Goal: Task Accomplishment & Management: Manage account settings

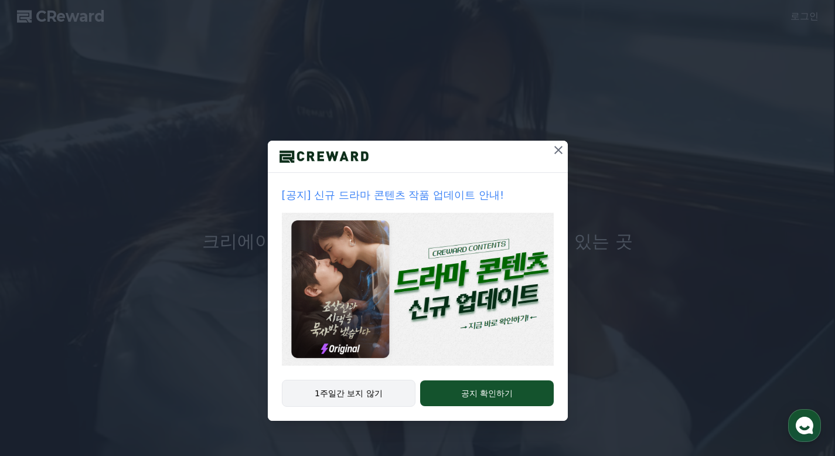
click at [371, 394] on button "1주일간 보지 않기" at bounding box center [349, 393] width 134 height 27
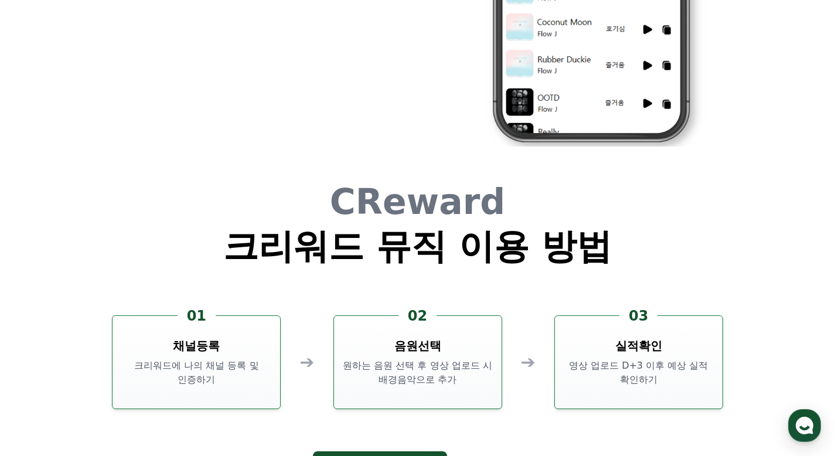
scroll to position [3107, 0]
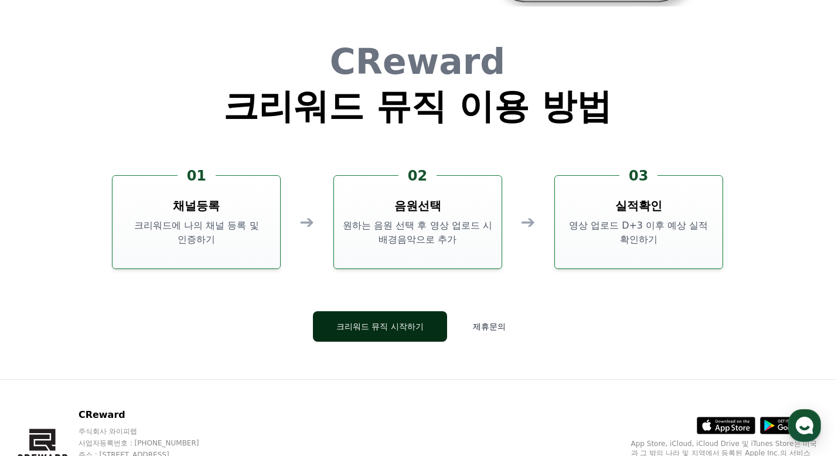
click at [424, 325] on button "크리워드 뮤직 시작하기" at bounding box center [380, 326] width 134 height 30
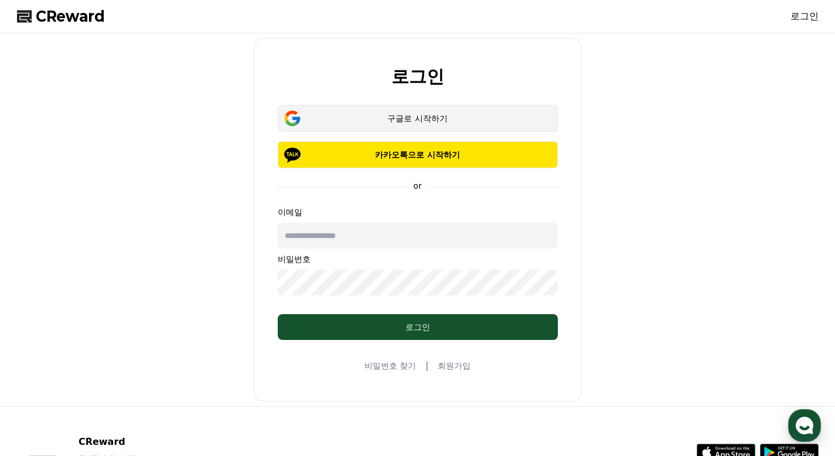
click at [357, 121] on div "구글로 시작하기" at bounding box center [418, 119] width 246 height 12
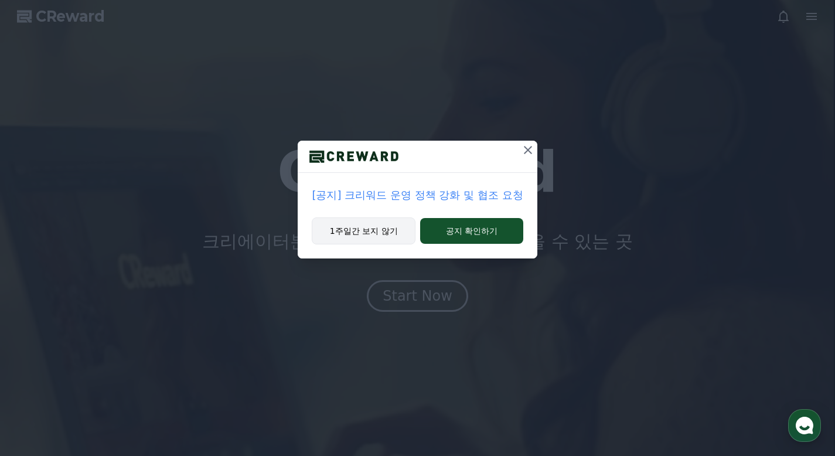
click at [368, 227] on button "1주일간 보지 않기" at bounding box center [364, 231] width 104 height 27
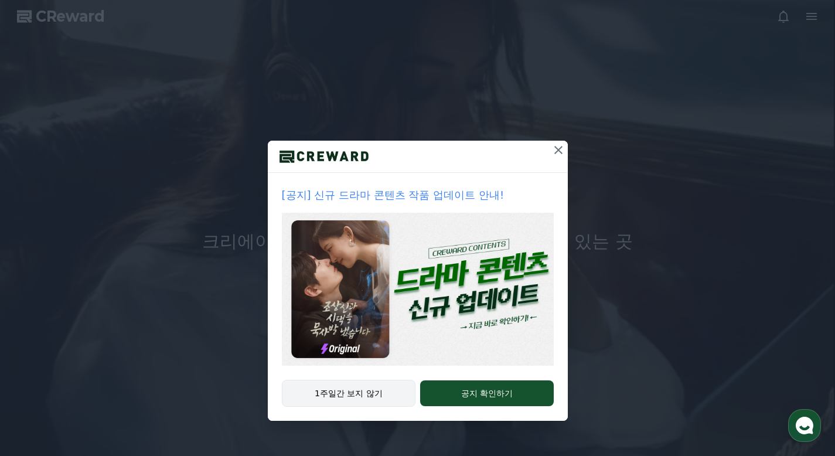
click at [363, 389] on button "1주일간 보지 않기" at bounding box center [349, 393] width 134 height 27
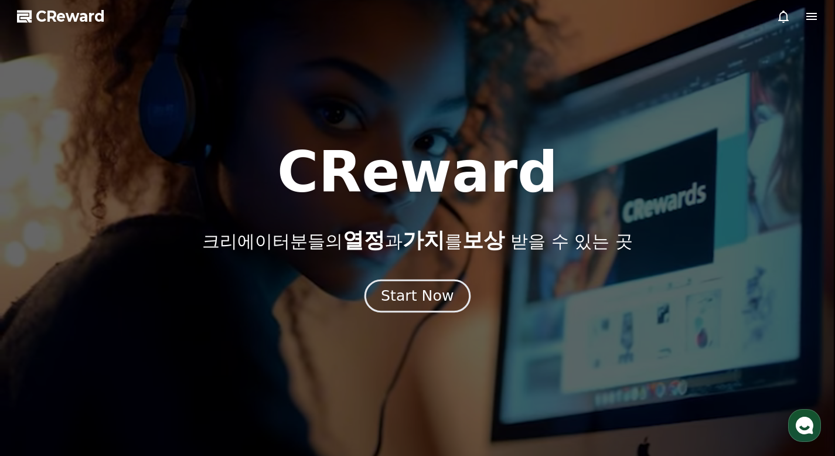
click at [428, 300] on div "Start Now" at bounding box center [417, 296] width 73 height 20
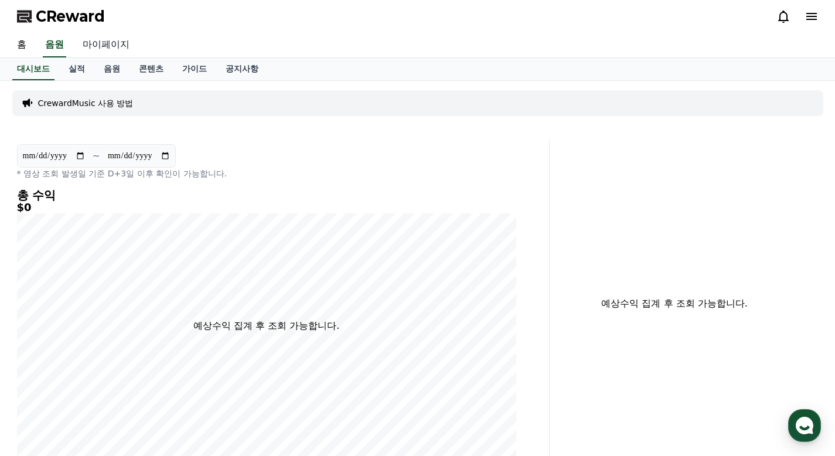
click at [110, 47] on link "마이페이지" at bounding box center [106, 45] width 66 height 25
select select "**********"
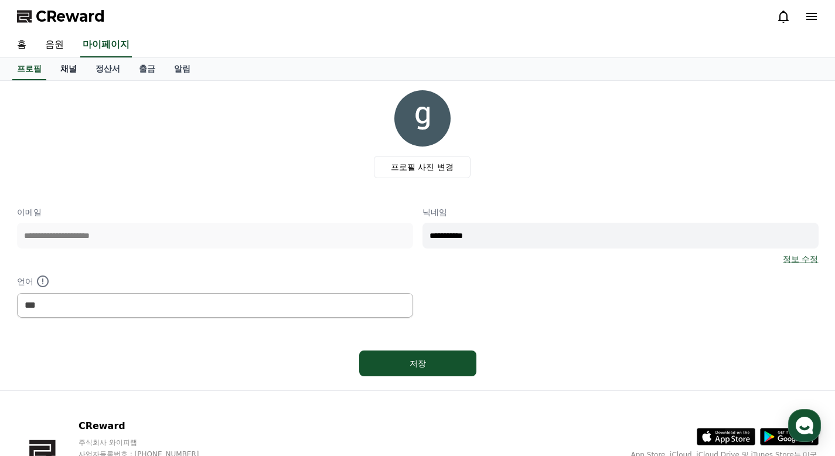
click at [74, 70] on link "채널" at bounding box center [68, 69] width 35 height 22
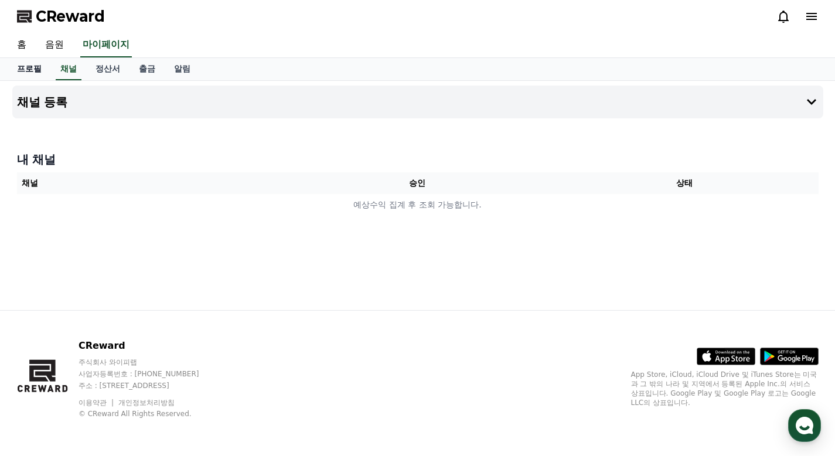
click at [34, 73] on link "프로필" at bounding box center [29, 69] width 43 height 22
select select "**********"
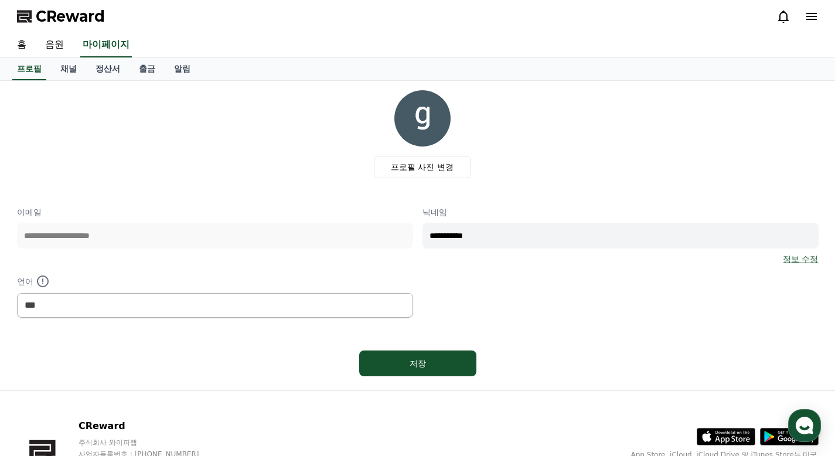
click at [382, 243] on div "**********" at bounding box center [418, 261] width 802 height 111
type input "*"
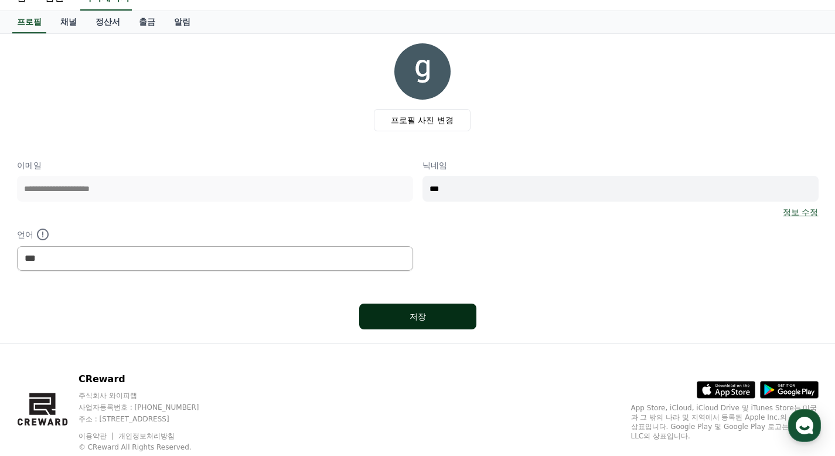
scroll to position [59, 0]
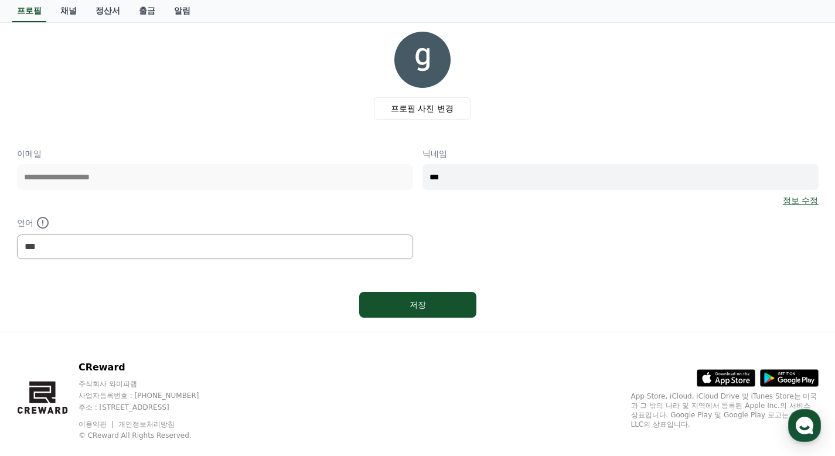
type input "***"
drag, startPoint x: 442, startPoint y: 290, endPoint x: 436, endPoint y: 300, distance: 12.4
click at [439, 293] on div "저장" at bounding box center [418, 304] width 802 height 35
click at [436, 301] on div "저장" at bounding box center [418, 305] width 70 height 12
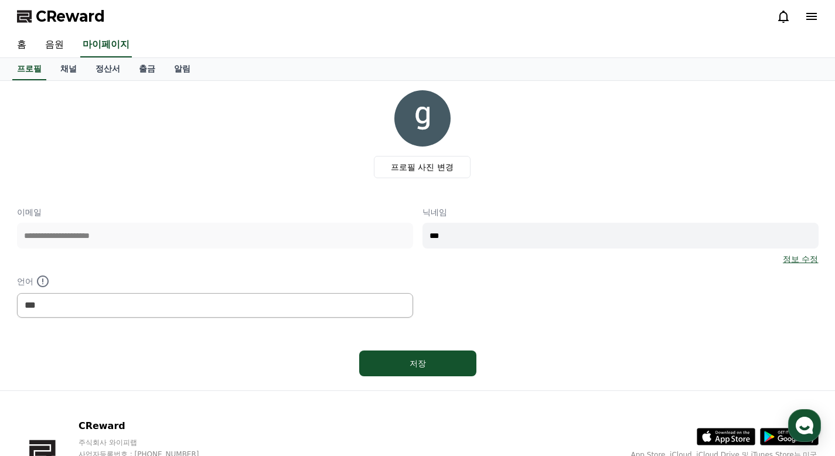
select select "**********"
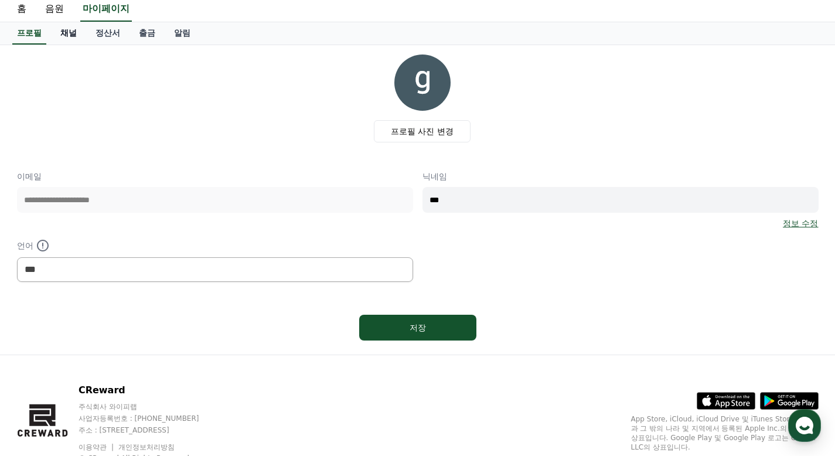
click at [61, 32] on link "채널" at bounding box center [68, 33] width 35 height 22
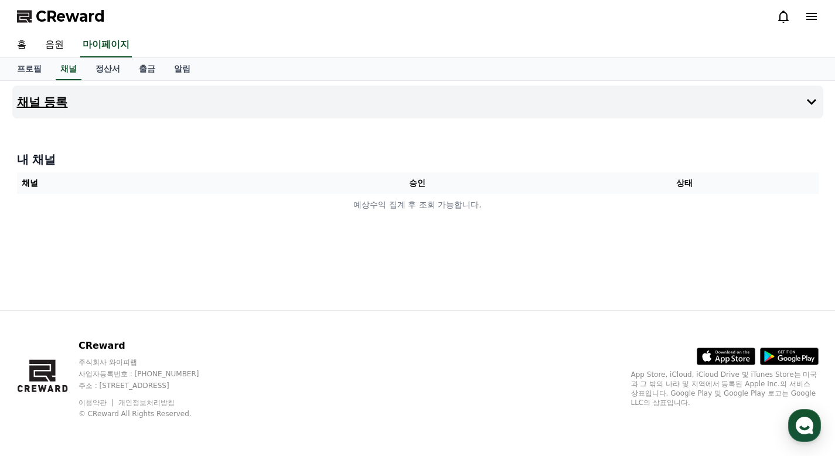
click at [47, 101] on h4 "채널 등록" at bounding box center [42, 102] width 51 height 13
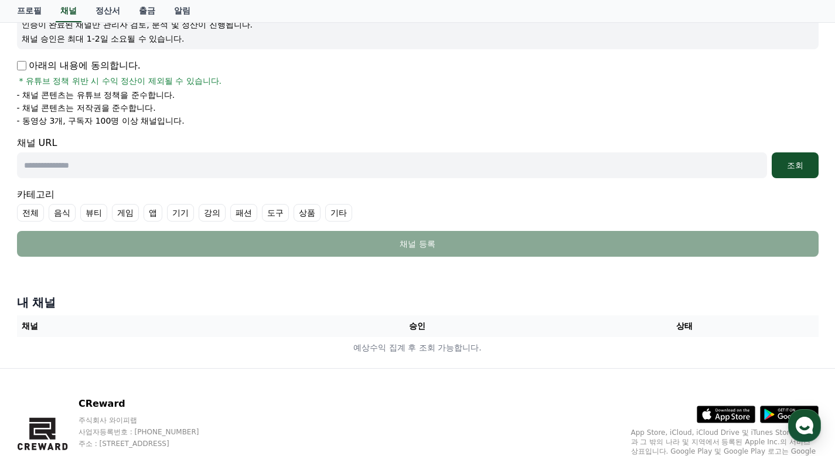
scroll to position [59, 0]
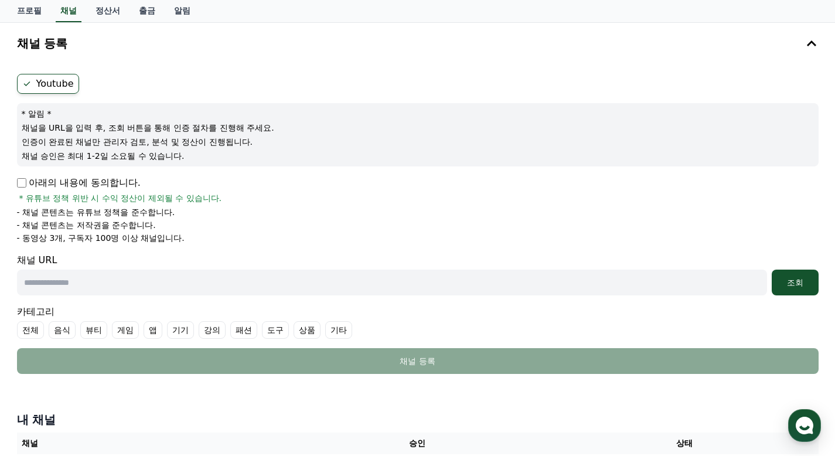
click at [126, 288] on input "text" at bounding box center [392, 283] width 750 height 26
paste input "**********"
type input "**********"
click at [783, 279] on div "조회" at bounding box center [796, 283] width 38 height 12
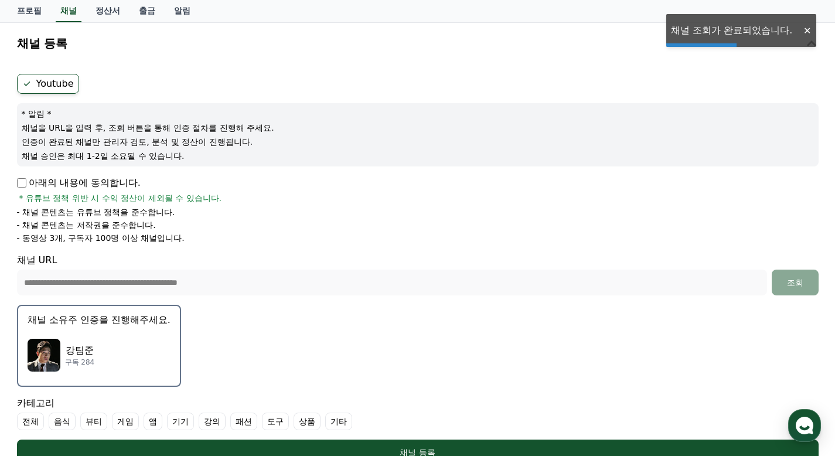
scroll to position [117, 0]
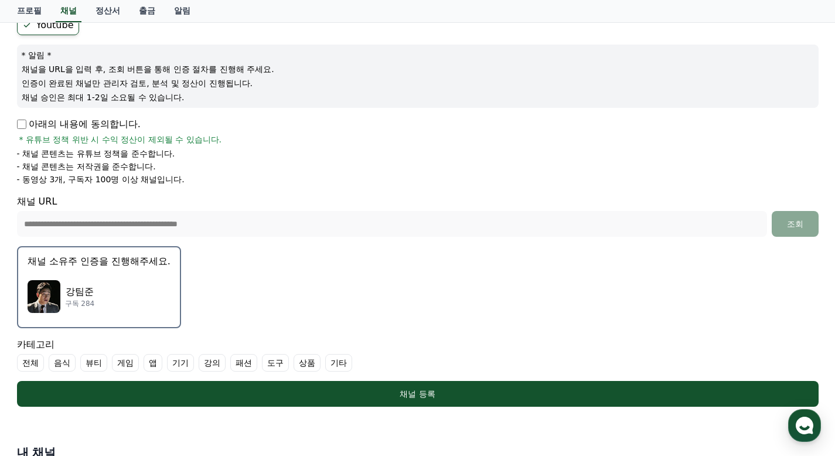
click at [124, 363] on label "게임" at bounding box center [125, 363] width 27 height 18
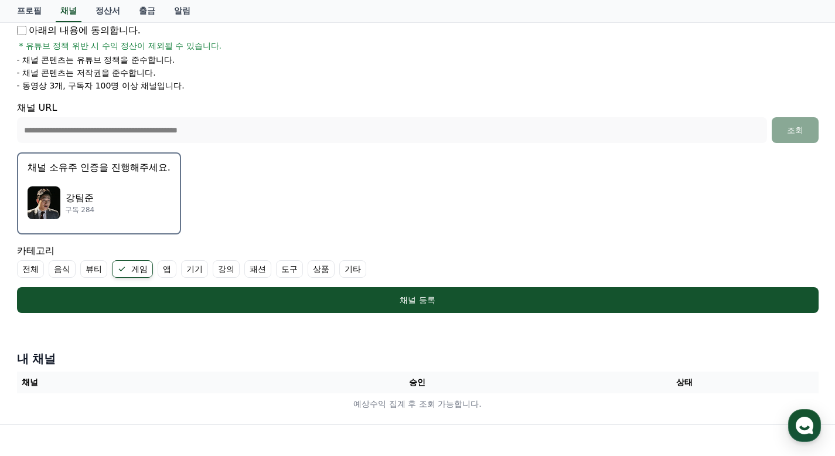
scroll to position [235, 0]
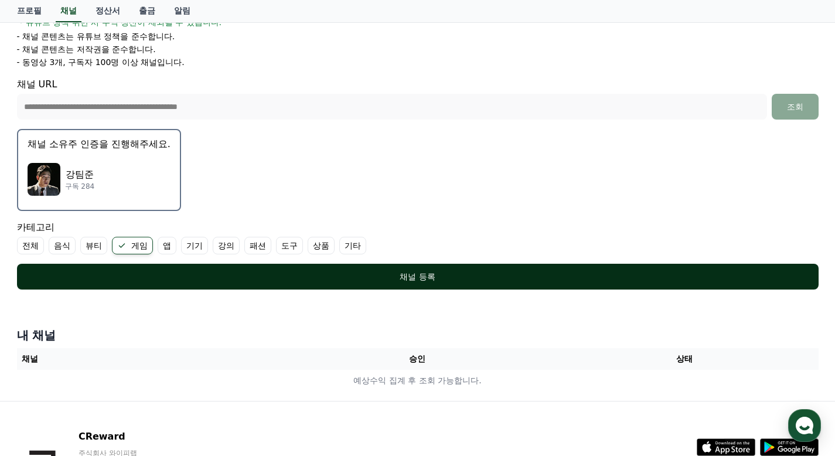
click at [444, 273] on div "채널 등록" at bounding box center [417, 277] width 755 height 12
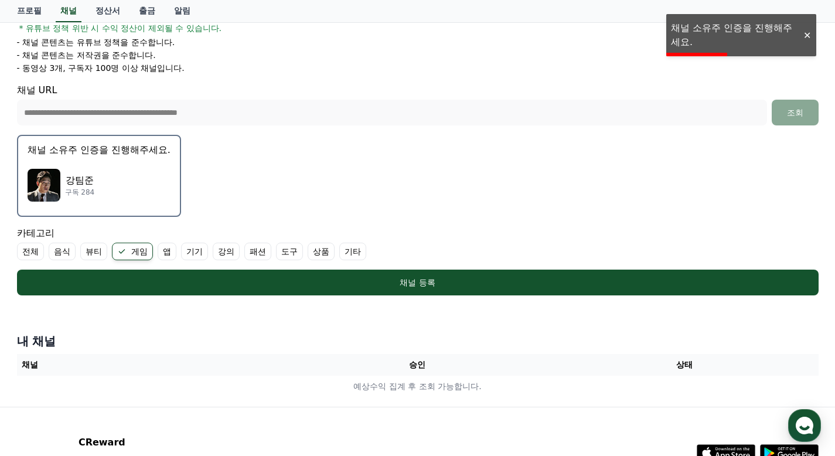
scroll to position [149, 0]
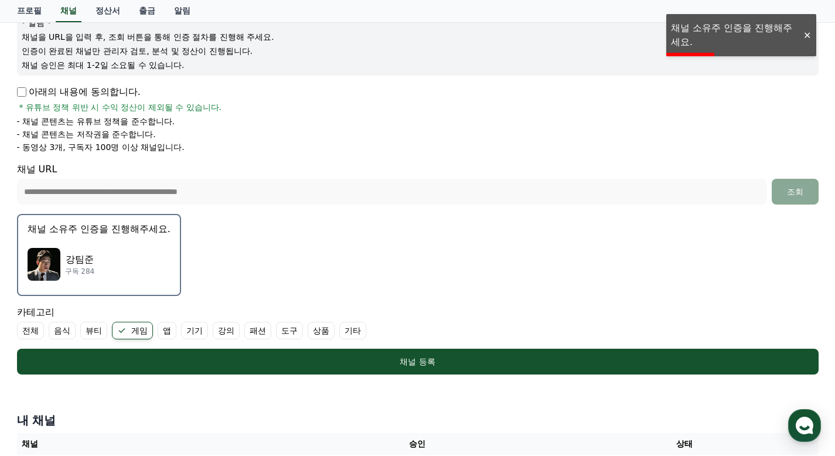
click at [713, 26] on p "* 알림 *" at bounding box center [418, 23] width 793 height 12
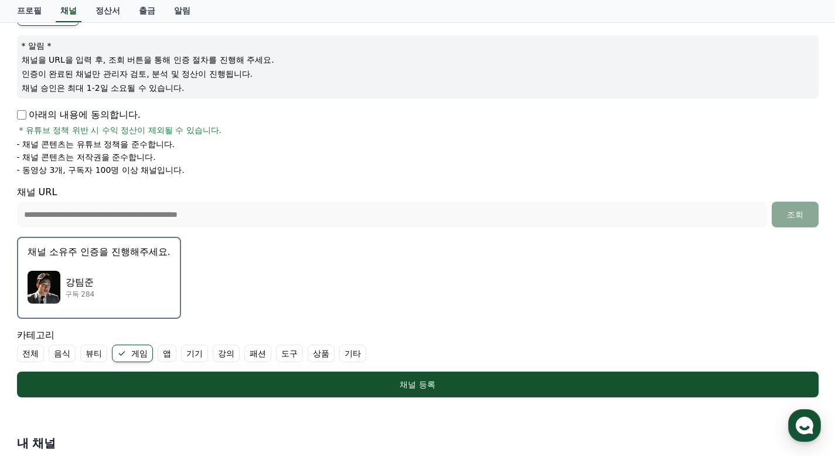
scroll to position [176, 0]
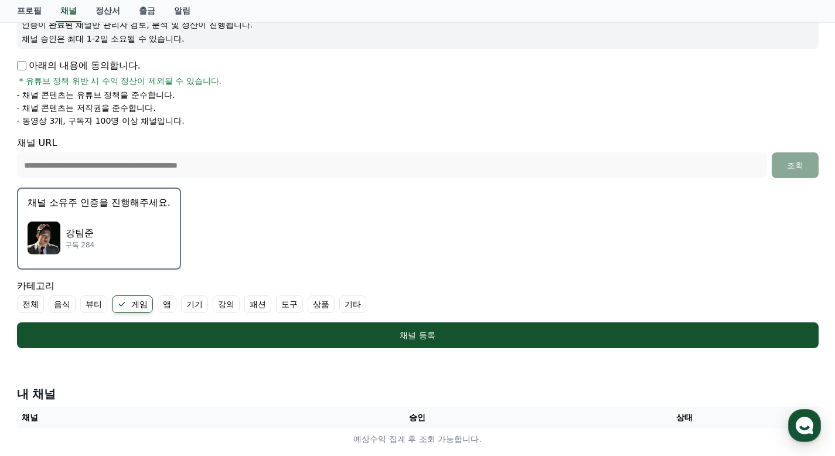
click at [93, 205] on p "채널 소유주 인증을 진행해주세요." at bounding box center [99, 203] width 143 height 14
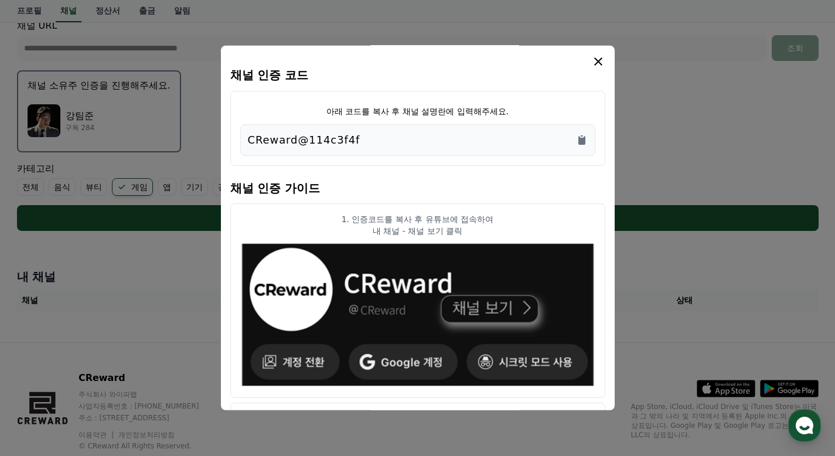
scroll to position [0, 0]
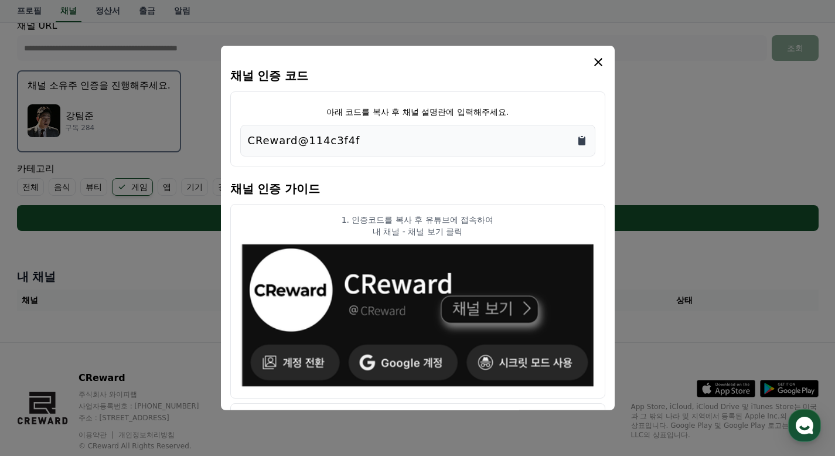
click at [586, 141] on icon "Copy to clipboard" at bounding box center [582, 141] width 12 height 12
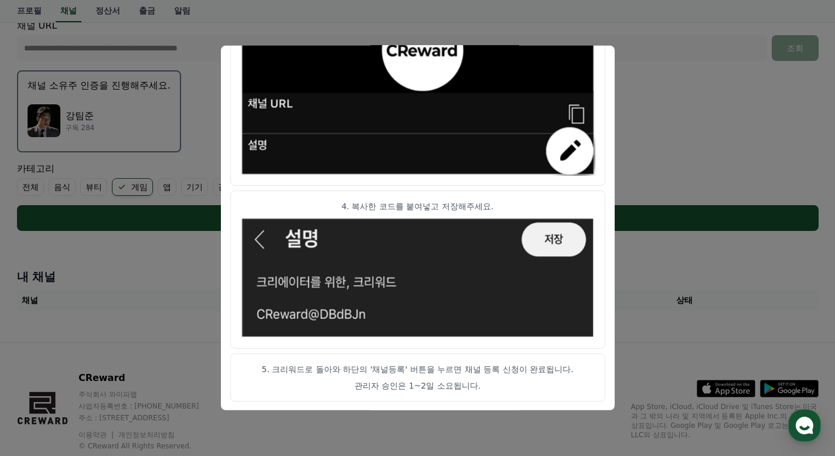
scroll to position [647, 0]
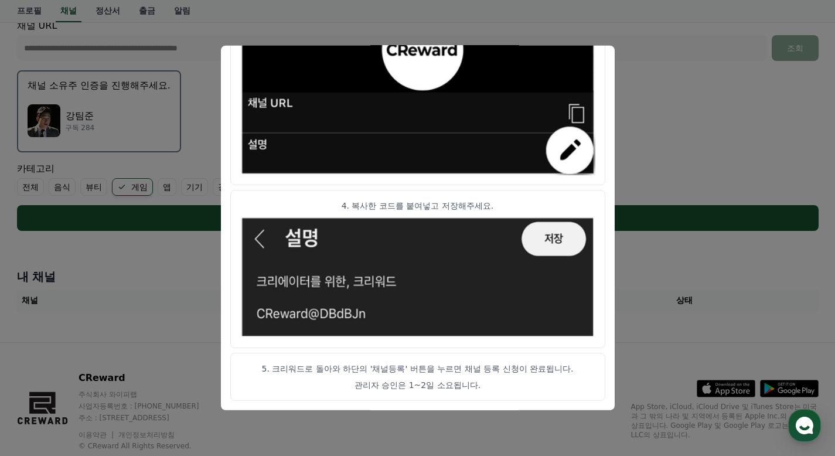
click at [670, 325] on button "close modal" at bounding box center [417, 228] width 835 height 456
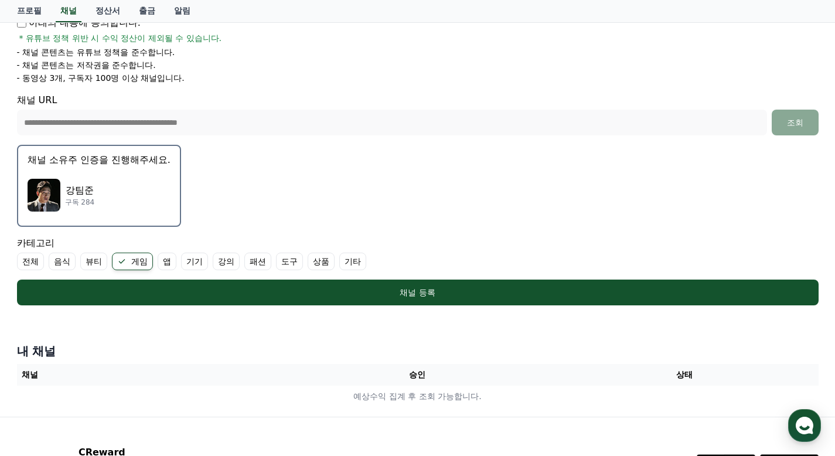
scroll to position [293, 0]
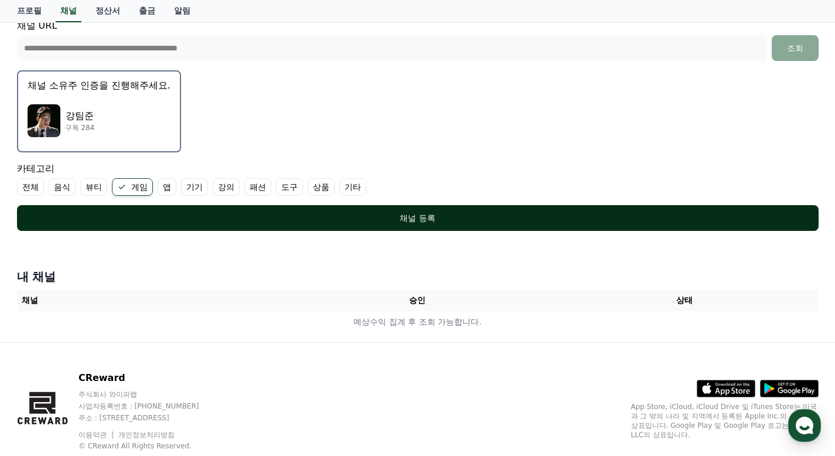
click at [424, 220] on div "채널 등록" at bounding box center [417, 218] width 755 height 12
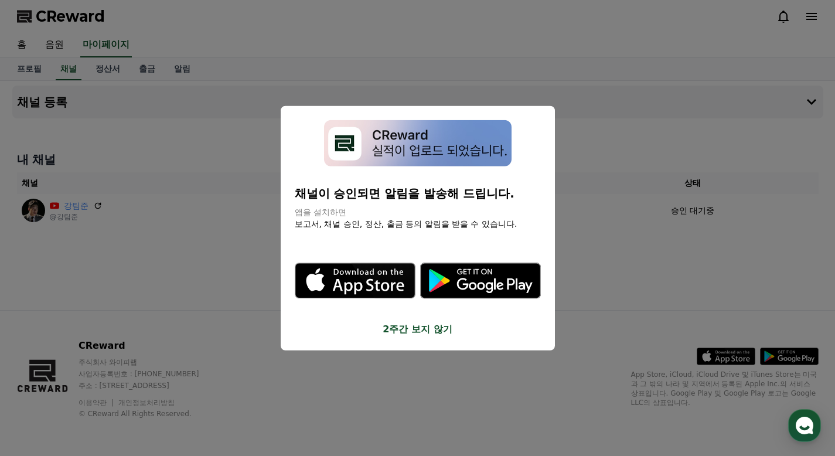
click at [399, 324] on button "2주간 보지 않기" at bounding box center [418, 329] width 246 height 14
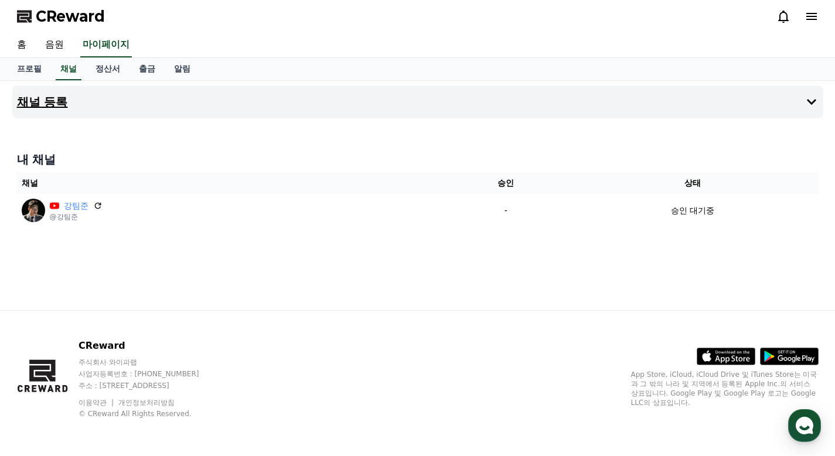
click at [702, 106] on button "채널 등록" at bounding box center [417, 102] width 811 height 33
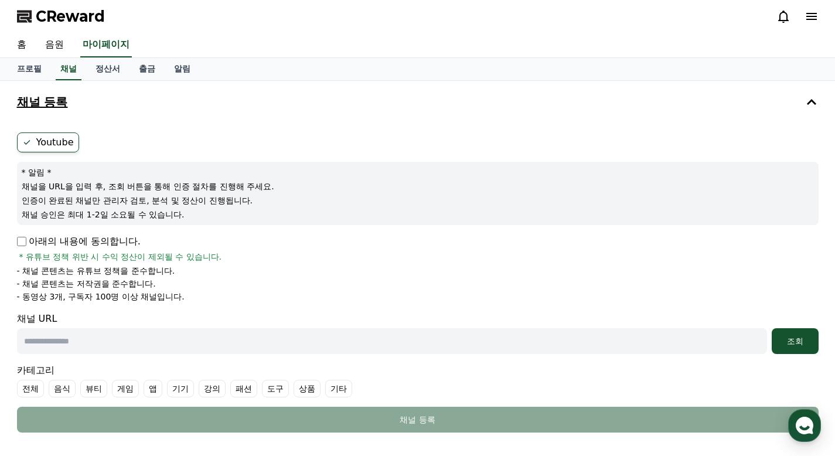
click at [702, 106] on button "채널 등록" at bounding box center [417, 102] width 811 height 33
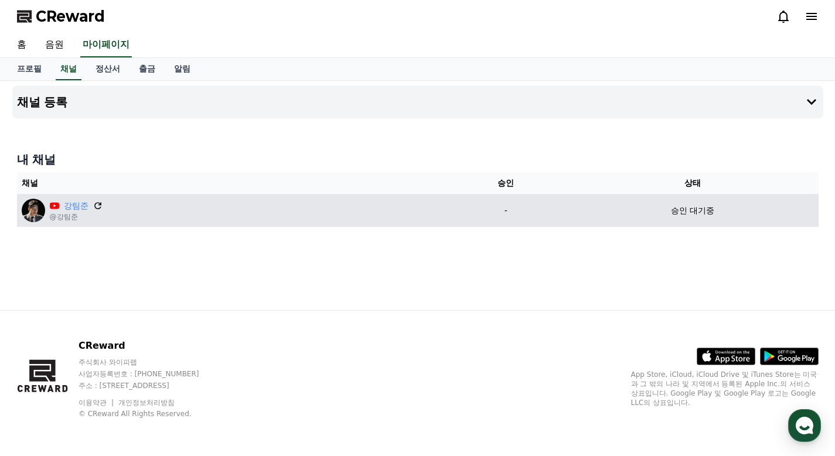
click at [98, 205] on icon at bounding box center [97, 205] width 7 height 7
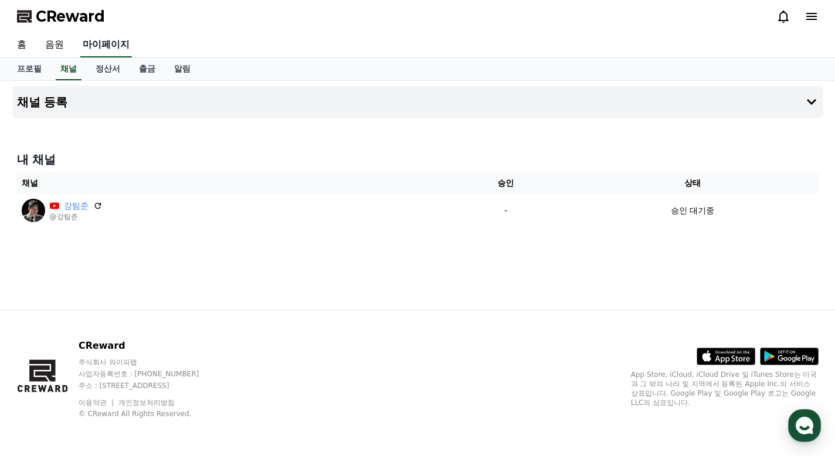
click at [110, 56] on link "마이페이지" at bounding box center [106, 45] width 52 height 25
select select "**********"
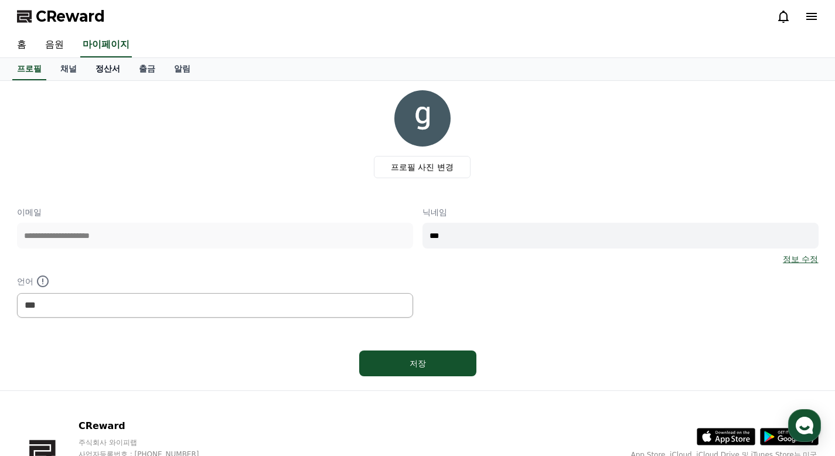
click at [118, 71] on link "정산서" at bounding box center [107, 69] width 43 height 22
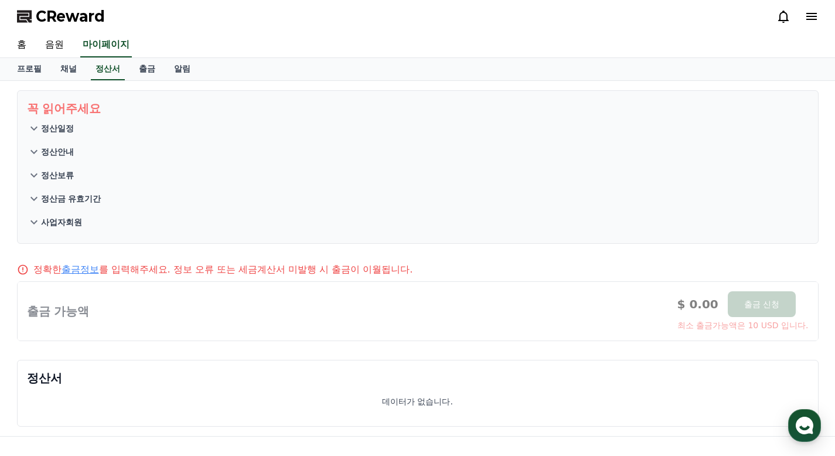
click at [56, 150] on p "정산안내" at bounding box center [57, 152] width 33 height 12
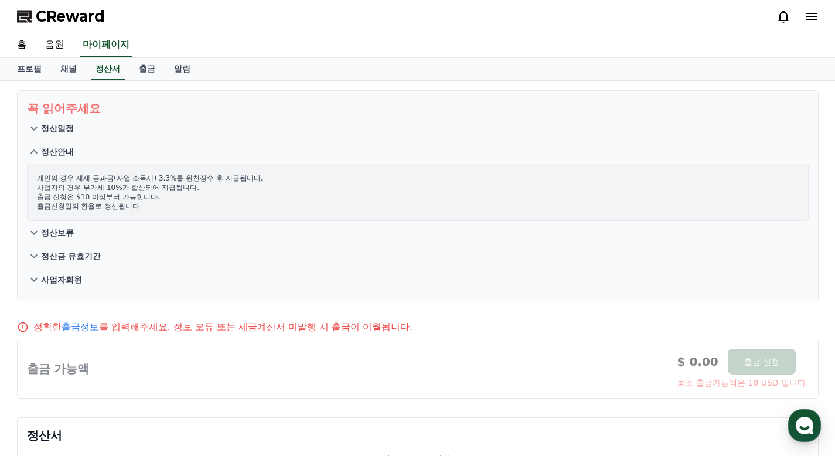
click at [56, 150] on p "정산안내" at bounding box center [57, 152] width 33 height 12
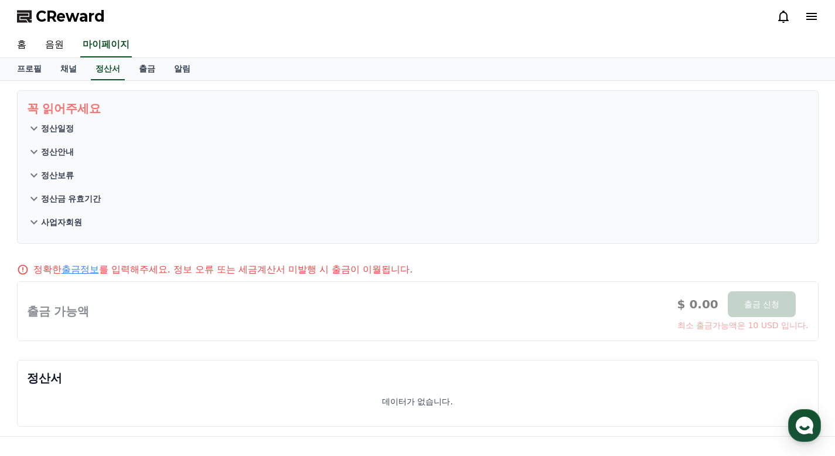
click at [59, 131] on p "정산일정" at bounding box center [57, 129] width 33 height 12
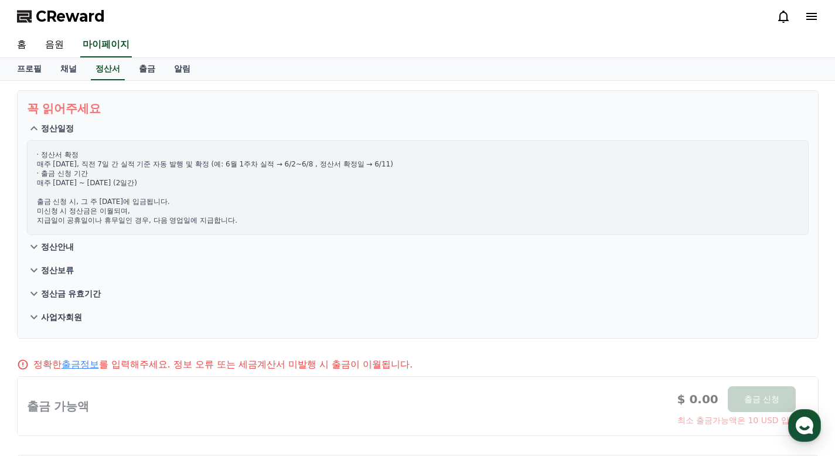
click at [59, 131] on p "정산일정" at bounding box center [57, 129] width 33 height 12
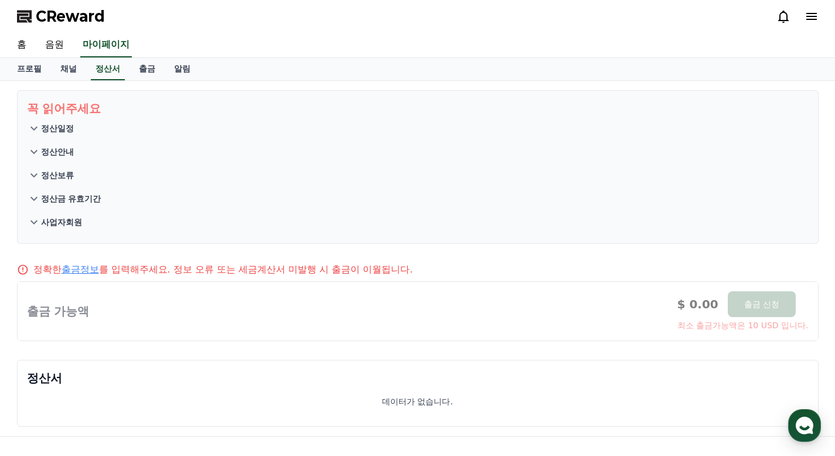
click at [62, 174] on p "정산보류" at bounding box center [57, 175] width 33 height 12
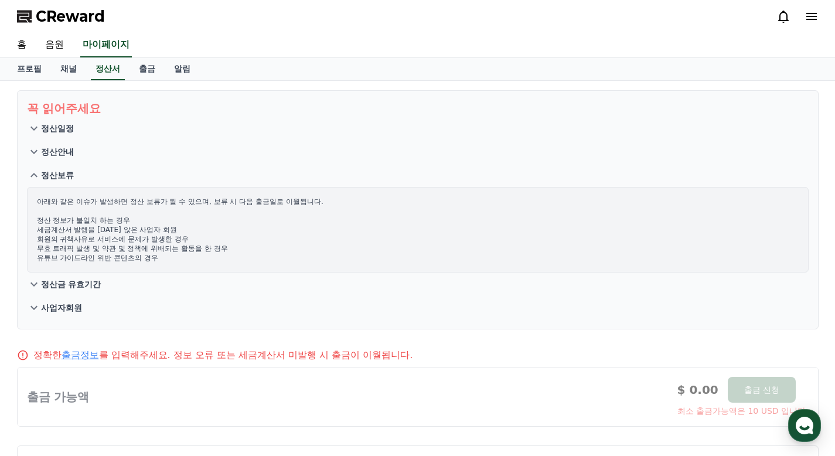
click at [62, 174] on p "정산보류" at bounding box center [57, 175] width 33 height 12
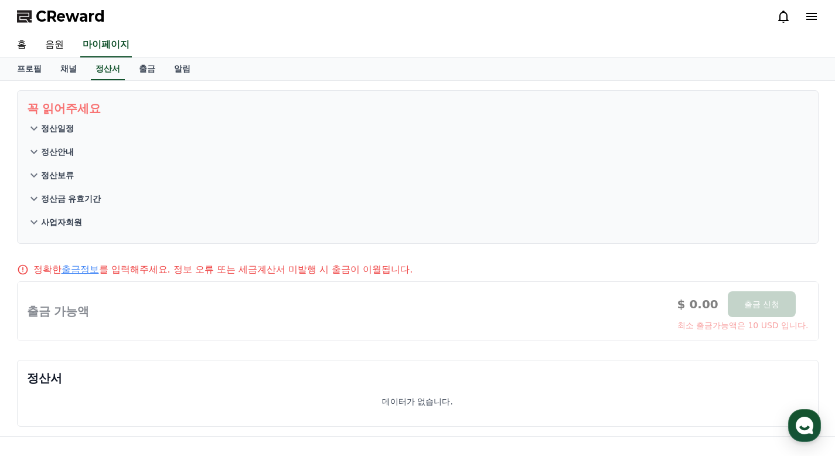
click at [63, 201] on p "정산금 유효기간" at bounding box center [71, 199] width 60 height 12
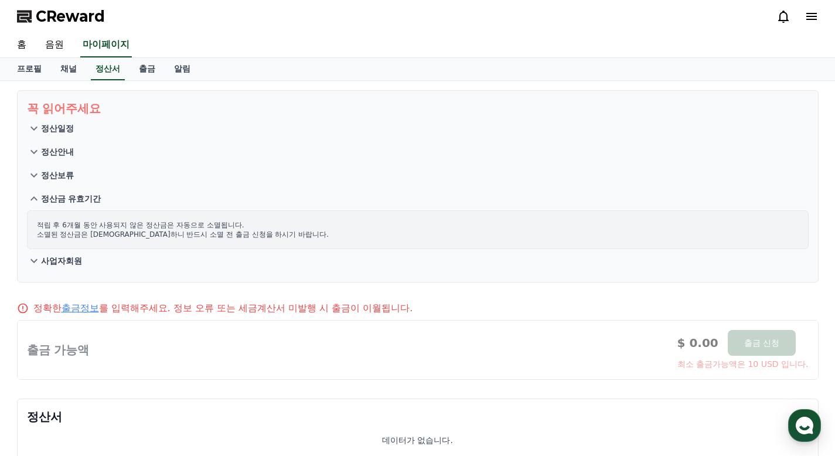
click at [63, 201] on p "정산금 유효기간" at bounding box center [71, 199] width 60 height 12
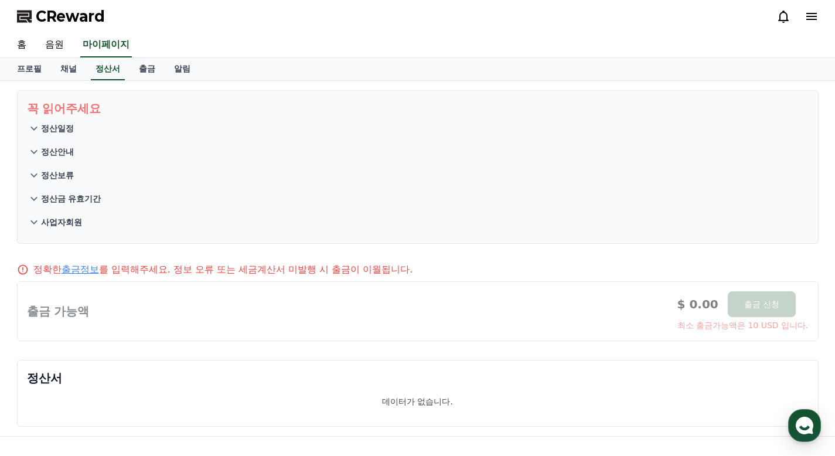
click at [62, 227] on p "사업자회원" at bounding box center [61, 222] width 41 height 12
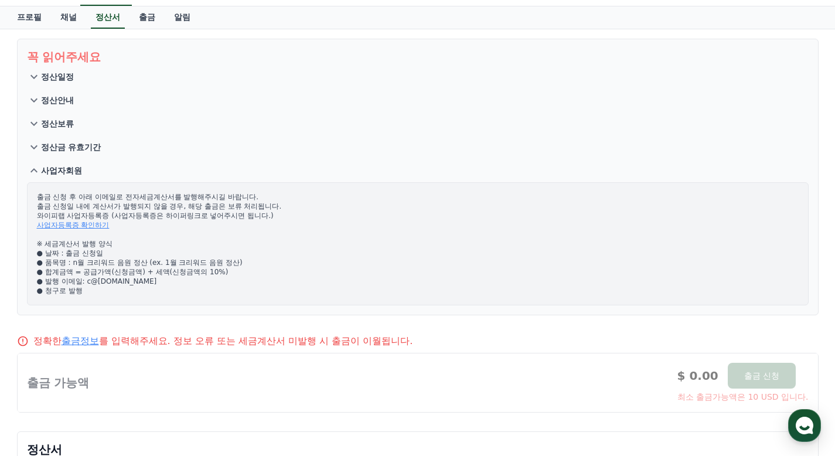
scroll to position [59, 0]
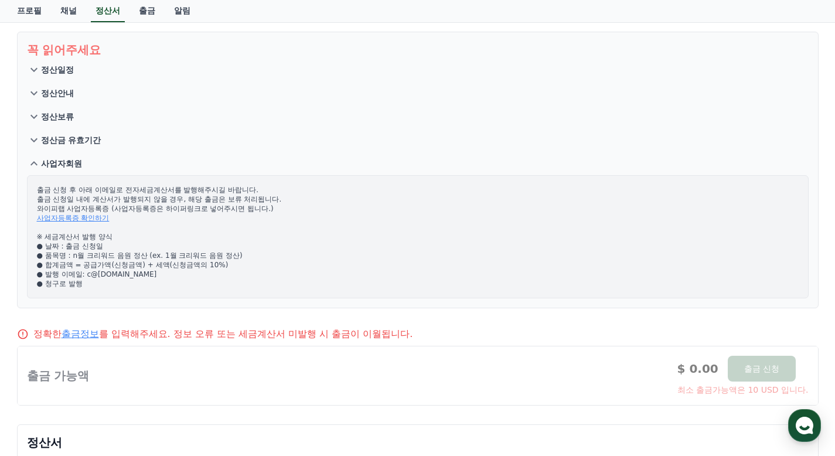
click at [74, 157] on button "사업자회원" at bounding box center [418, 163] width 782 height 23
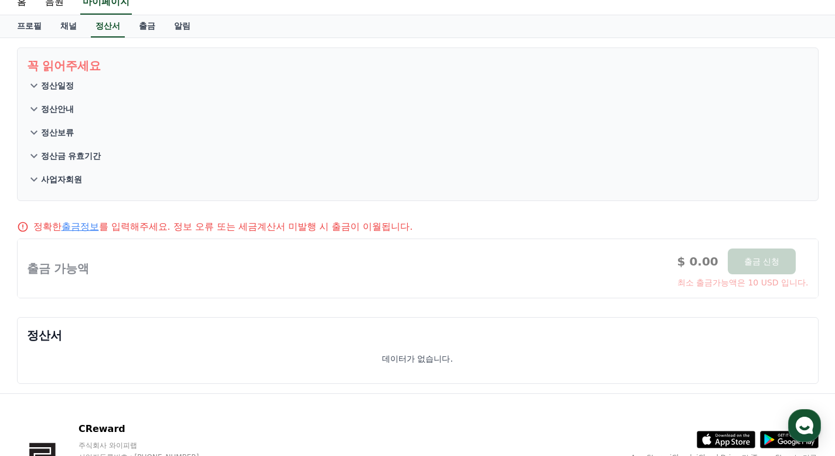
scroll to position [0, 0]
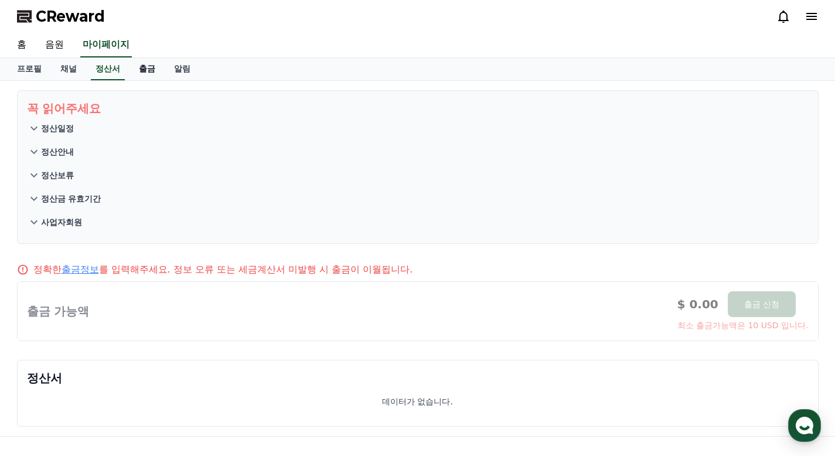
click at [147, 68] on link "출금" at bounding box center [147, 69] width 35 height 22
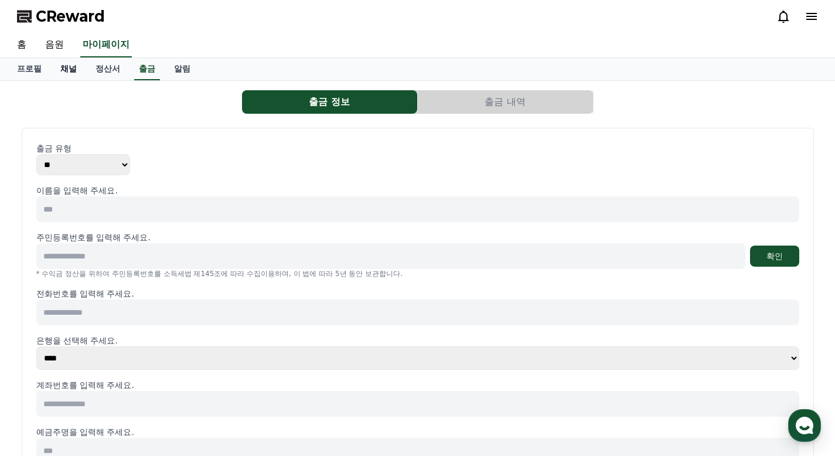
click at [72, 74] on link "채널" at bounding box center [68, 69] width 35 height 22
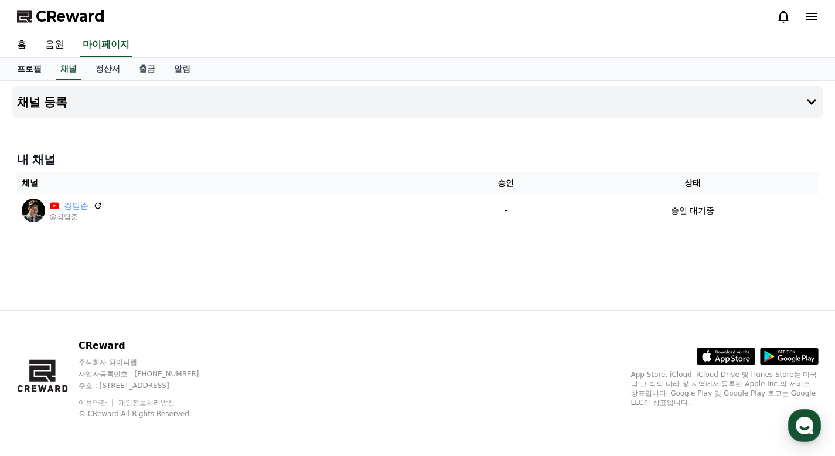
click at [26, 70] on link "프로필" at bounding box center [29, 69] width 43 height 22
select select "**********"
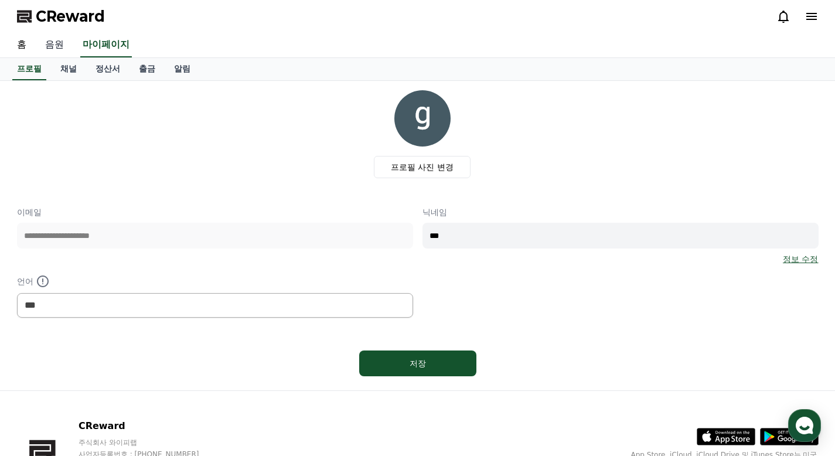
click at [62, 49] on link "음원" at bounding box center [55, 45] width 38 height 25
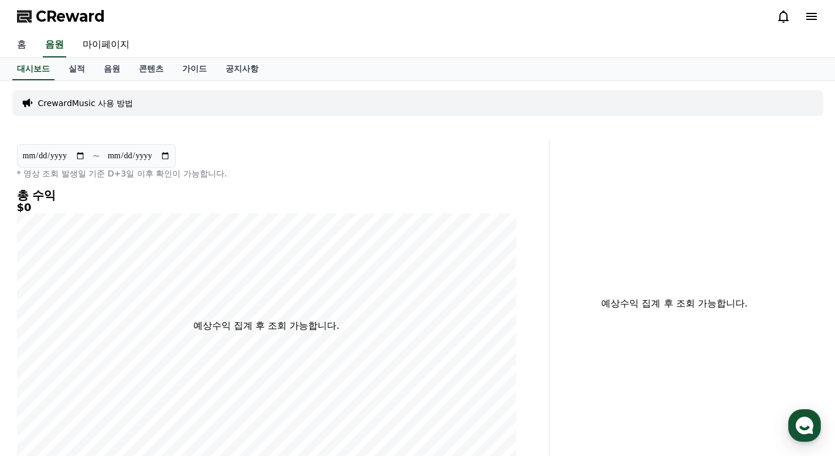
click at [23, 49] on link "홈" at bounding box center [22, 45] width 28 height 25
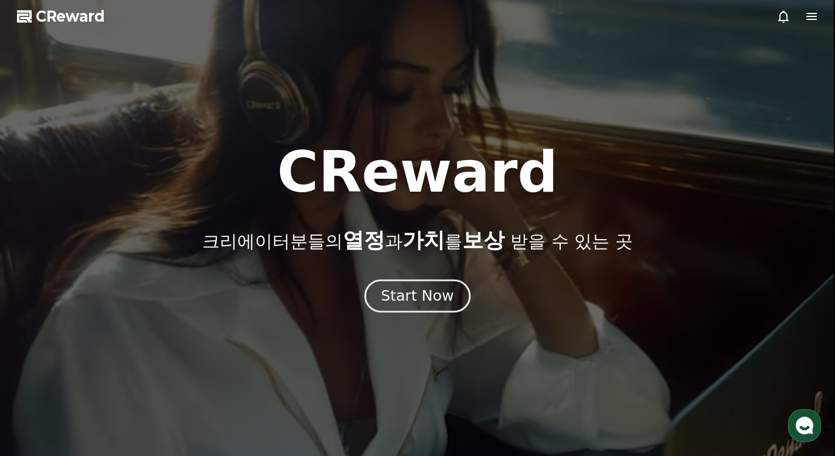
click at [410, 294] on div "Start Now" at bounding box center [417, 296] width 73 height 20
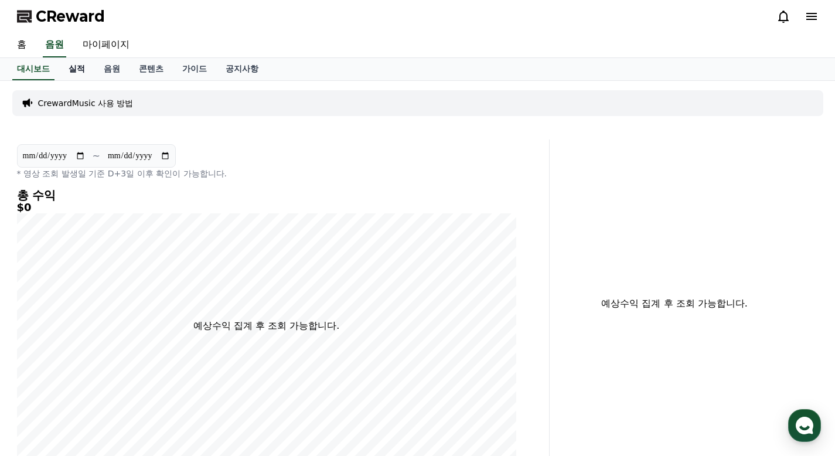
click at [80, 72] on link "실적" at bounding box center [76, 69] width 35 height 22
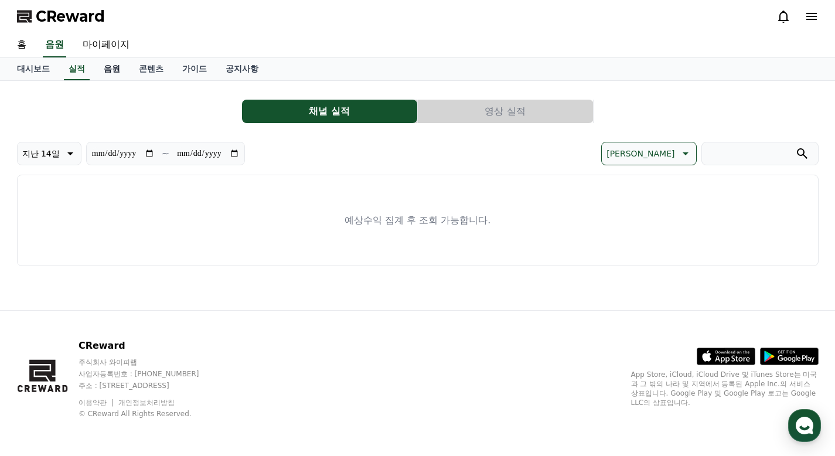
click at [107, 70] on link "음원" at bounding box center [111, 69] width 35 height 22
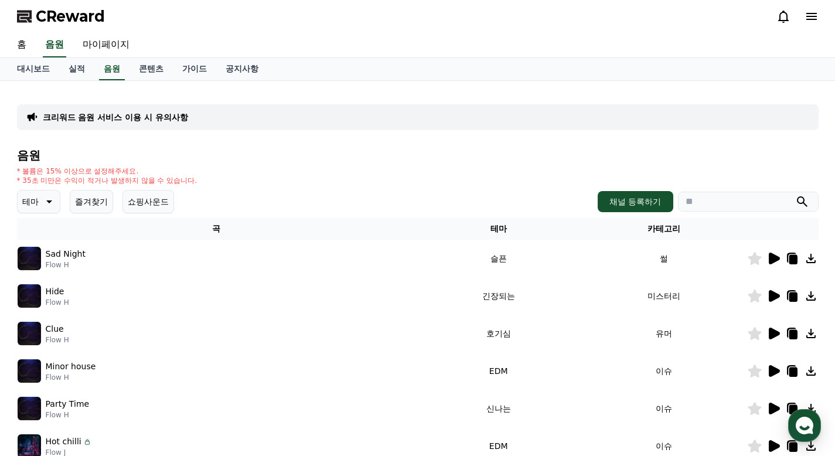
click at [158, 115] on p "크리워드 음원 서비스 이용 시 유의사항" at bounding box center [115, 117] width 145 height 12
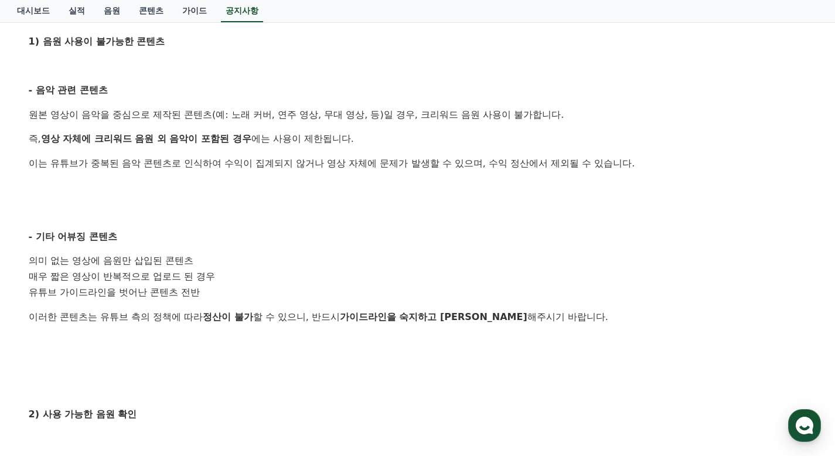
scroll to position [469, 0]
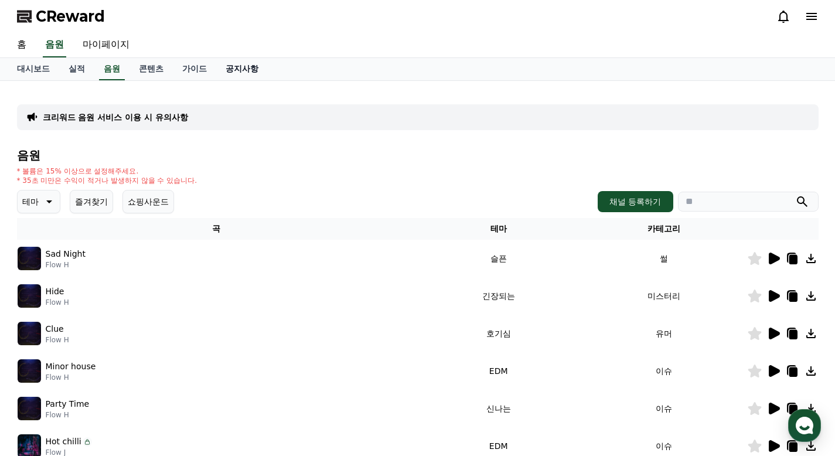
click at [246, 70] on link "공지사항" at bounding box center [242, 69] width 52 height 22
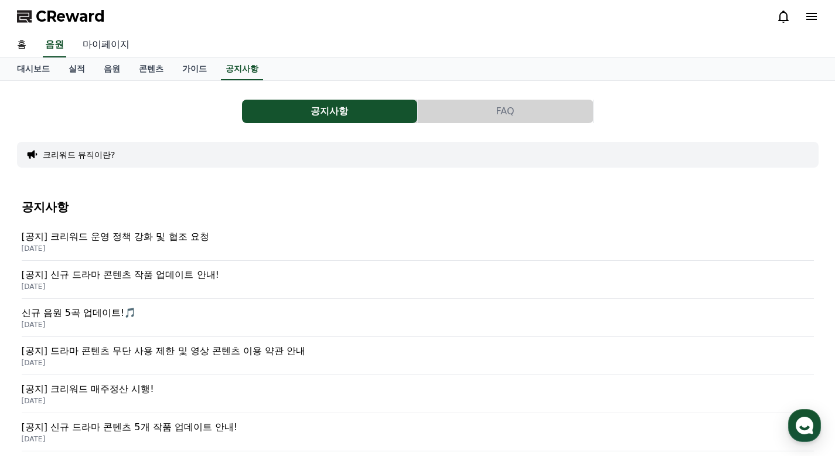
click at [122, 45] on link "마이페이지" at bounding box center [106, 45] width 66 height 25
select select "**********"
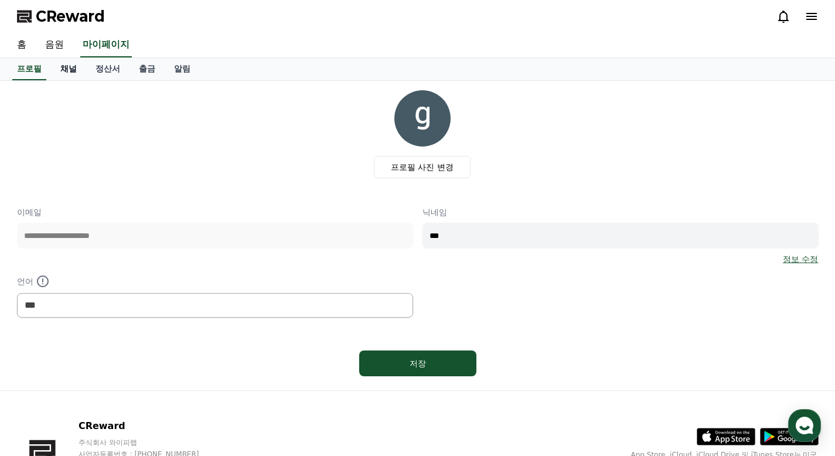
click at [74, 71] on link "채널" at bounding box center [68, 69] width 35 height 22
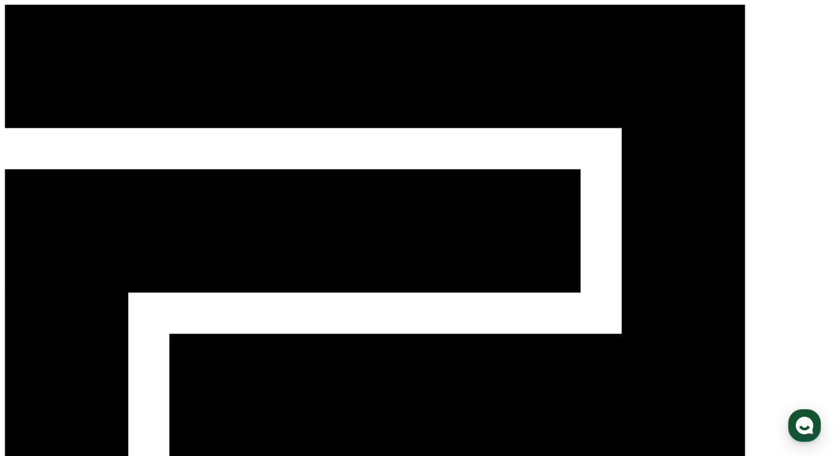
select select "**********"
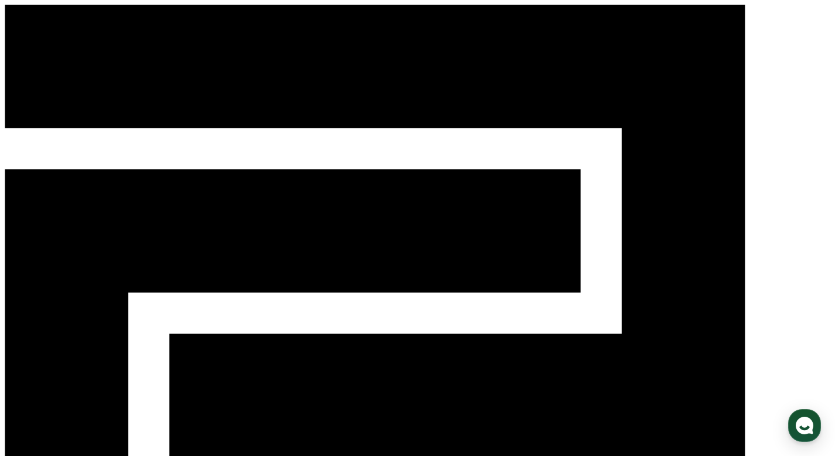
select select "**********"
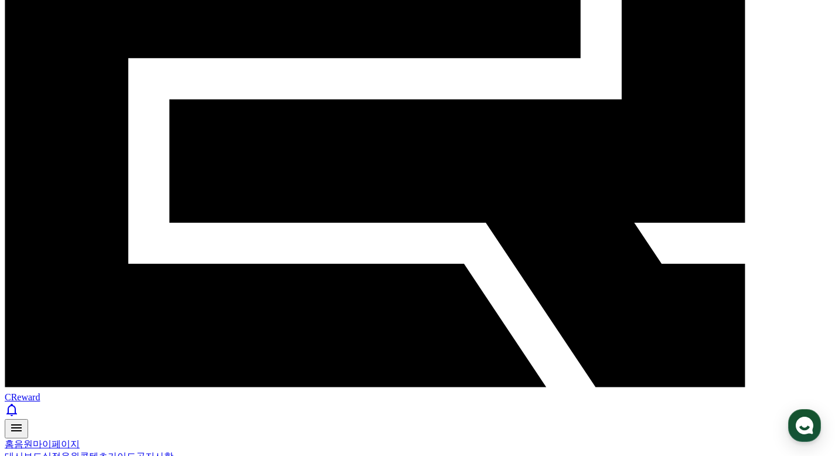
scroll to position [176, 0]
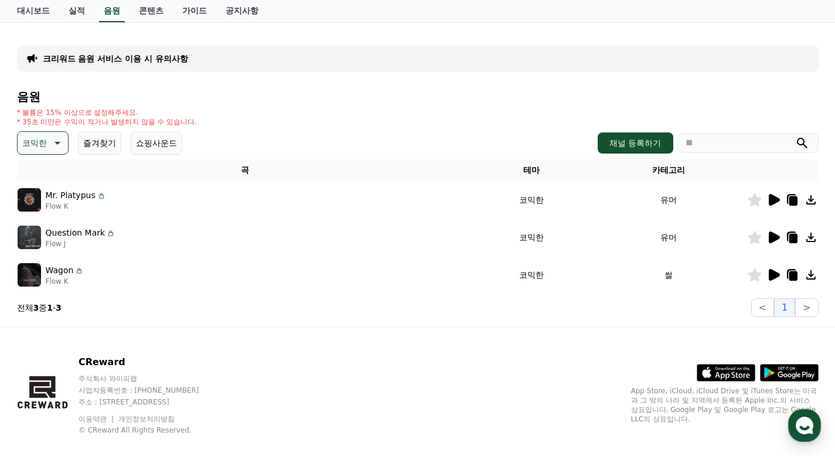
click at [772, 197] on icon at bounding box center [774, 200] width 11 height 12
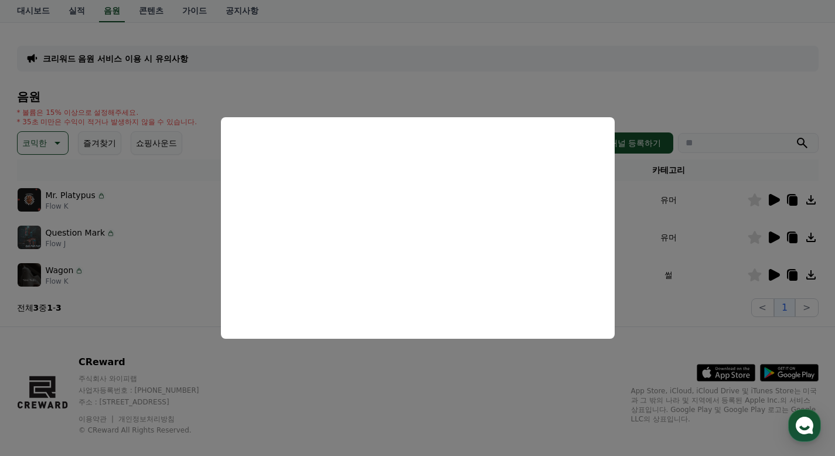
click at [684, 232] on button "close modal" at bounding box center [417, 228] width 835 height 456
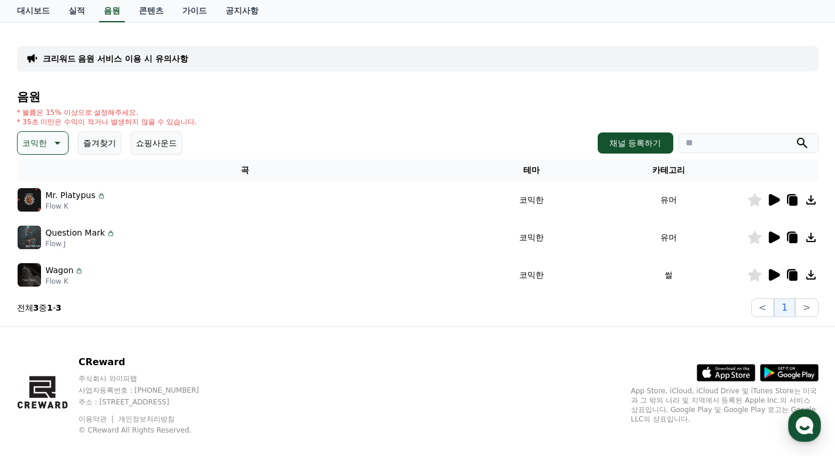
click at [770, 235] on icon at bounding box center [774, 238] width 11 height 12
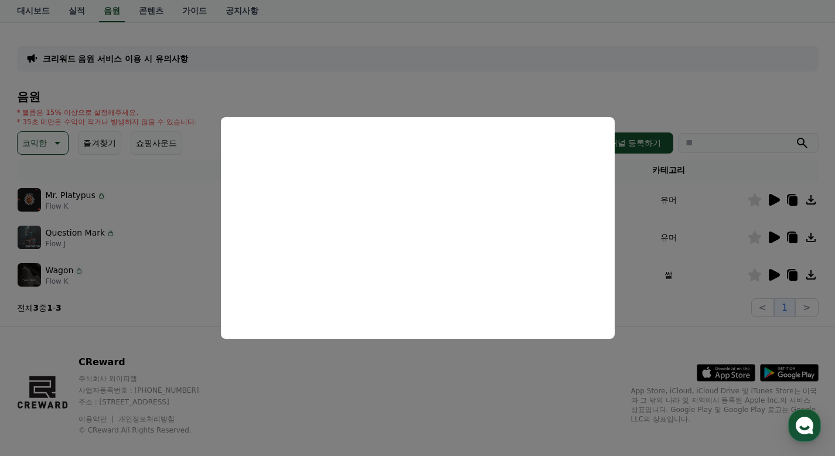
click at [671, 205] on button "close modal" at bounding box center [417, 228] width 835 height 456
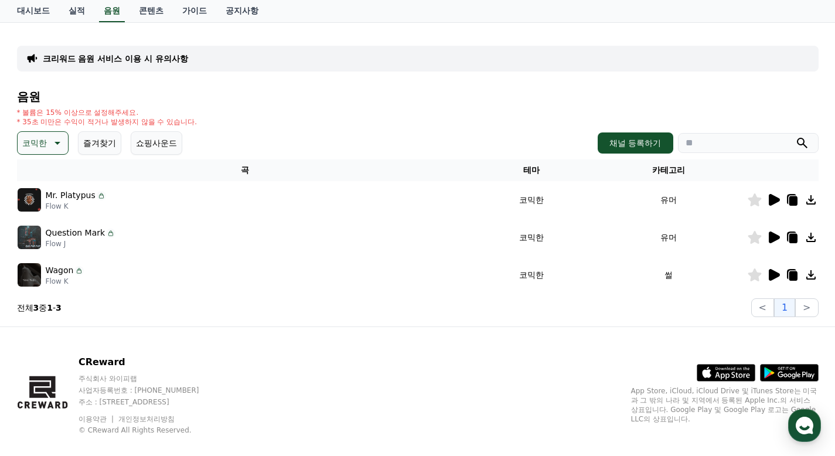
click at [780, 278] on icon at bounding box center [774, 275] width 14 height 14
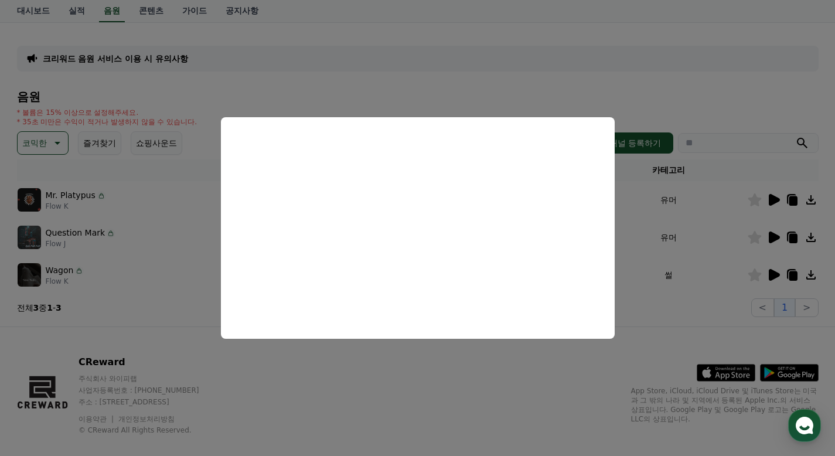
click at [640, 205] on button "close modal" at bounding box center [417, 228] width 835 height 456
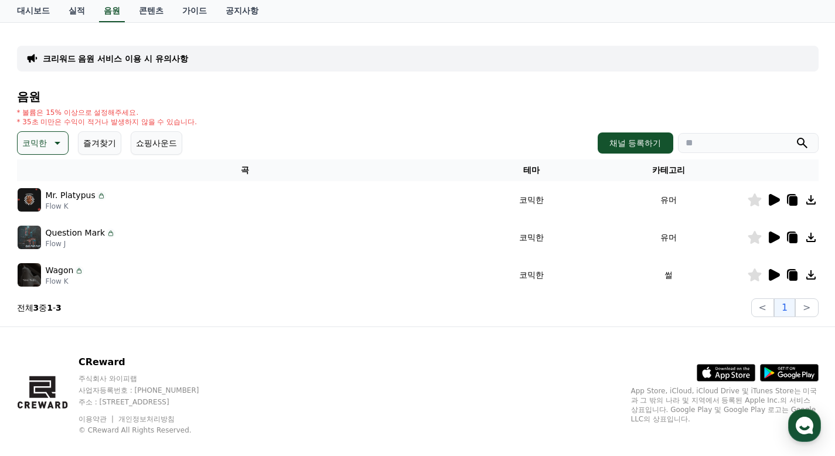
click at [44, 144] on p "코믹한" at bounding box center [34, 143] width 25 height 16
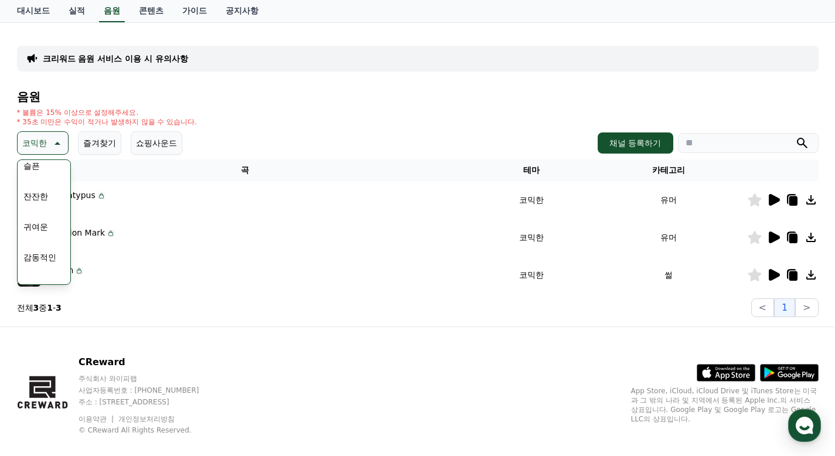
scroll to position [424, 0]
click at [48, 235] on button "귀여운" at bounding box center [36, 238] width 34 height 26
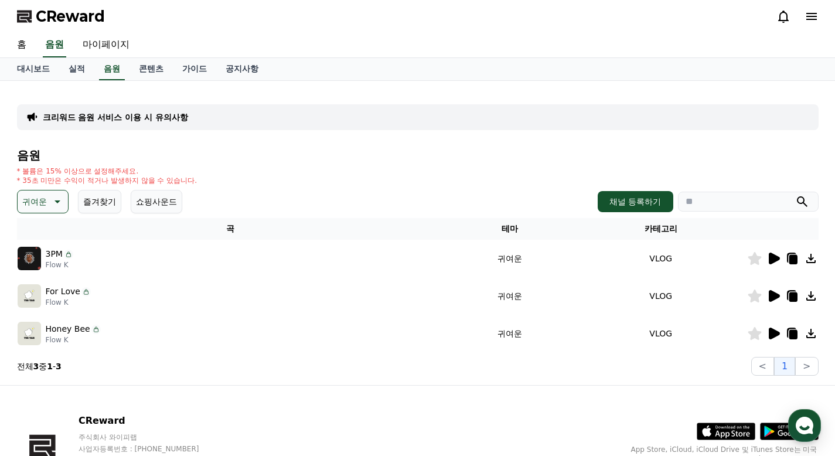
click at [777, 262] on icon at bounding box center [774, 259] width 14 height 14
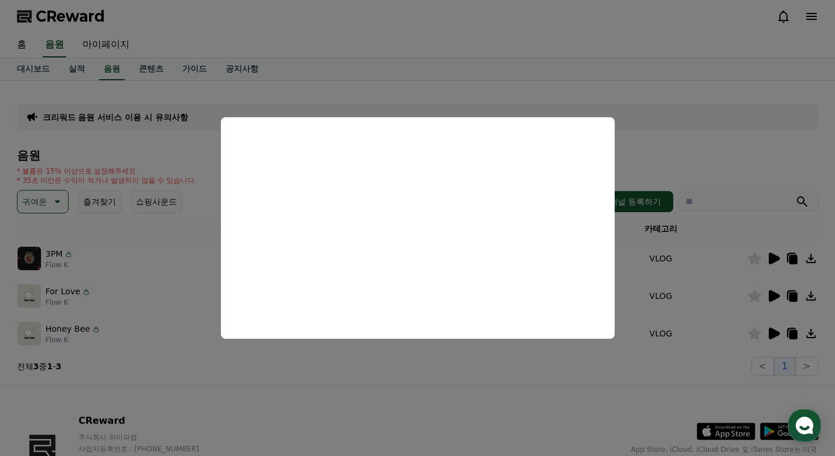
click at [699, 280] on button "close modal" at bounding box center [417, 228] width 835 height 456
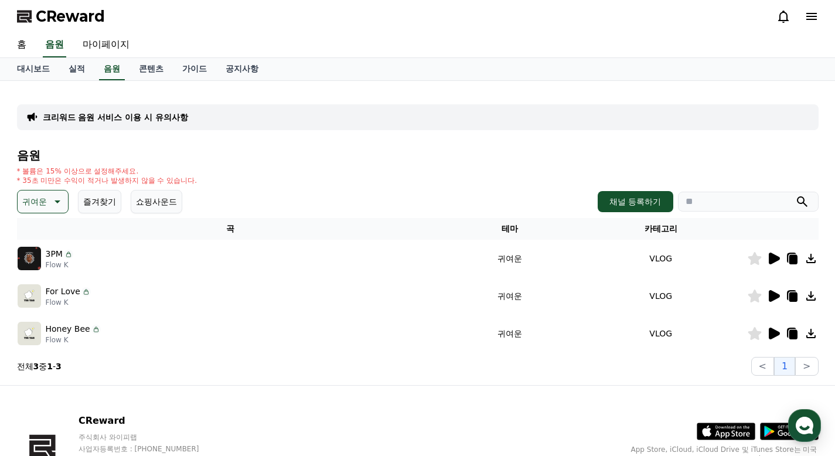
click at [776, 298] on icon at bounding box center [774, 296] width 11 height 12
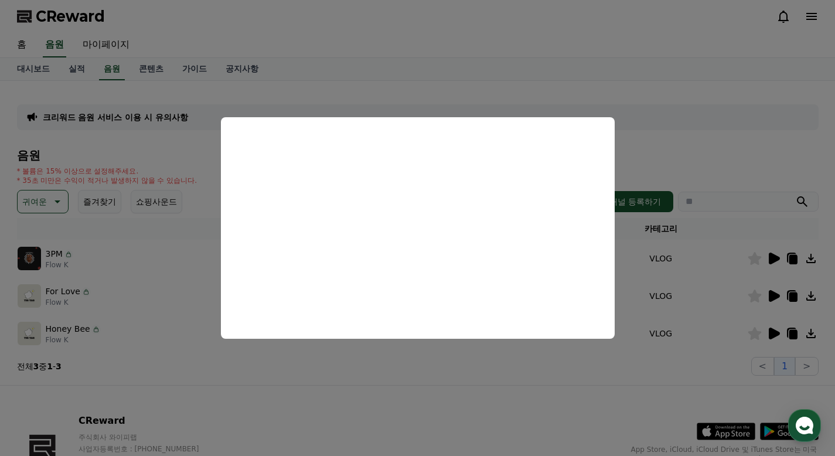
click at [707, 247] on button "close modal" at bounding box center [417, 228] width 835 height 456
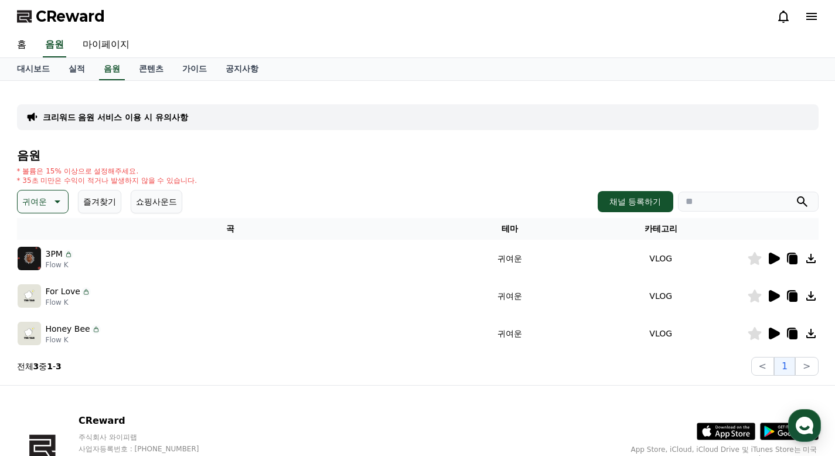
click at [770, 333] on icon at bounding box center [774, 334] width 11 height 12
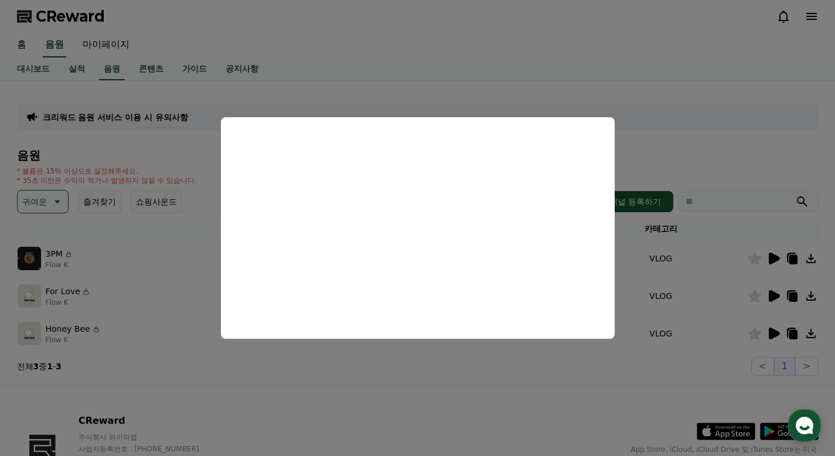
click at [699, 174] on button "close modal" at bounding box center [417, 228] width 835 height 456
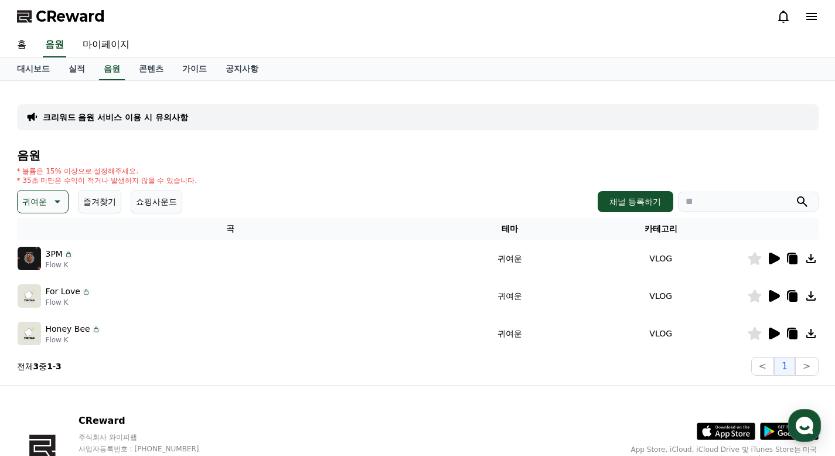
click at [57, 199] on icon at bounding box center [56, 202] width 14 height 14
click at [53, 225] on div "전체 환상적인 호기심 어두운 밝은 통통튀는 신나는 반전 웅장한 드라마틱 즐거움 분위기있는 EDM 그루브 슬픈 잔잔한 귀여운 감동적인 긴장되는 …" at bounding box center [44, 215] width 50 height 605
click at [39, 232] on button "즐거움" at bounding box center [36, 231] width 34 height 26
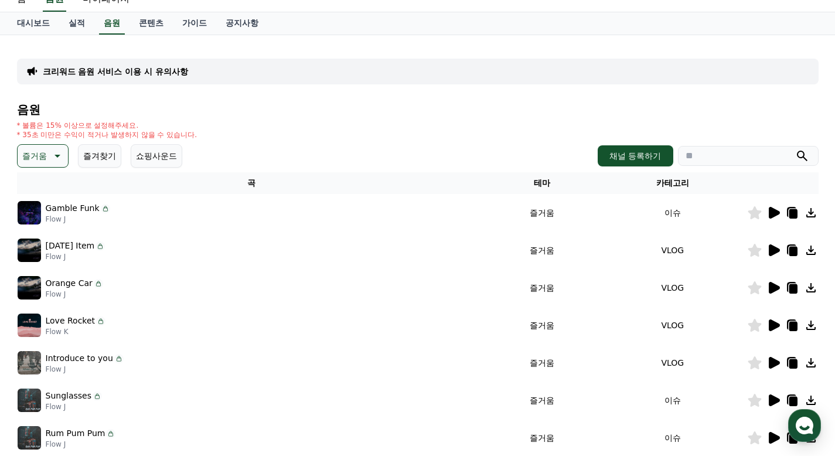
scroll to position [59, 0]
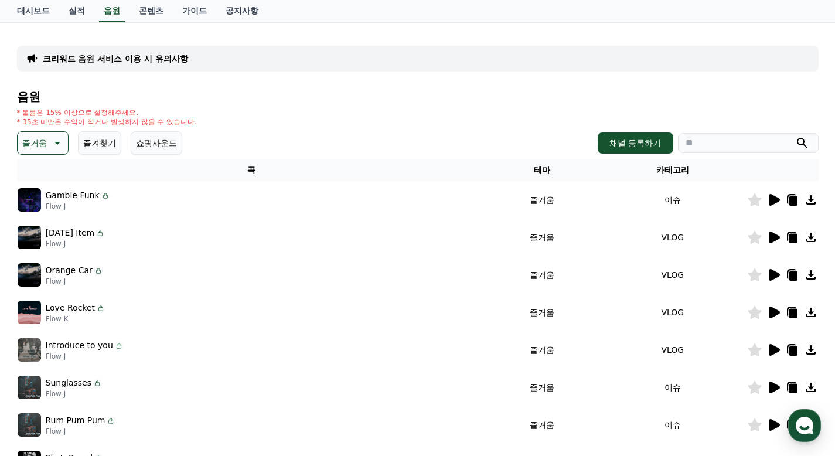
click at [774, 196] on icon at bounding box center [774, 200] width 11 height 12
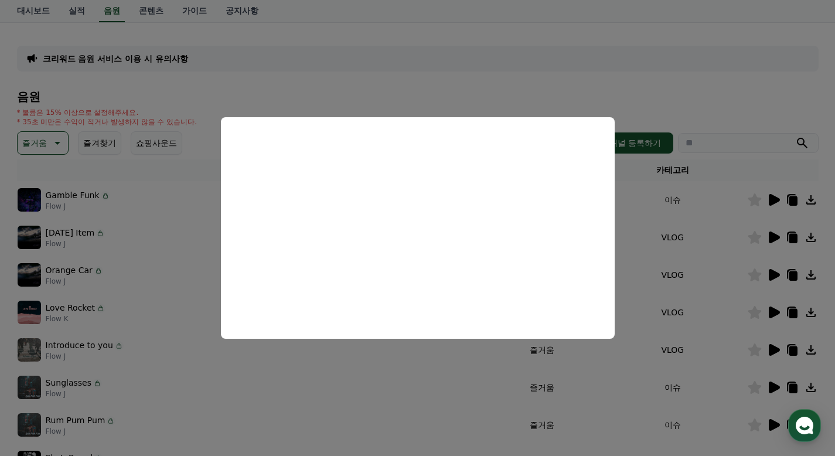
click at [668, 236] on button "close modal" at bounding box center [417, 228] width 835 height 456
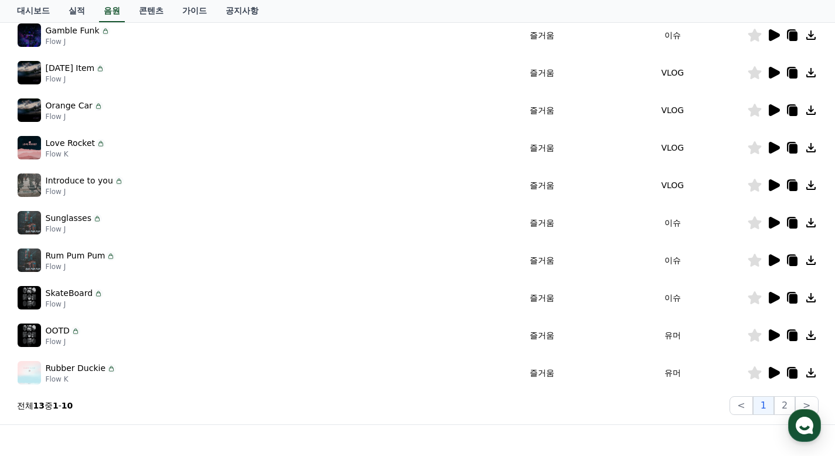
scroll to position [235, 0]
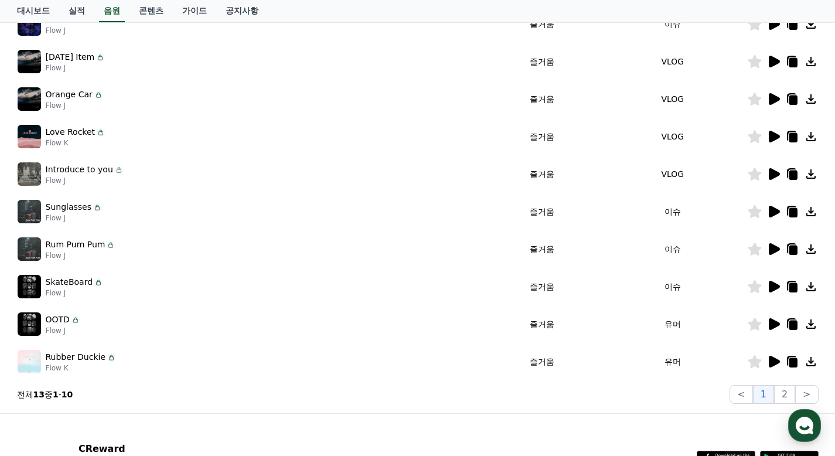
click at [777, 366] on icon at bounding box center [774, 362] width 14 height 14
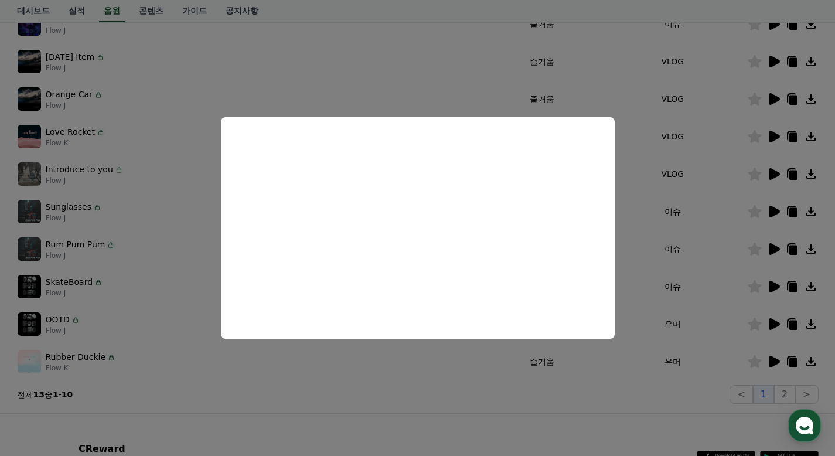
click at [707, 247] on button "close modal" at bounding box center [417, 228] width 835 height 456
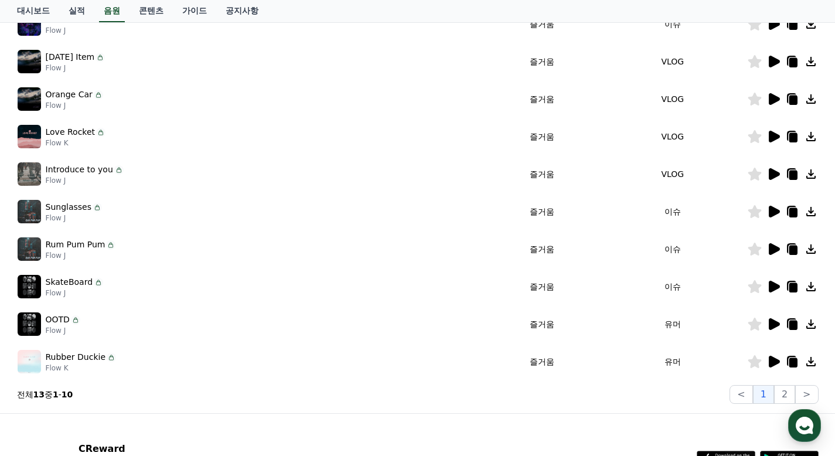
click at [770, 325] on icon at bounding box center [774, 324] width 11 height 12
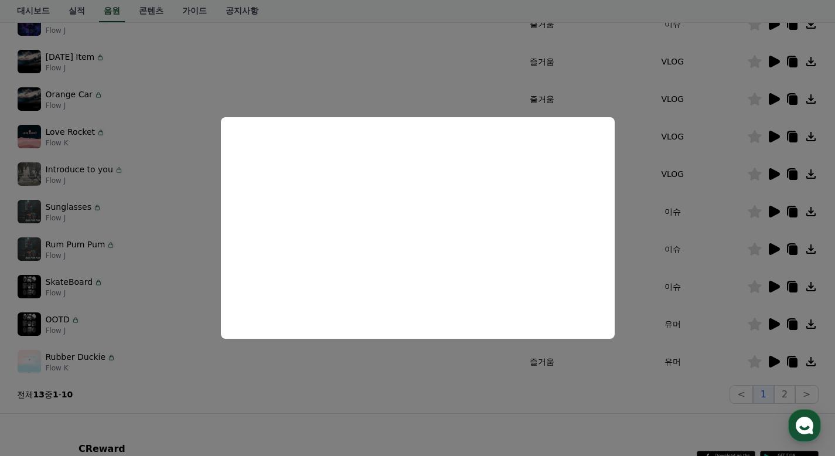
click at [714, 241] on button "close modal" at bounding box center [417, 228] width 835 height 456
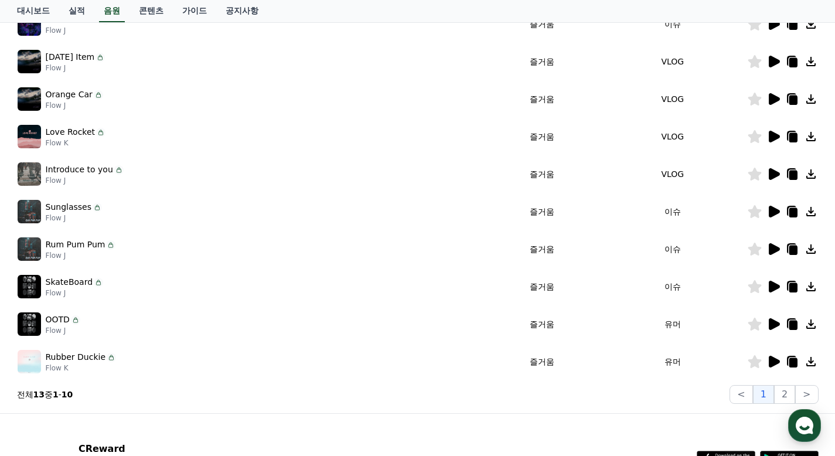
click at [774, 246] on icon at bounding box center [774, 249] width 11 height 12
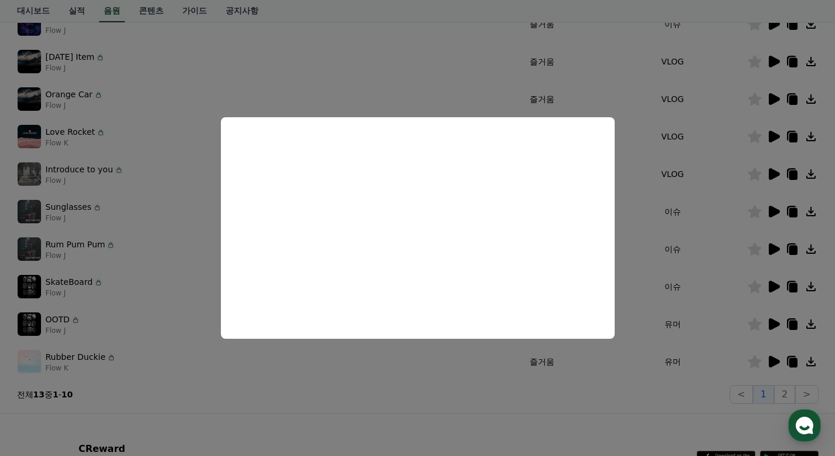
click at [694, 219] on button "close modal" at bounding box center [417, 228] width 835 height 456
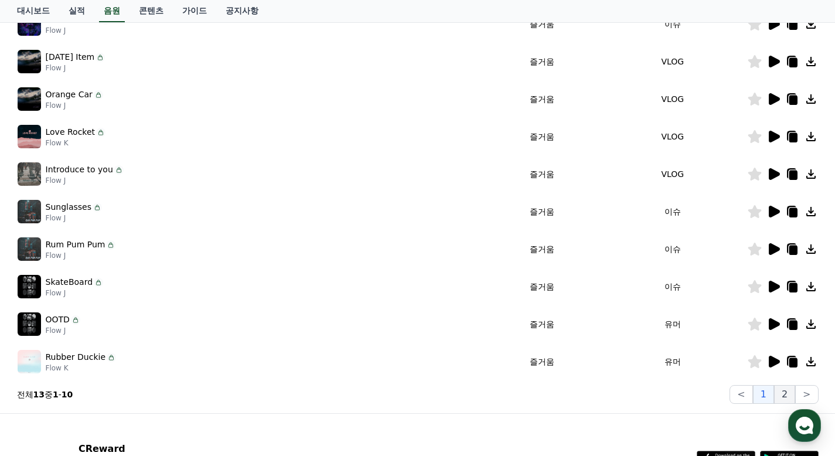
click at [787, 393] on button "2" at bounding box center [784, 394] width 21 height 19
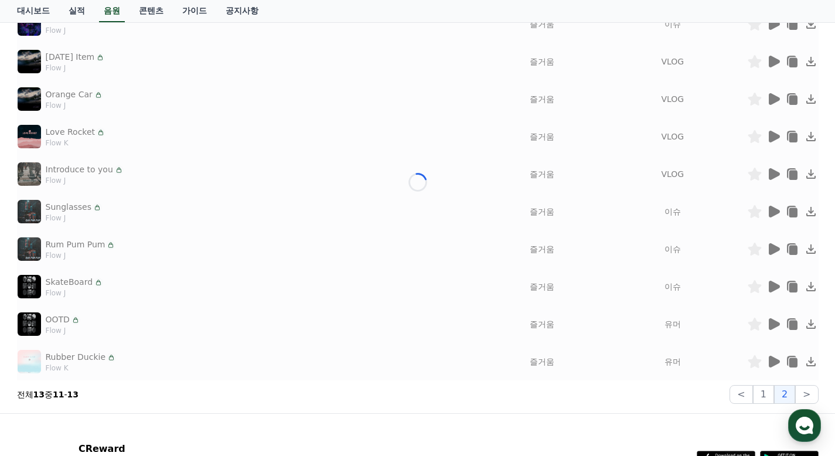
scroll to position [75, 0]
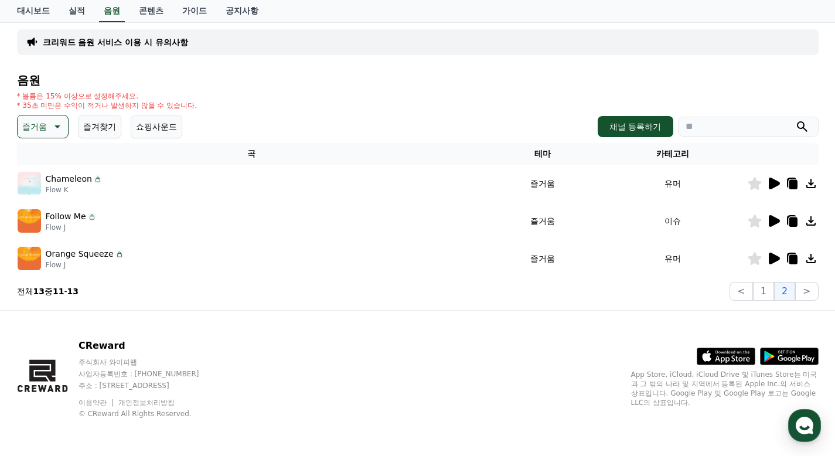
click at [772, 185] on icon at bounding box center [774, 184] width 11 height 12
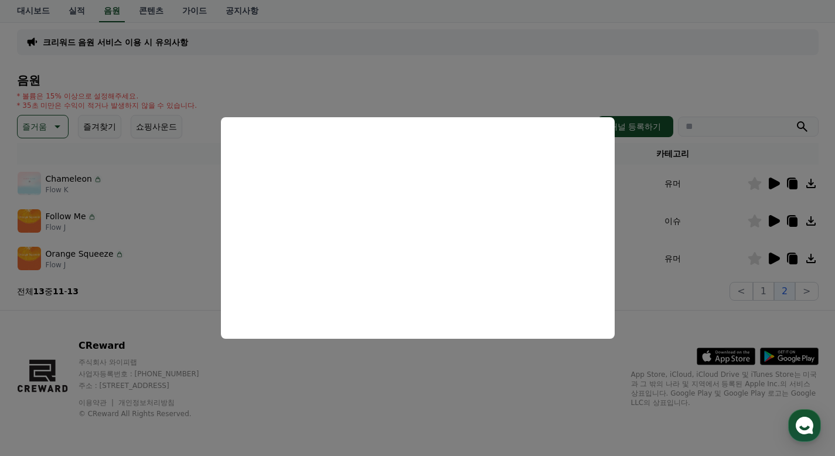
click at [678, 209] on button "close modal" at bounding box center [417, 228] width 835 height 456
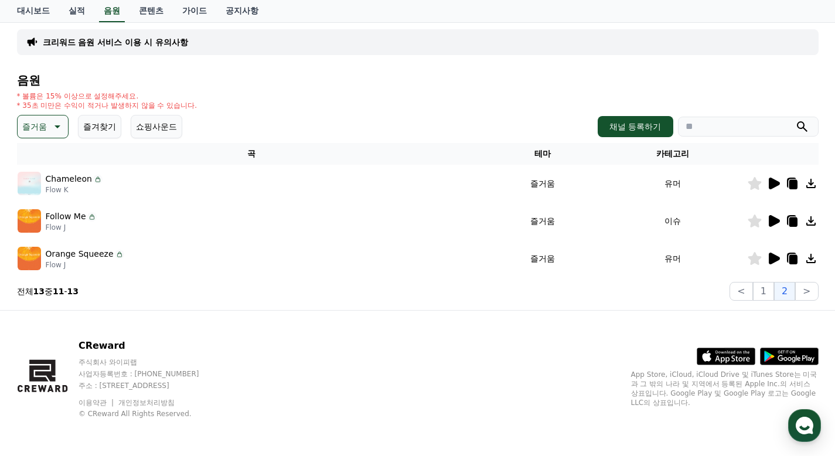
click at [773, 216] on icon at bounding box center [774, 221] width 11 height 12
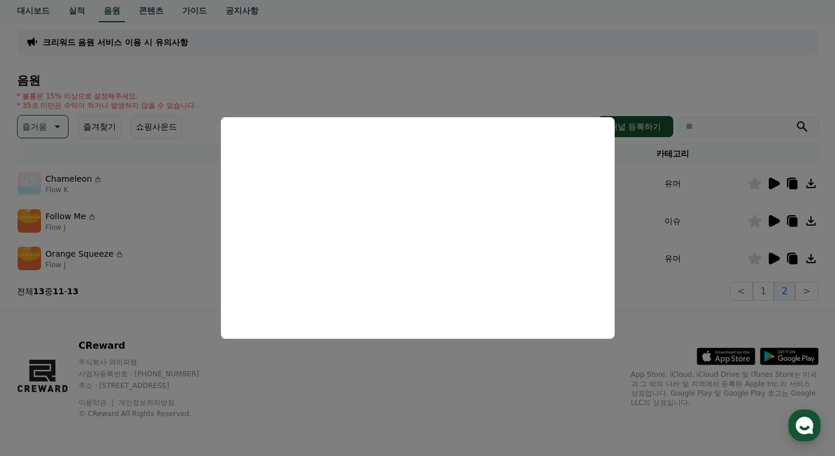
click at [672, 248] on button "close modal" at bounding box center [417, 228] width 835 height 456
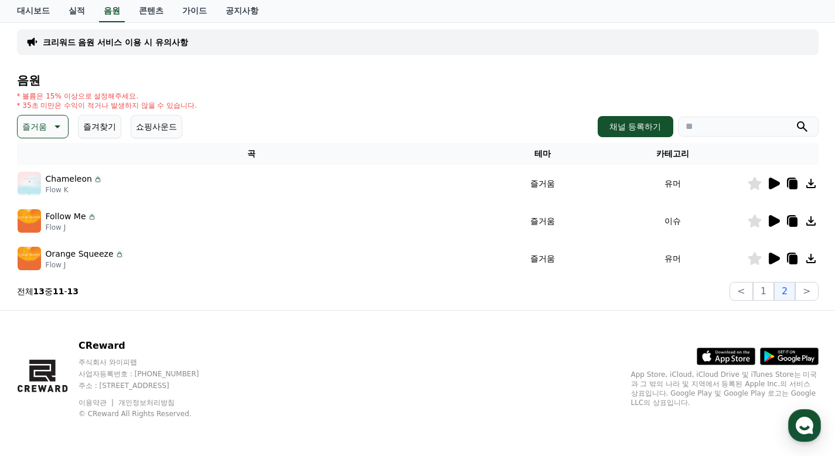
click at [772, 256] on icon at bounding box center [774, 259] width 11 height 12
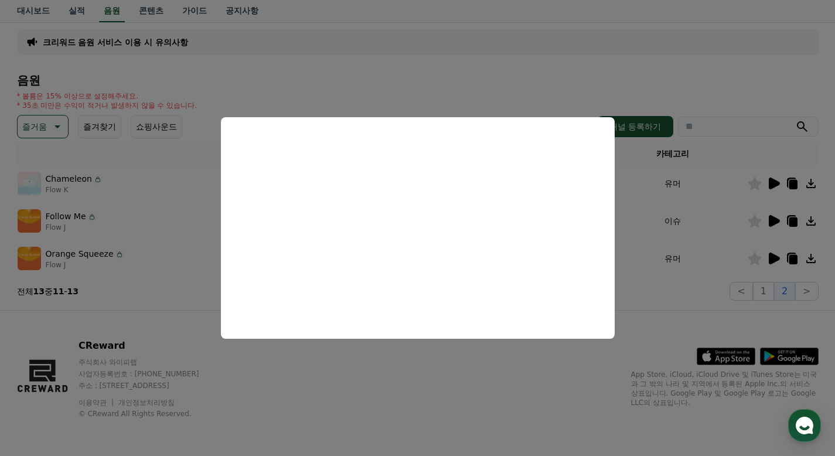
click at [675, 203] on button "close modal" at bounding box center [417, 228] width 835 height 456
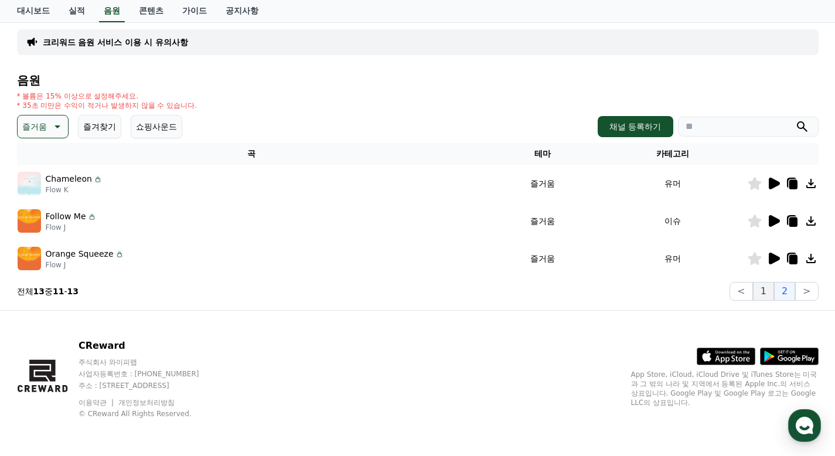
click at [767, 290] on button "1" at bounding box center [763, 291] width 21 height 19
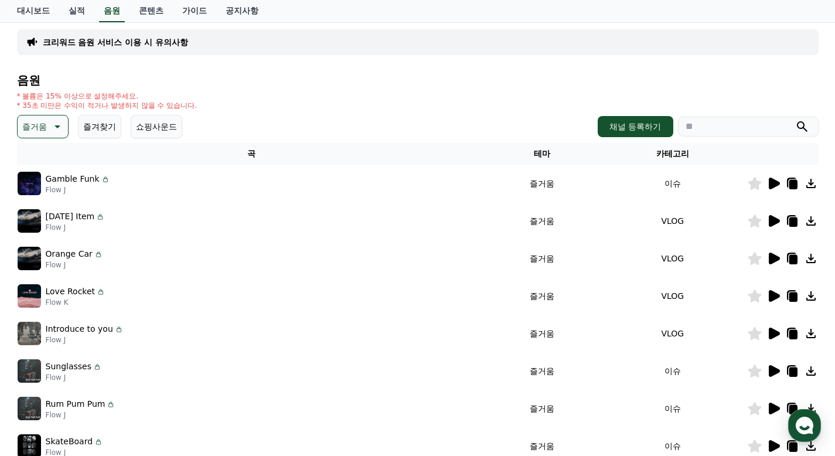
click at [773, 218] on icon at bounding box center [774, 221] width 11 height 12
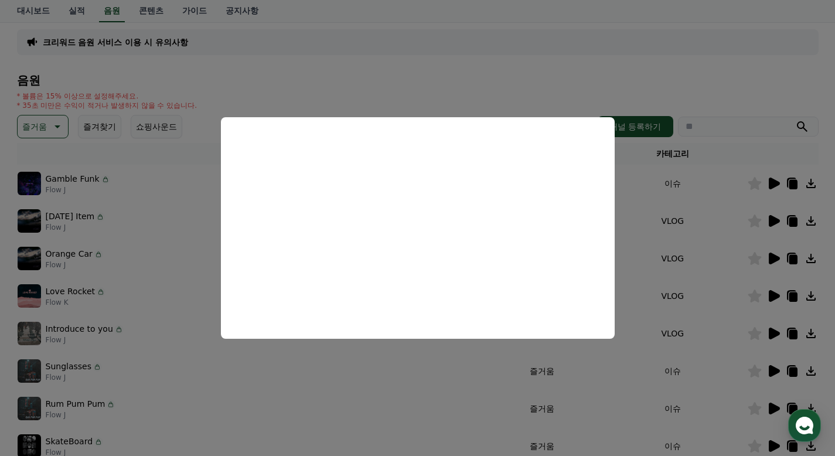
click at [696, 212] on button "close modal" at bounding box center [417, 228] width 835 height 456
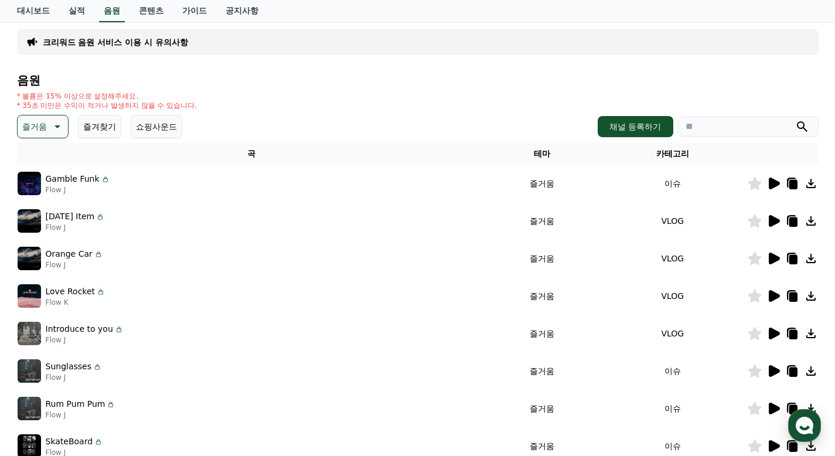
click at [774, 254] on icon at bounding box center [774, 259] width 14 height 14
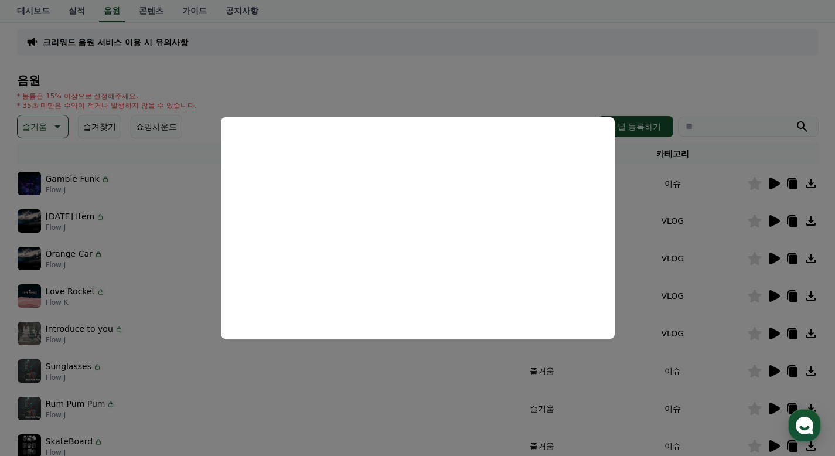
click at [719, 273] on button "close modal" at bounding box center [417, 228] width 835 height 456
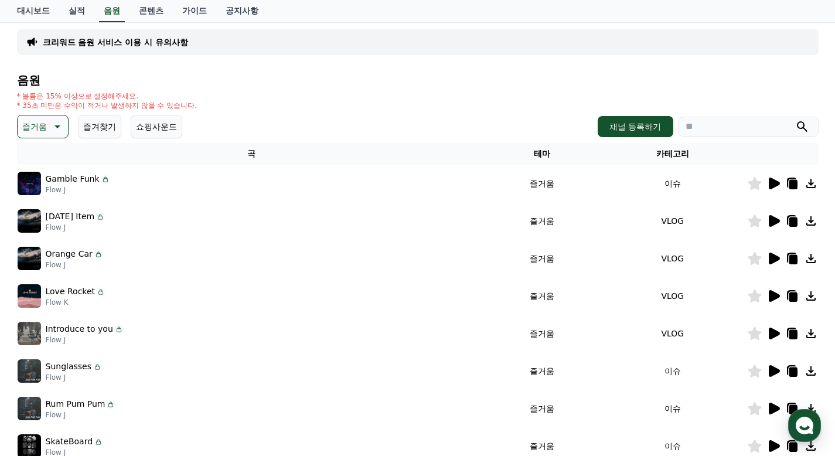
click at [774, 297] on icon at bounding box center [774, 296] width 11 height 12
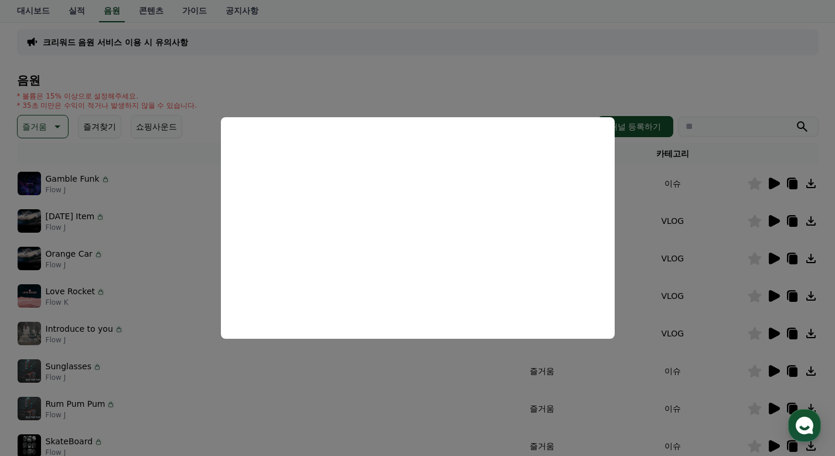
click at [719, 281] on button "close modal" at bounding box center [417, 228] width 835 height 456
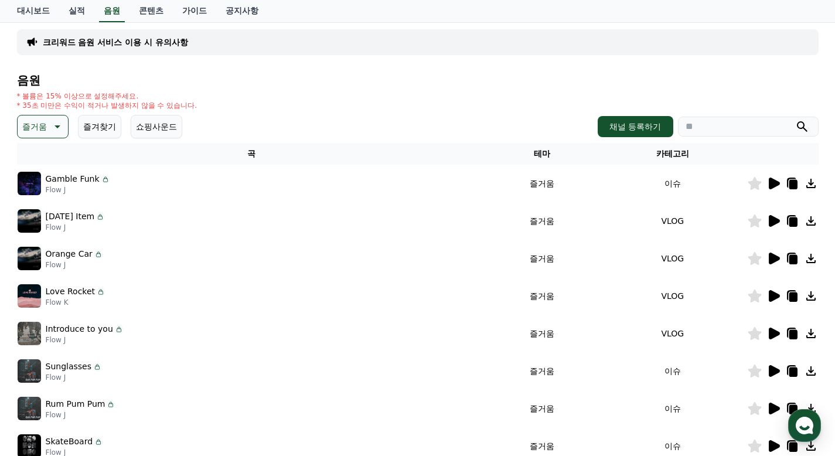
click at [774, 337] on icon at bounding box center [774, 334] width 11 height 12
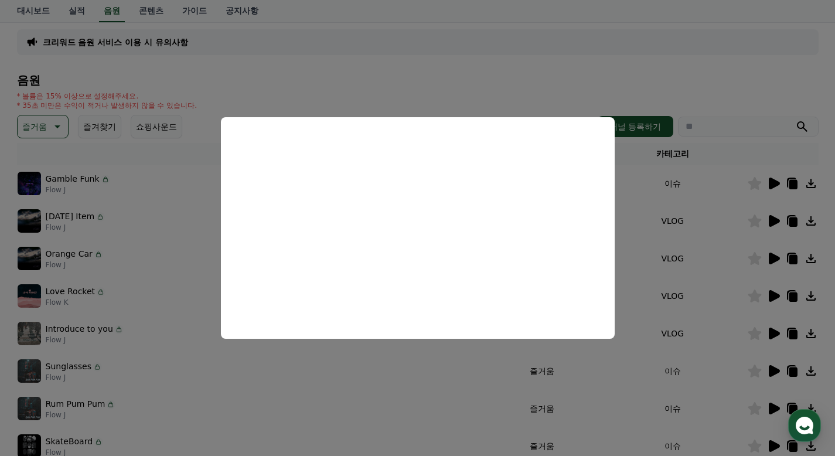
click at [670, 276] on button "close modal" at bounding box center [417, 228] width 835 height 456
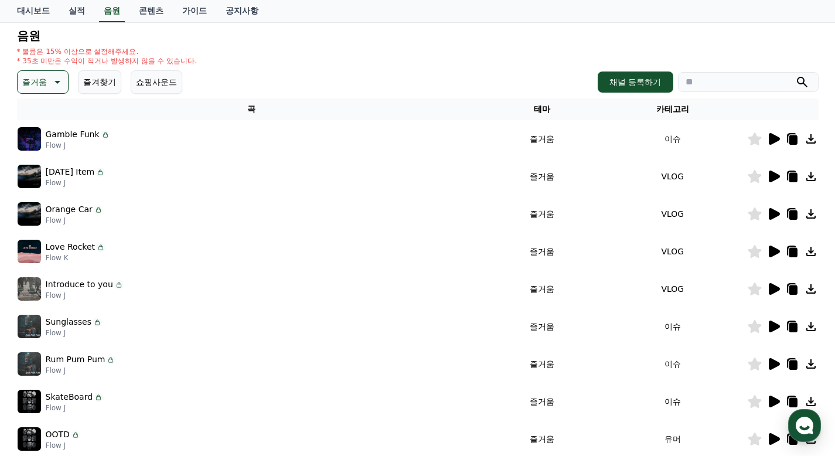
scroll to position [134, 0]
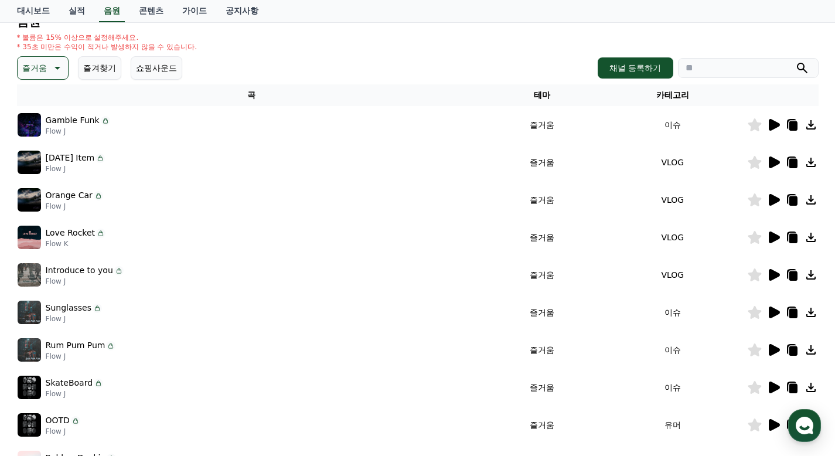
click at [775, 277] on icon at bounding box center [774, 275] width 11 height 12
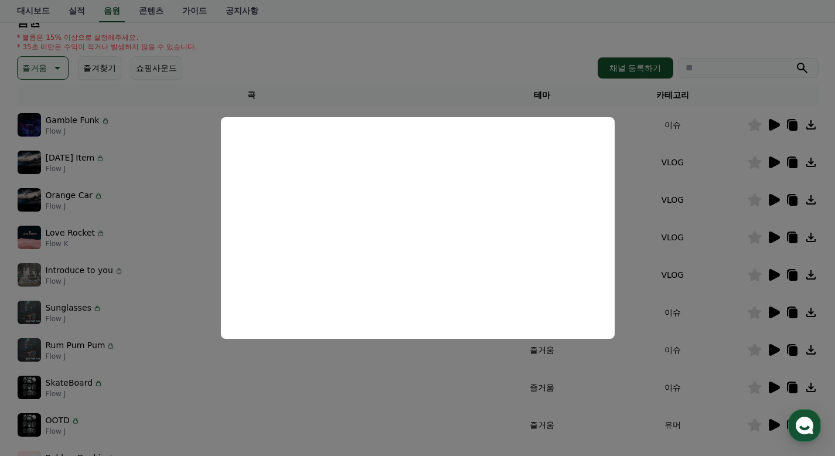
click at [759, 256] on button "close modal" at bounding box center [417, 228] width 835 height 456
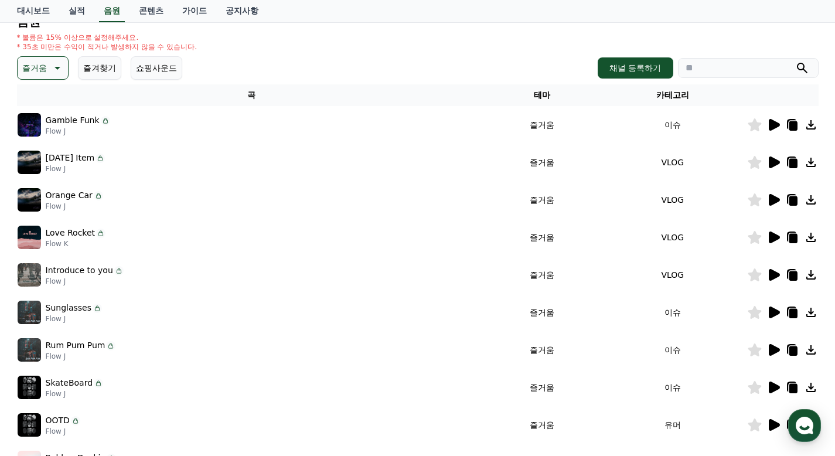
click at [776, 312] on icon at bounding box center [774, 313] width 11 height 12
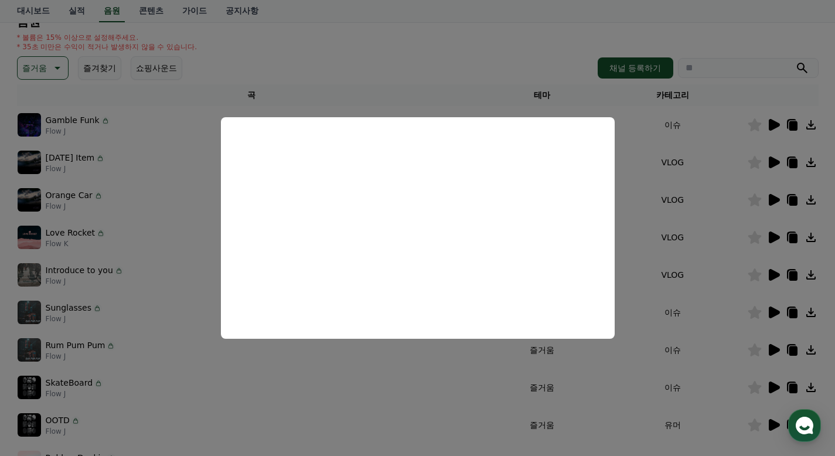
click at [701, 256] on button "close modal" at bounding box center [417, 228] width 835 height 456
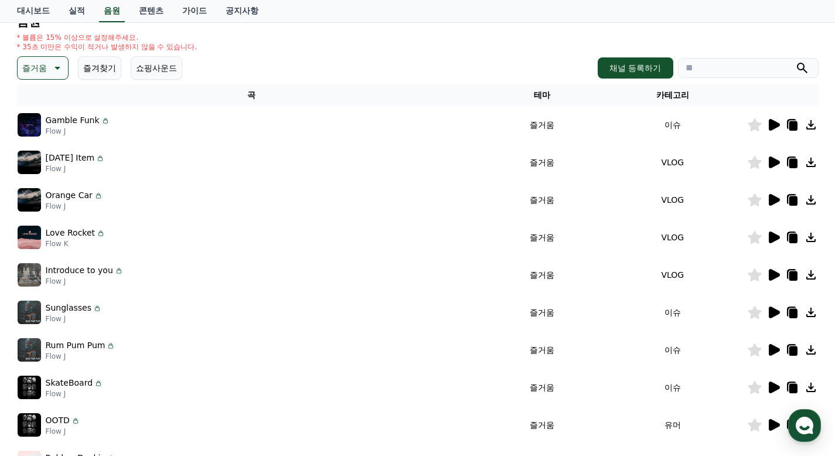
click at [774, 354] on icon at bounding box center [774, 350] width 14 height 14
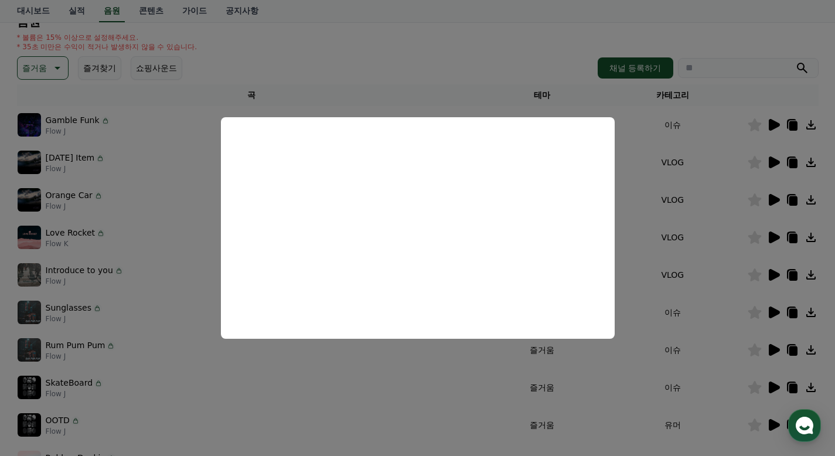
click at [677, 230] on button "close modal" at bounding box center [417, 228] width 835 height 456
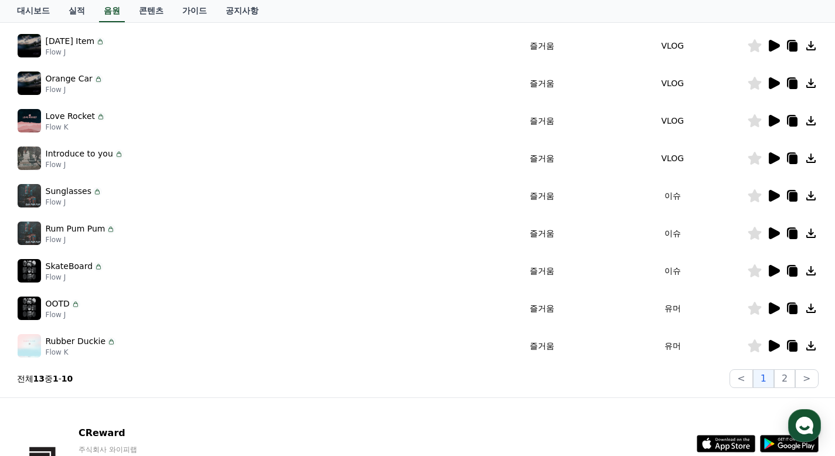
scroll to position [251, 0]
click at [770, 269] on icon at bounding box center [774, 270] width 11 height 12
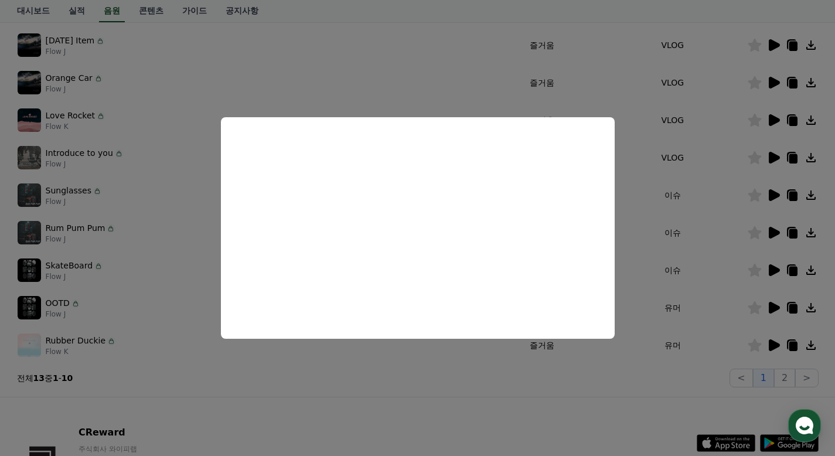
click at [658, 203] on button "close modal" at bounding box center [417, 228] width 835 height 456
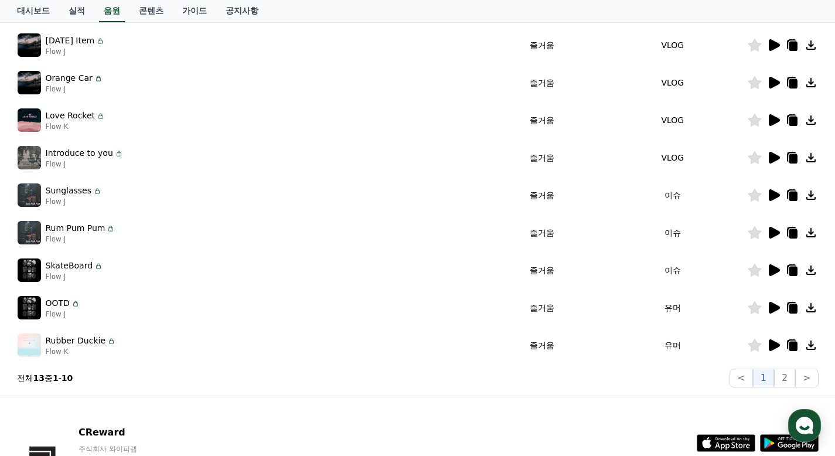
scroll to position [16, 0]
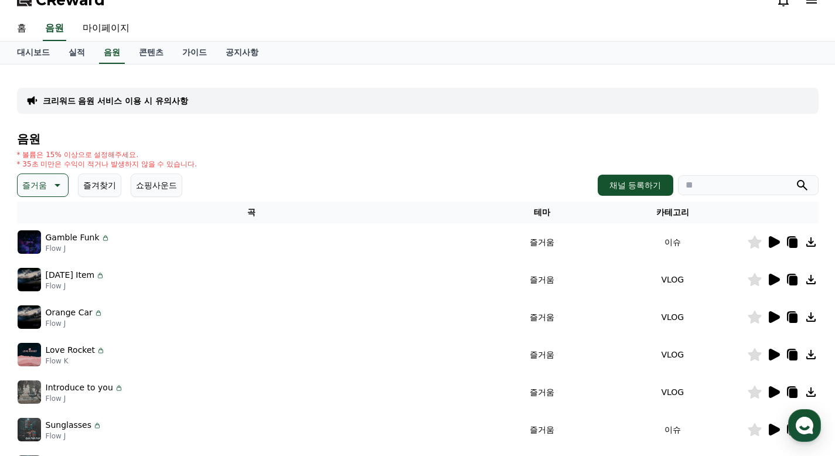
click at [47, 181] on button "즐거움" at bounding box center [43, 185] width 52 height 23
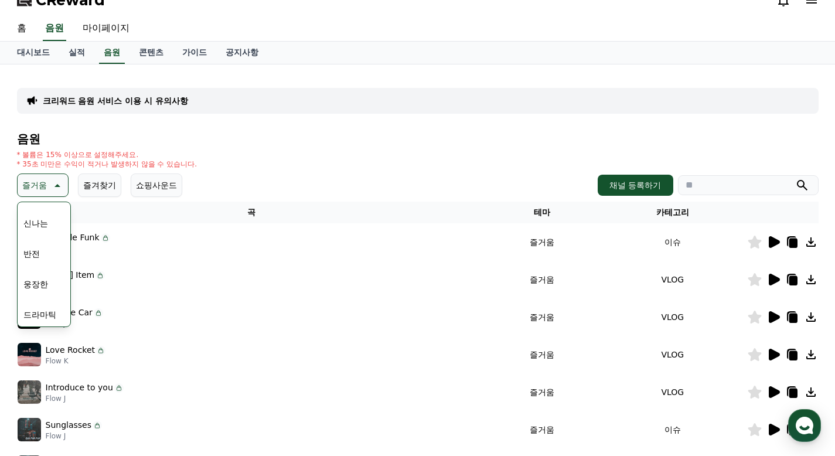
scroll to position [117, 0]
click at [44, 276] on button "신나는" at bounding box center [36, 282] width 34 height 26
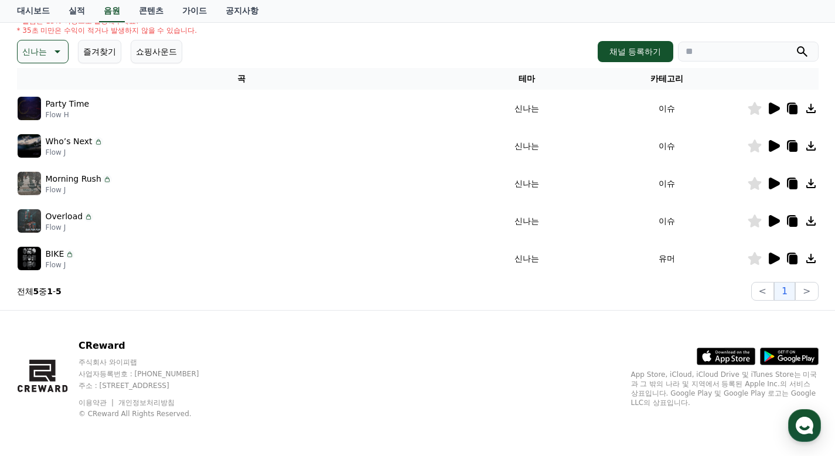
click at [769, 257] on icon at bounding box center [774, 259] width 11 height 12
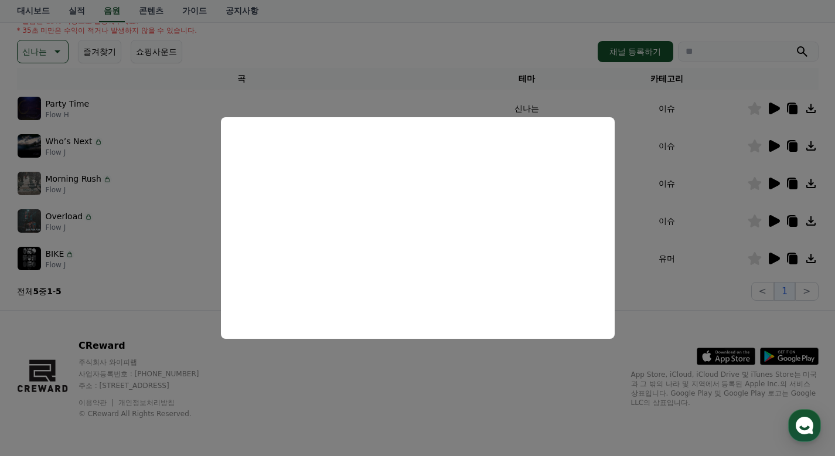
click at [729, 210] on button "close modal" at bounding box center [417, 228] width 835 height 456
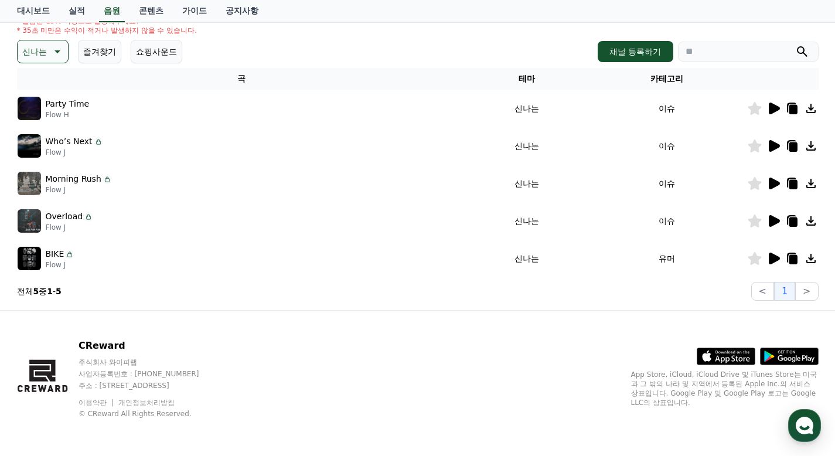
click at [773, 218] on icon at bounding box center [774, 221] width 11 height 12
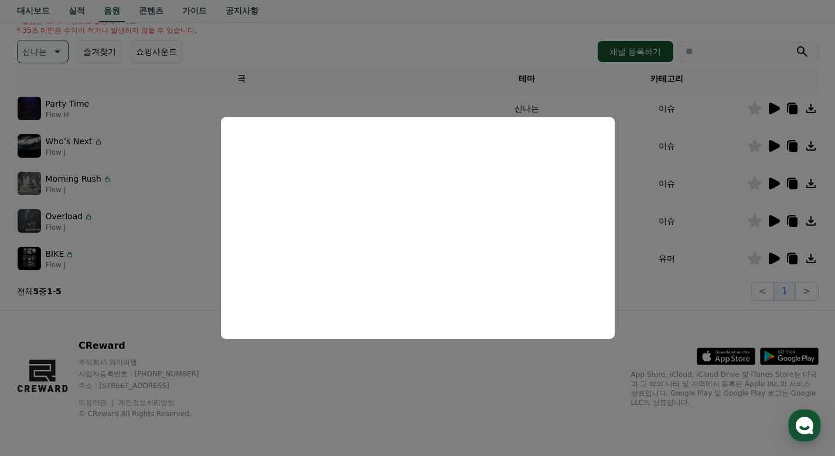
click at [734, 200] on button "close modal" at bounding box center [417, 228] width 835 height 456
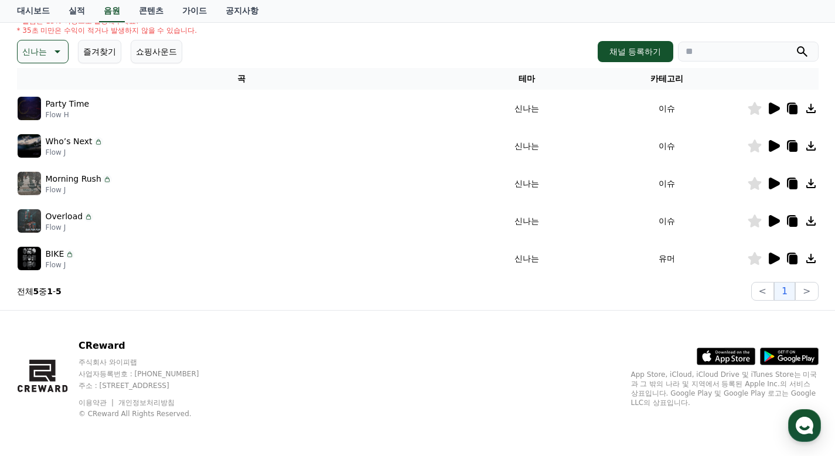
click at [779, 183] on icon at bounding box center [774, 184] width 11 height 12
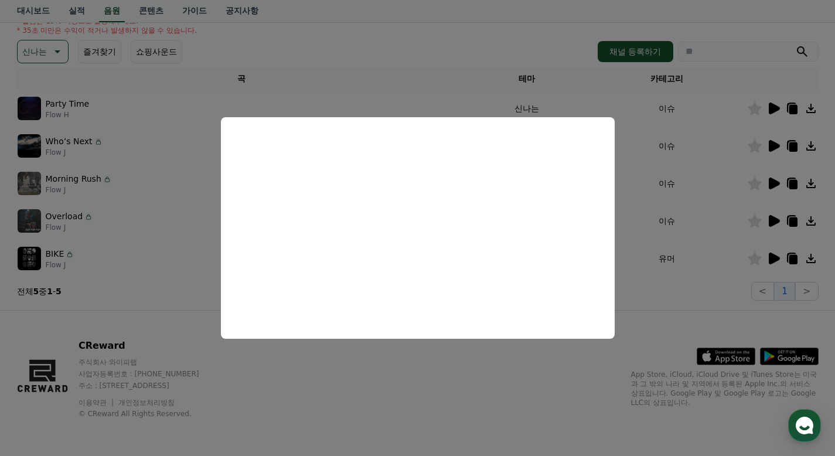
click at [723, 162] on button "close modal" at bounding box center [417, 228] width 835 height 456
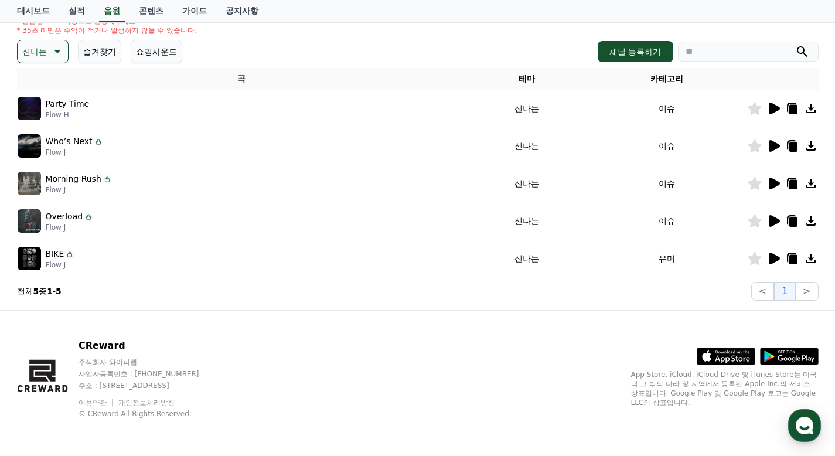
click at [773, 145] on icon at bounding box center [774, 146] width 11 height 12
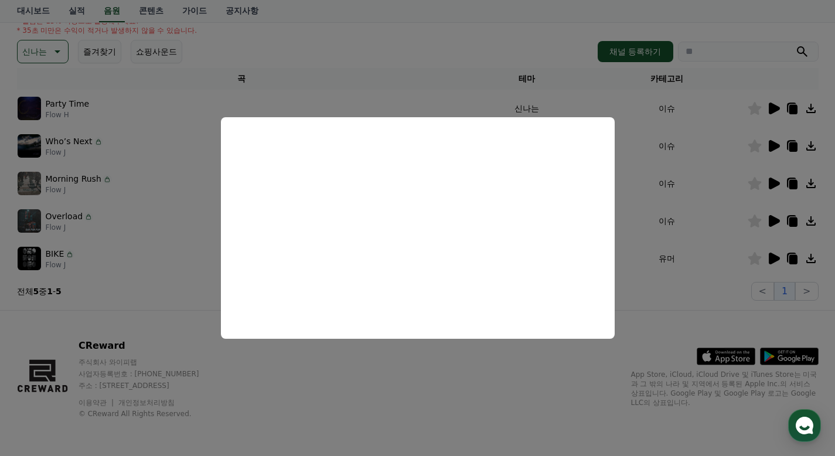
click at [732, 166] on button "close modal" at bounding box center [417, 228] width 835 height 456
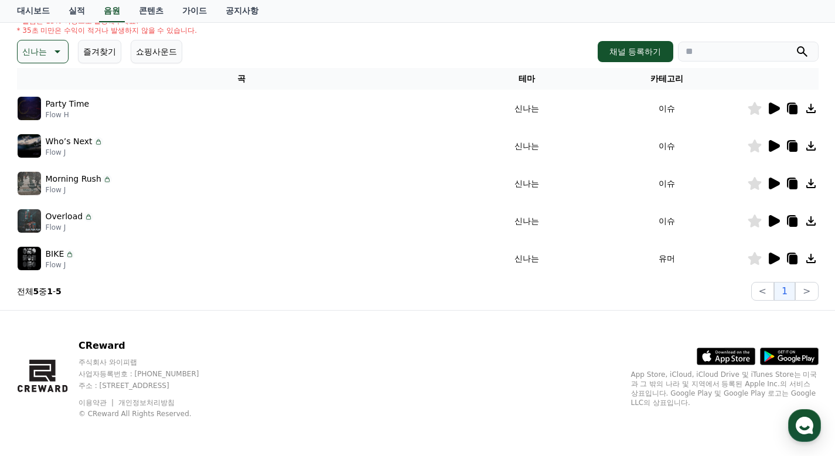
click at [774, 106] on icon at bounding box center [774, 109] width 11 height 12
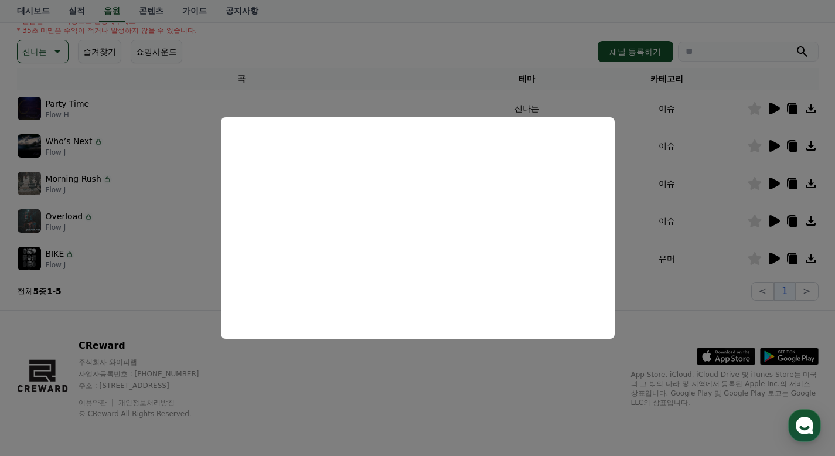
click at [676, 166] on button "close modal" at bounding box center [417, 228] width 835 height 456
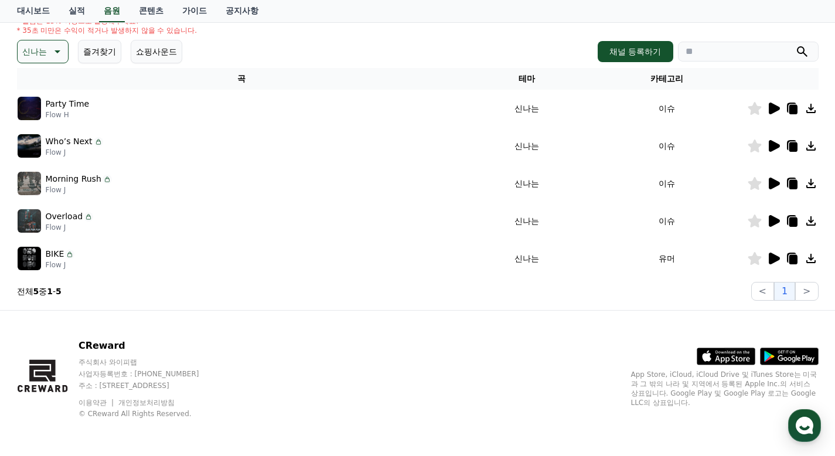
click at [33, 52] on p "신나는" at bounding box center [34, 51] width 25 height 16
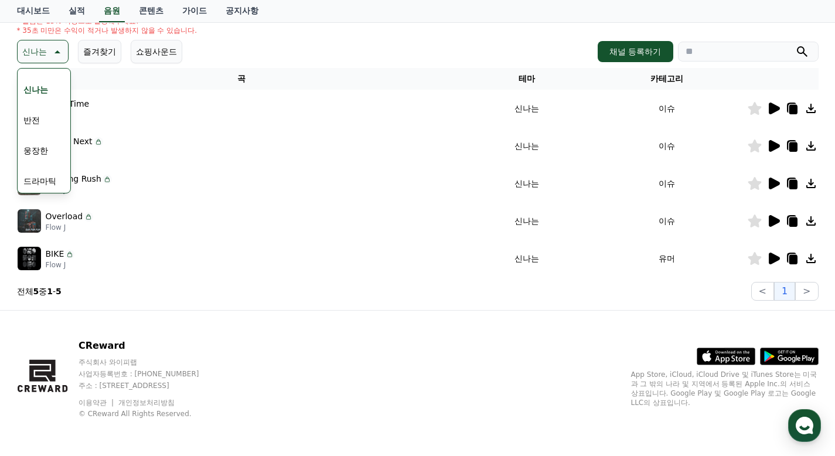
scroll to position [117, 0]
click at [44, 120] on button "통통튀는" at bounding box center [40, 118] width 42 height 26
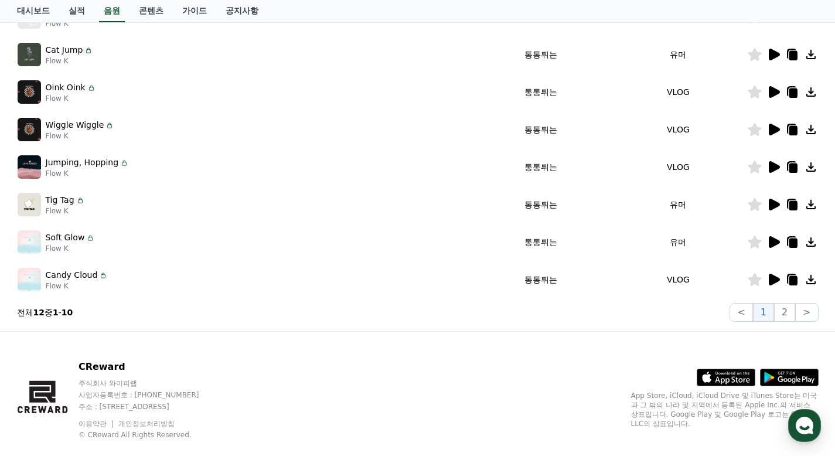
scroll to position [338, 0]
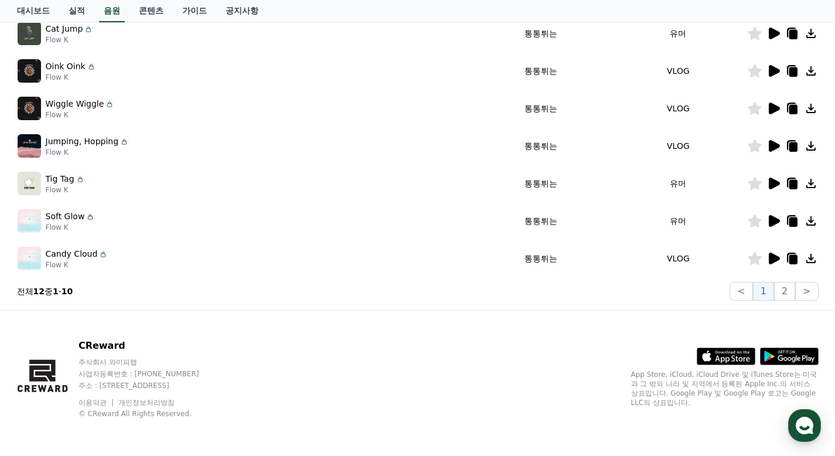
click at [774, 256] on icon at bounding box center [774, 259] width 11 height 12
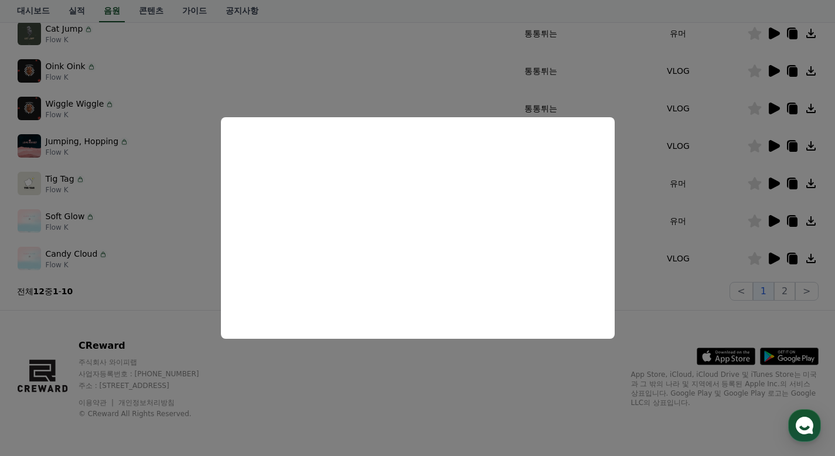
click at [732, 220] on button "close modal" at bounding box center [417, 228] width 835 height 456
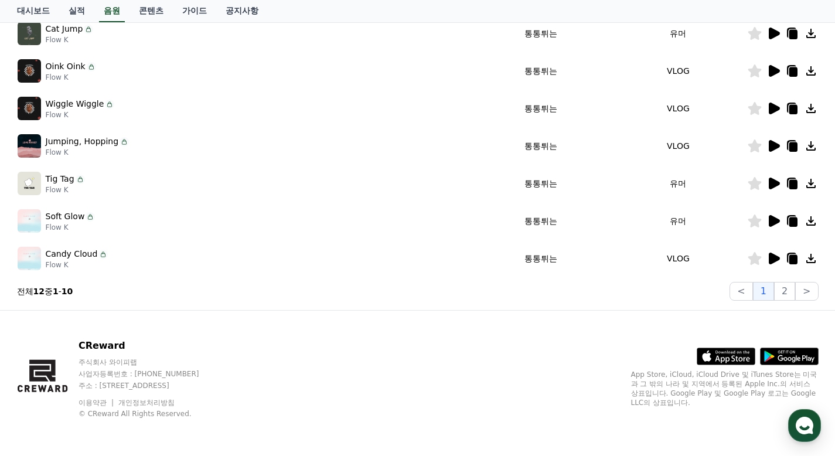
click at [775, 223] on icon at bounding box center [774, 221] width 11 height 12
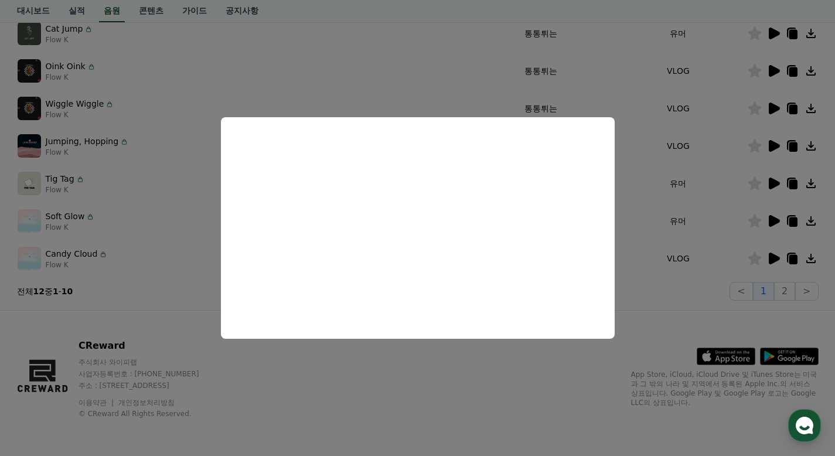
click at [740, 197] on button "close modal" at bounding box center [417, 228] width 835 height 456
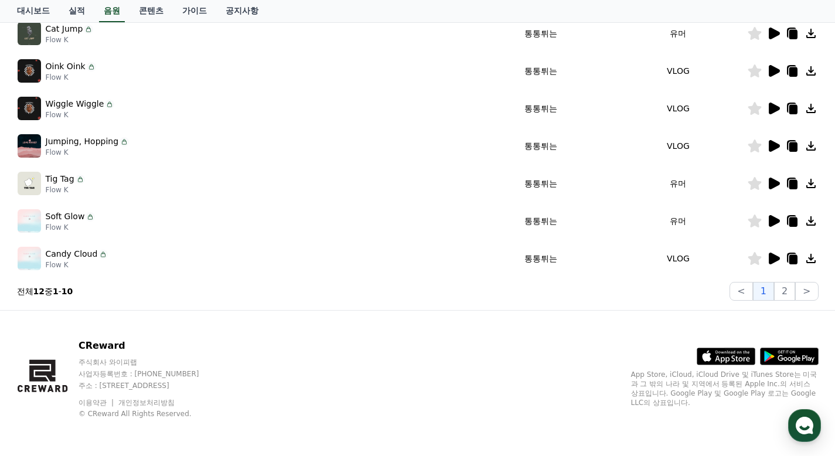
click at [772, 179] on icon at bounding box center [774, 184] width 11 height 12
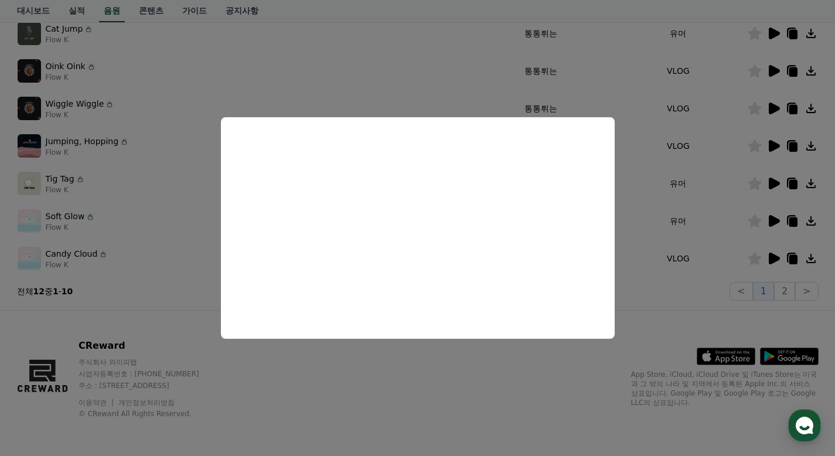
click at [718, 192] on button "close modal" at bounding box center [417, 228] width 835 height 456
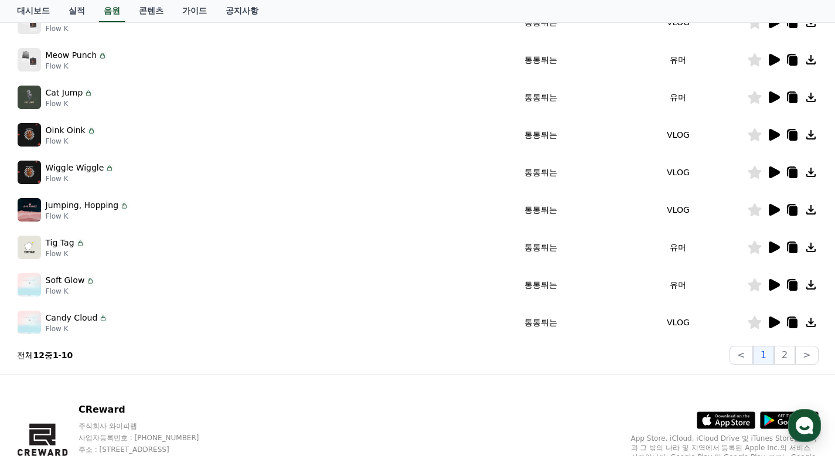
scroll to position [220, 0]
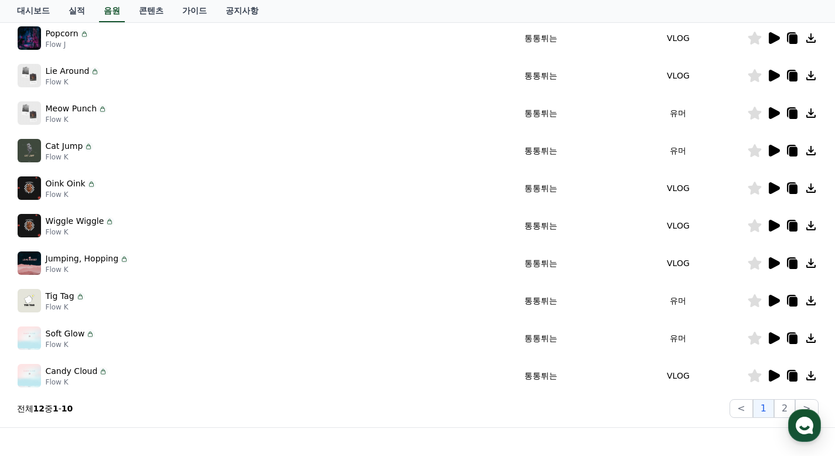
click at [772, 263] on icon at bounding box center [774, 263] width 11 height 12
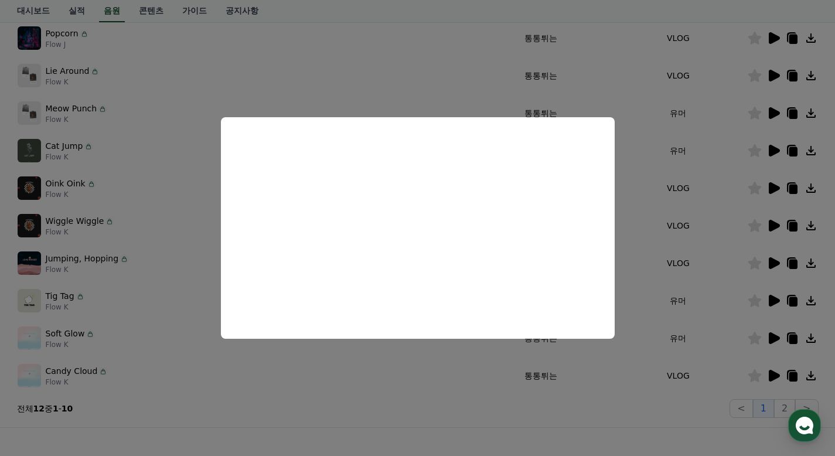
click at [712, 212] on button "close modal" at bounding box center [417, 228] width 835 height 456
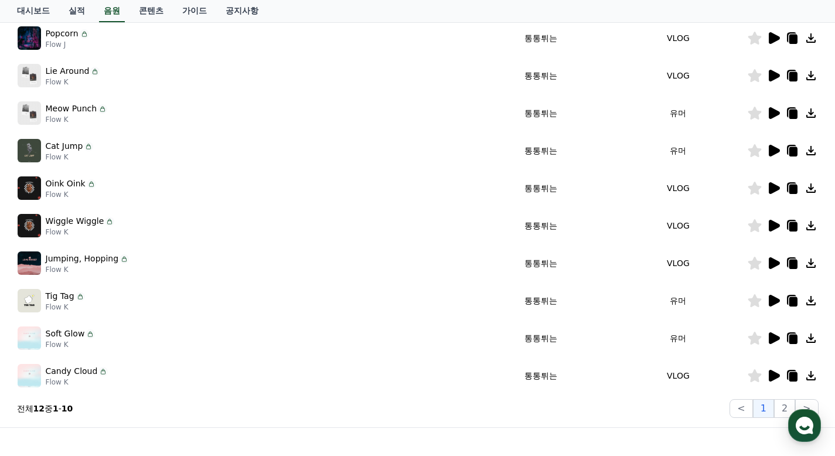
click at [774, 227] on icon at bounding box center [774, 226] width 11 height 12
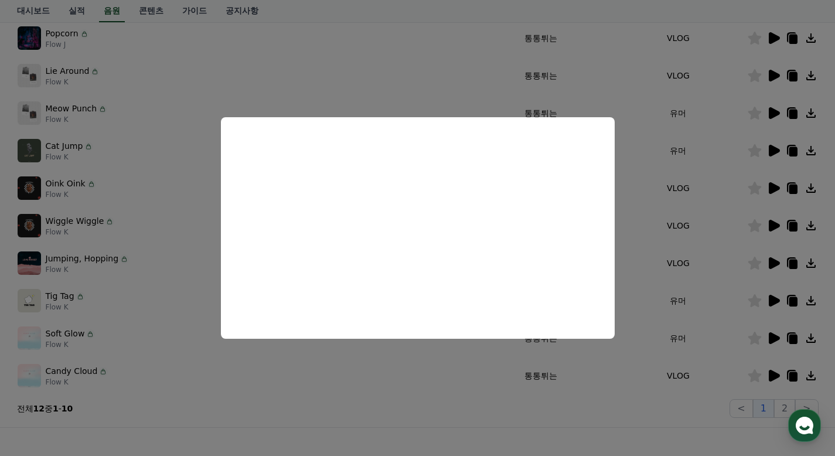
click at [718, 206] on button "close modal" at bounding box center [417, 228] width 835 height 456
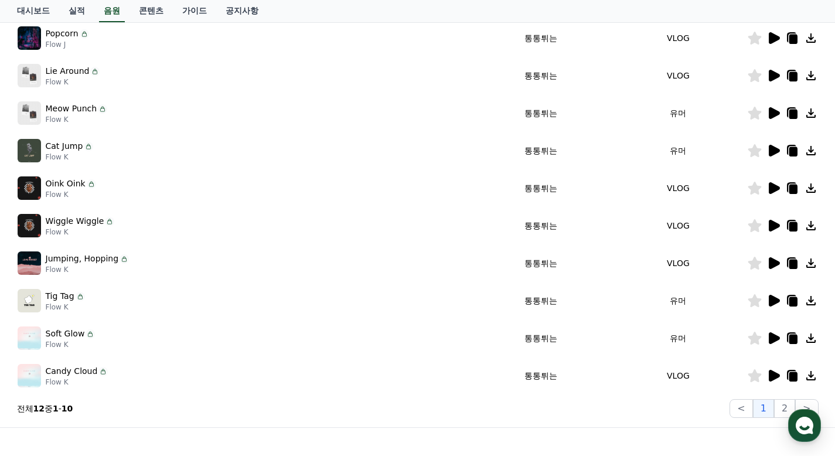
click at [774, 187] on icon at bounding box center [774, 188] width 11 height 12
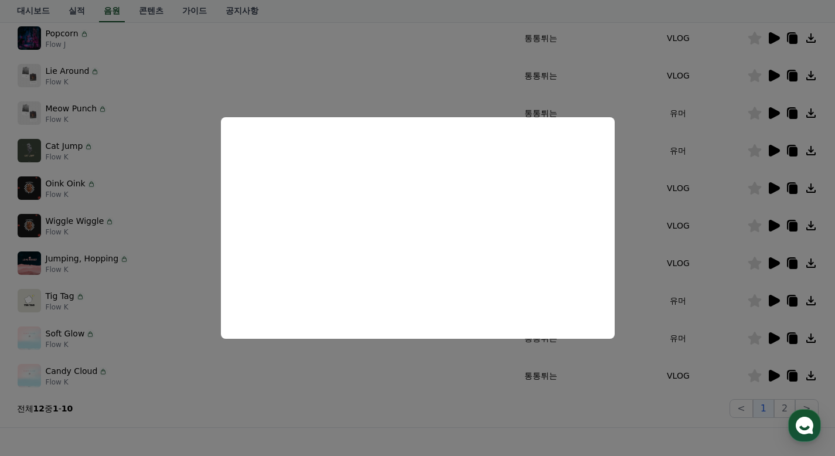
click at [723, 188] on button "close modal" at bounding box center [417, 228] width 835 height 456
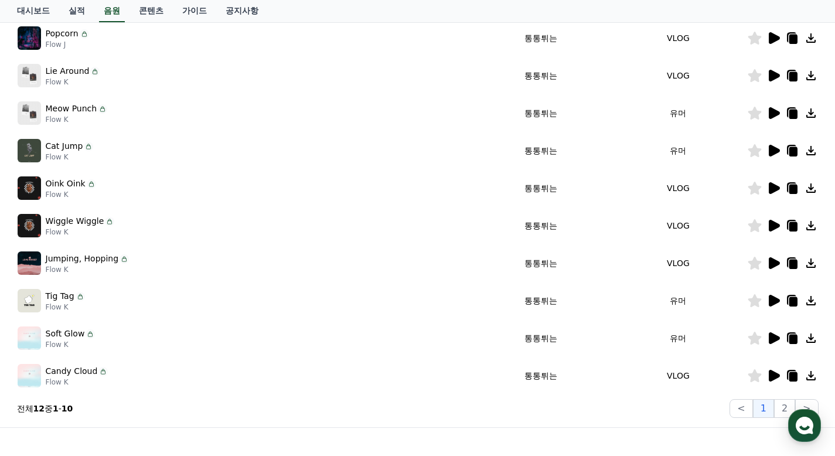
click at [777, 150] on icon at bounding box center [774, 151] width 11 height 12
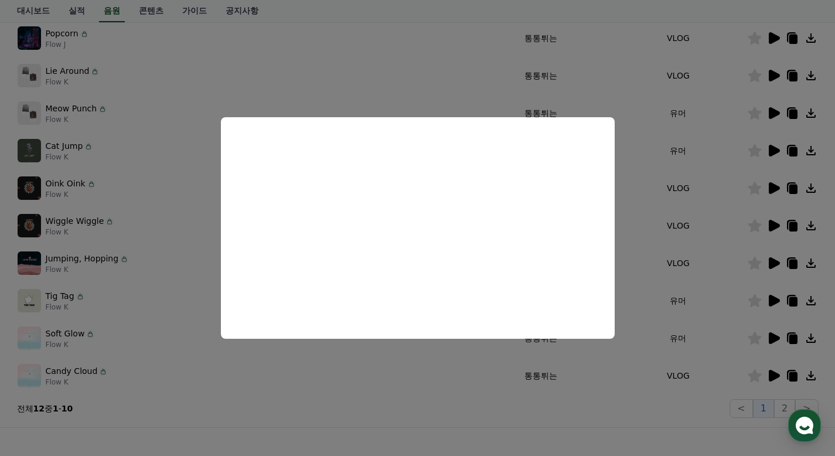
click at [719, 179] on button "close modal" at bounding box center [417, 228] width 835 height 456
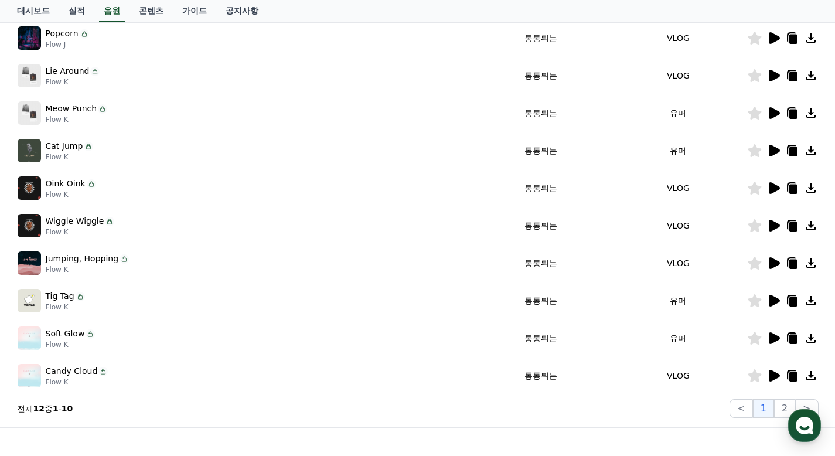
click at [774, 115] on icon at bounding box center [774, 113] width 11 height 12
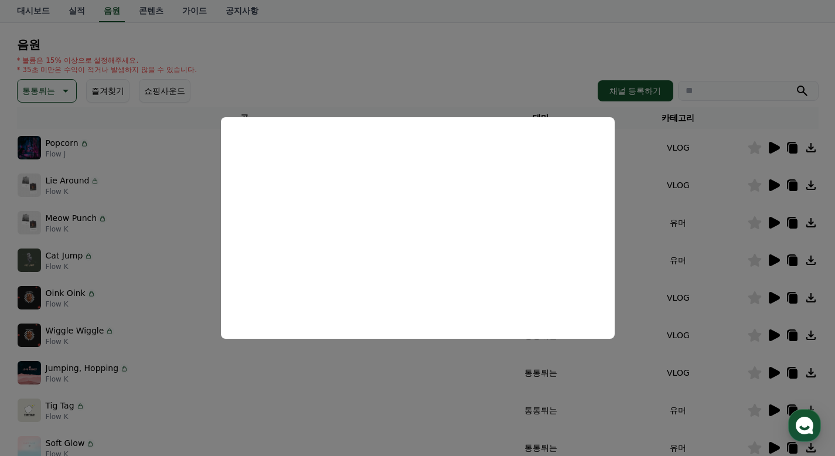
scroll to position [103, 0]
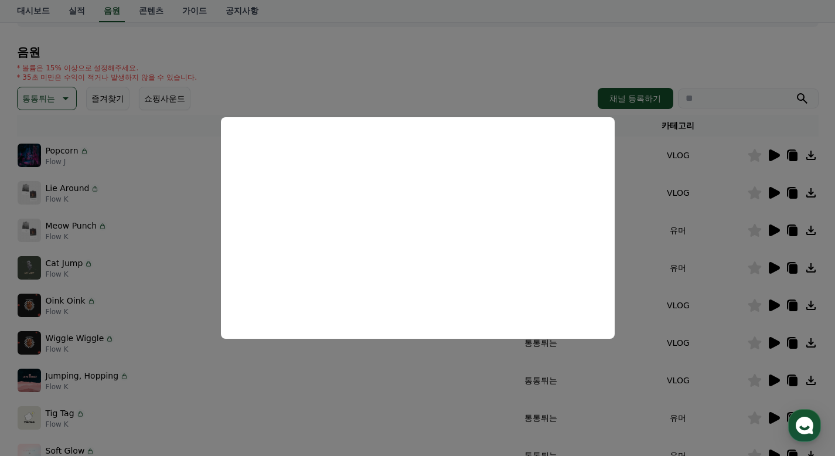
click at [653, 229] on button "close modal" at bounding box center [417, 228] width 835 height 456
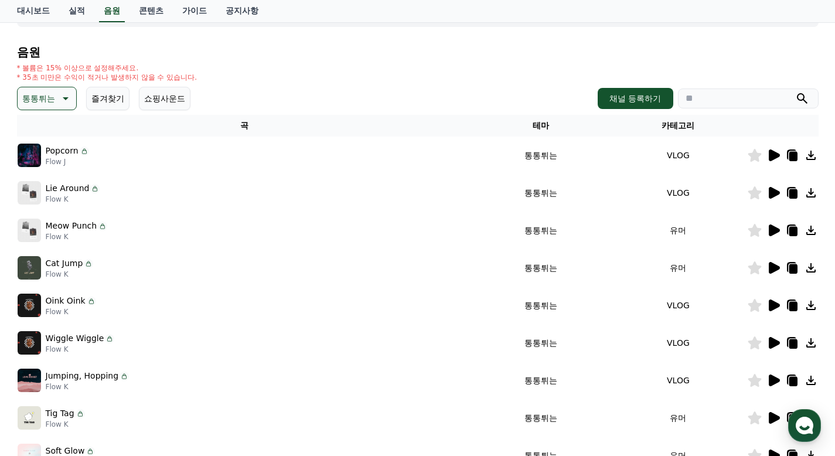
click at [771, 229] on icon at bounding box center [774, 231] width 11 height 12
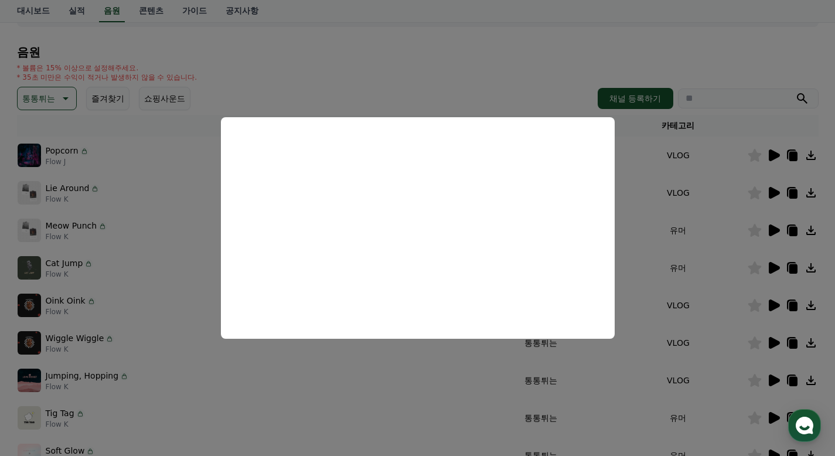
click at [706, 209] on button "close modal" at bounding box center [417, 228] width 835 height 456
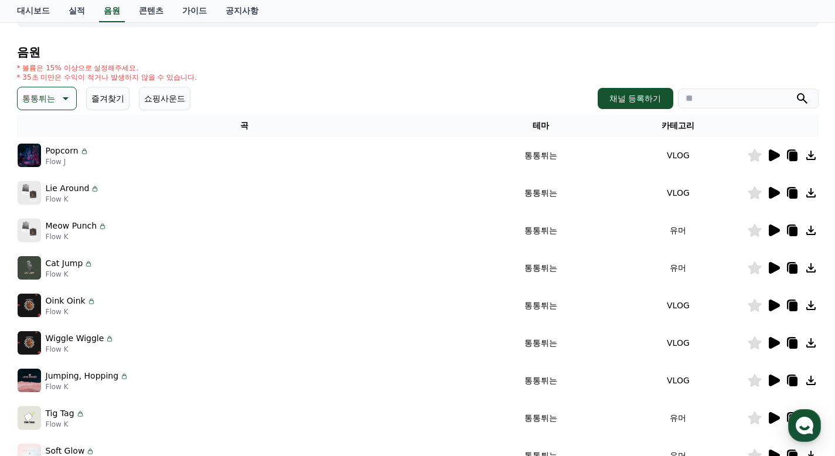
click at [769, 190] on icon at bounding box center [774, 193] width 11 height 12
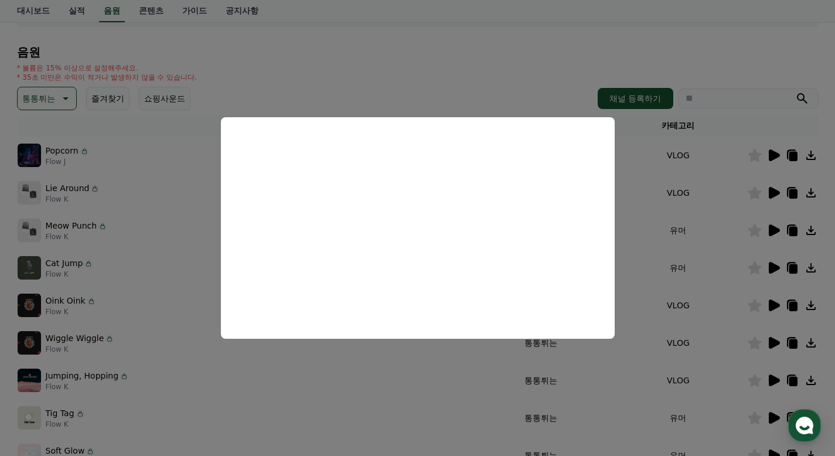
click at [677, 243] on button "close modal" at bounding box center [417, 228] width 835 height 456
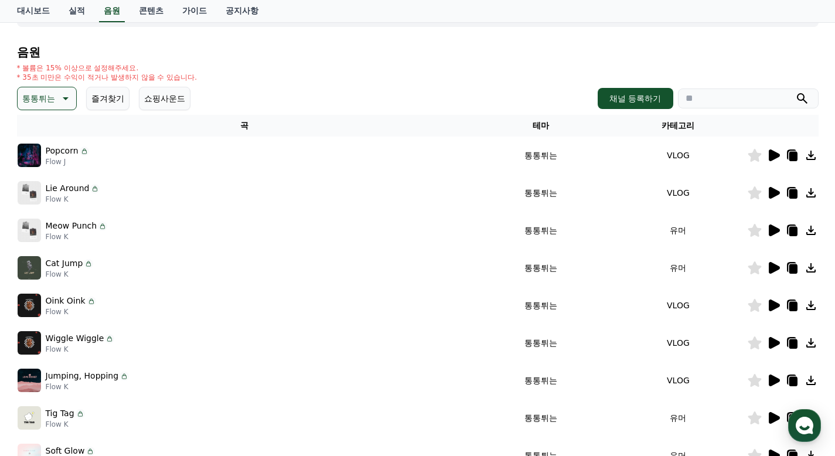
click at [775, 155] on icon at bounding box center [774, 155] width 11 height 12
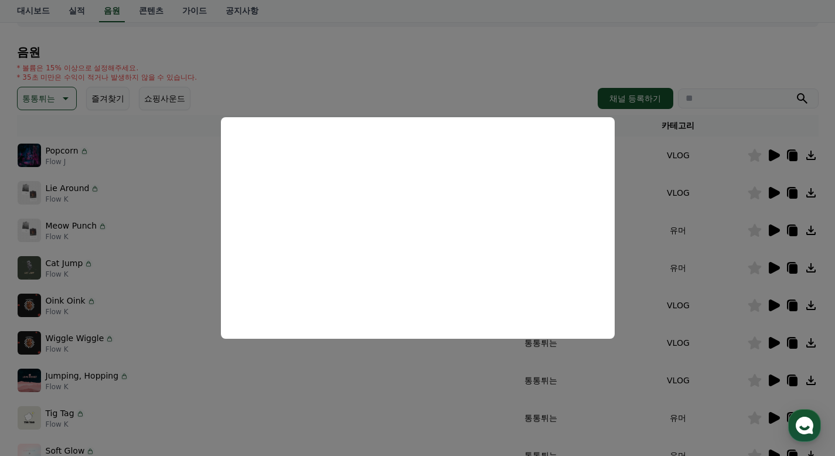
click at [691, 267] on button "close modal" at bounding box center [417, 228] width 835 height 456
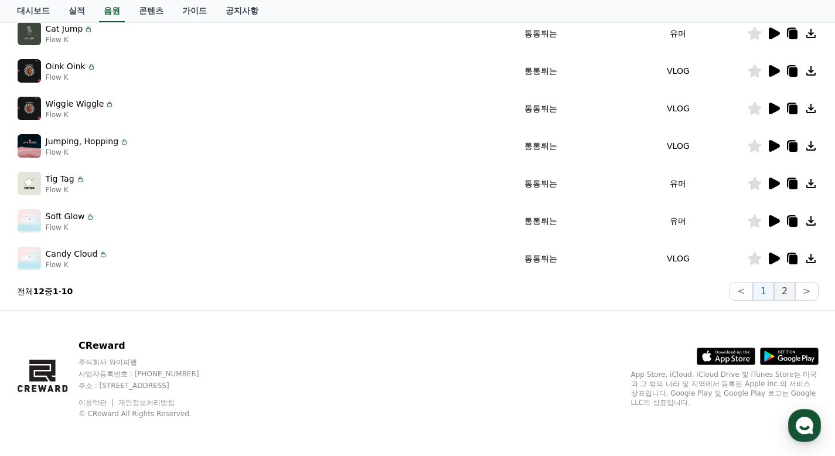
click at [790, 295] on button "2" at bounding box center [784, 291] width 21 height 19
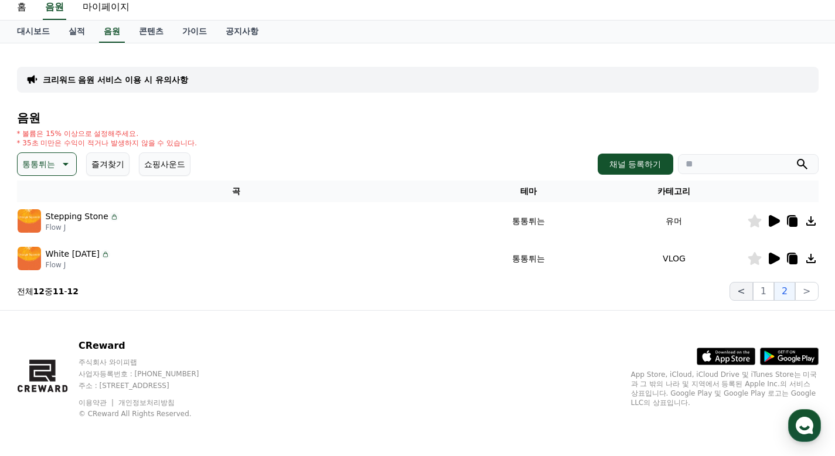
scroll to position [38, 0]
click at [773, 223] on icon at bounding box center [774, 221] width 11 height 12
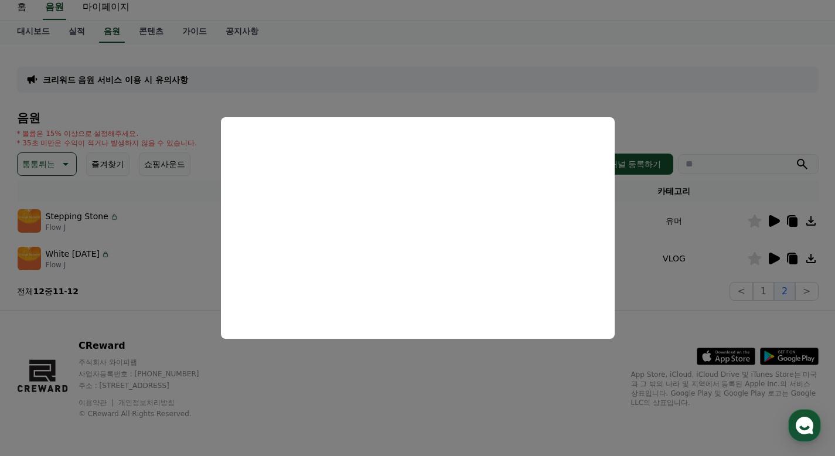
click at [695, 264] on button "close modal" at bounding box center [417, 228] width 835 height 456
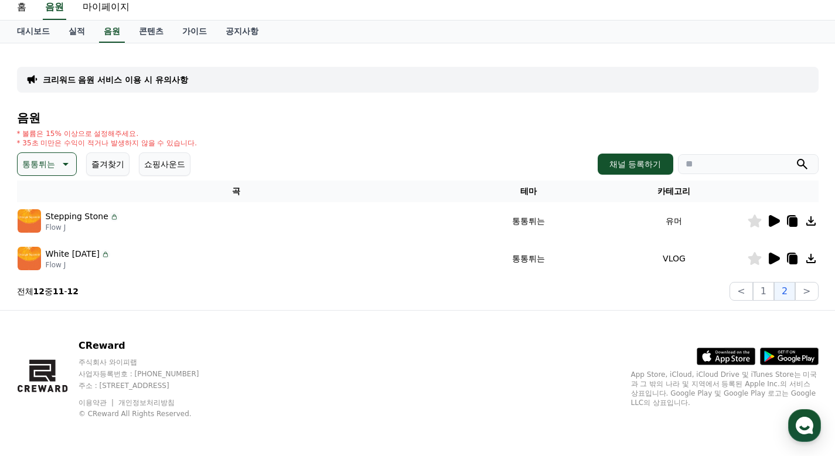
click at [773, 260] on icon at bounding box center [774, 259] width 11 height 12
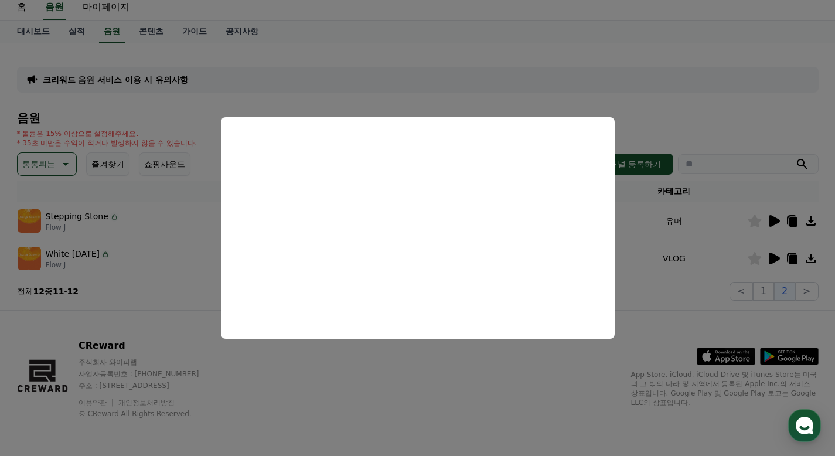
click at [653, 249] on button "close modal" at bounding box center [417, 228] width 835 height 456
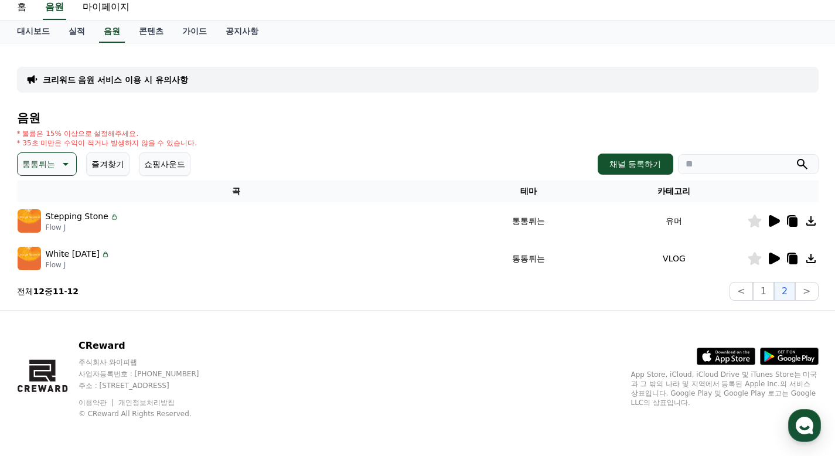
click at [69, 163] on icon at bounding box center [64, 164] width 14 height 14
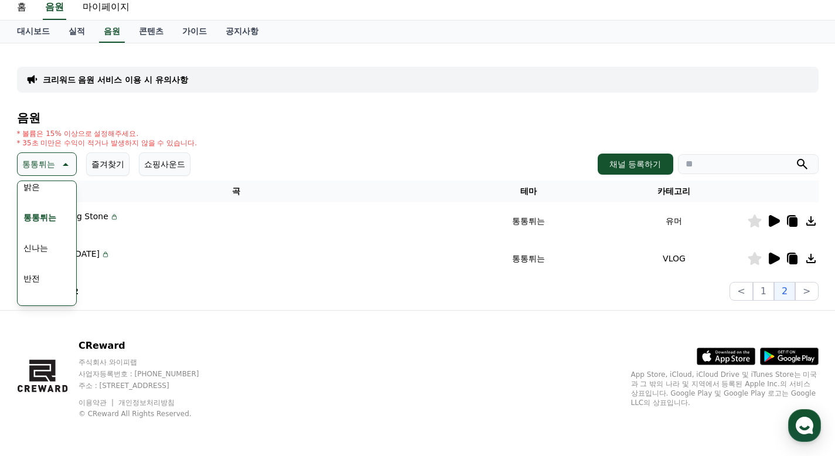
scroll to position [117, 0]
click at [44, 202] on div "전체 환상적인 호기심 어두운 밝은 통통튀는 신나는 반전 웅장한 드라마틱 즐거움 분위기있는 EDM 그루브 슬픈 잔잔한 귀여운 감동적인 긴장되는 …" at bounding box center [47, 367] width 56 height 605
click at [34, 199] on button "밝은" at bounding box center [32, 200] width 26 height 26
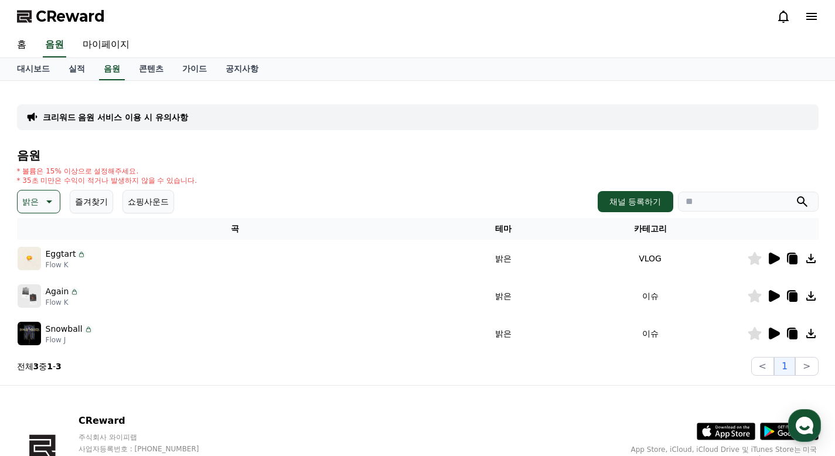
click at [770, 253] on icon at bounding box center [774, 259] width 11 height 12
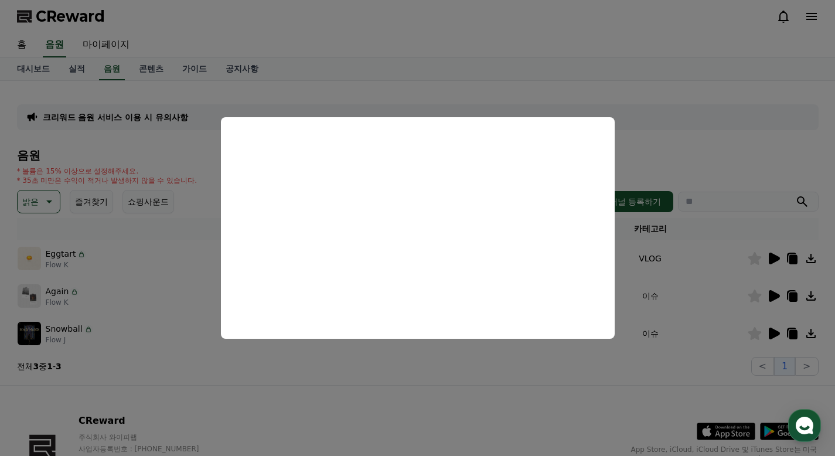
click at [678, 259] on button "close modal" at bounding box center [417, 228] width 835 height 456
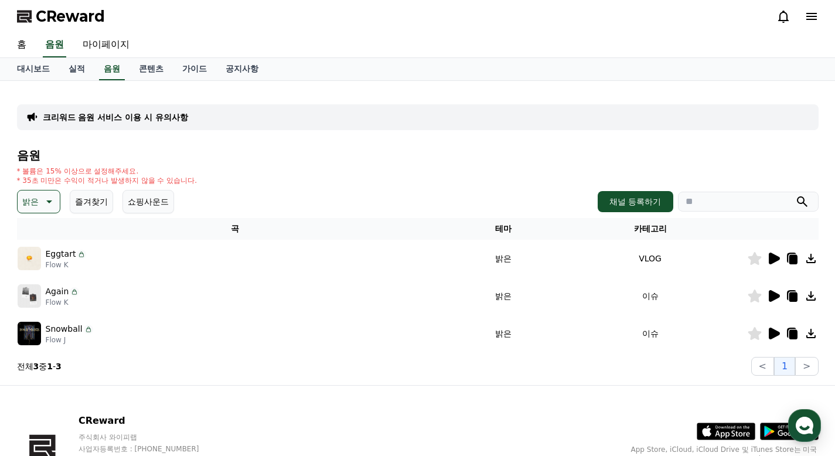
click at [777, 296] on icon at bounding box center [774, 296] width 11 height 12
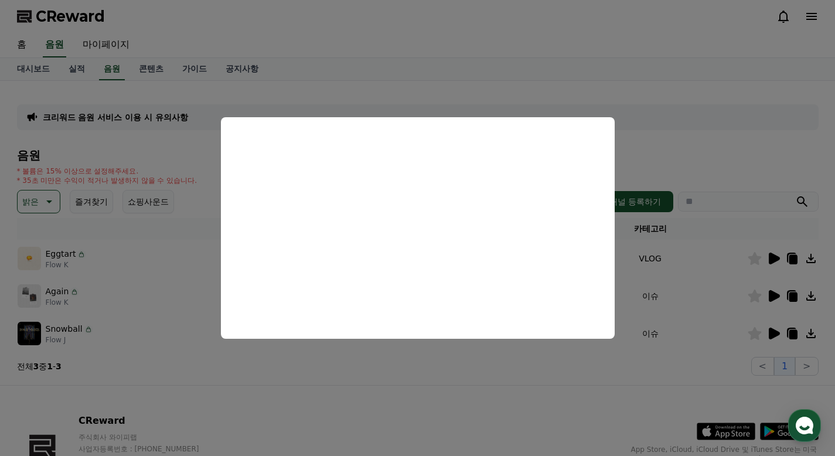
click at [702, 265] on button "close modal" at bounding box center [417, 228] width 835 height 456
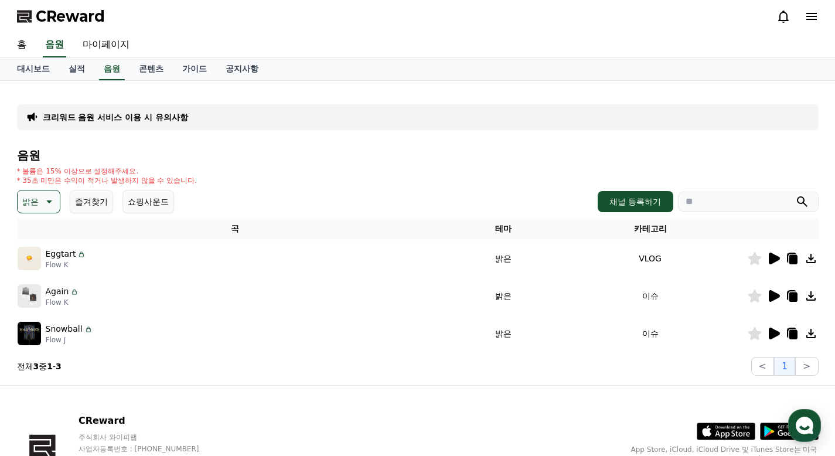
click at [775, 337] on icon at bounding box center [774, 334] width 14 height 14
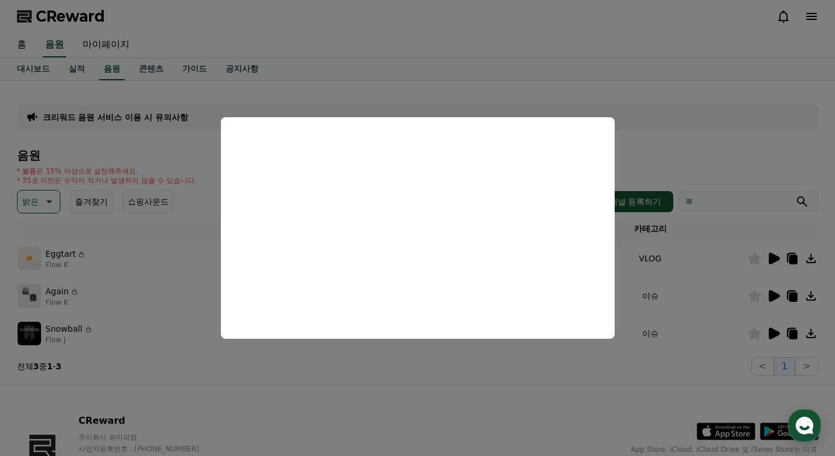
click at [653, 267] on button "close modal" at bounding box center [417, 228] width 835 height 456
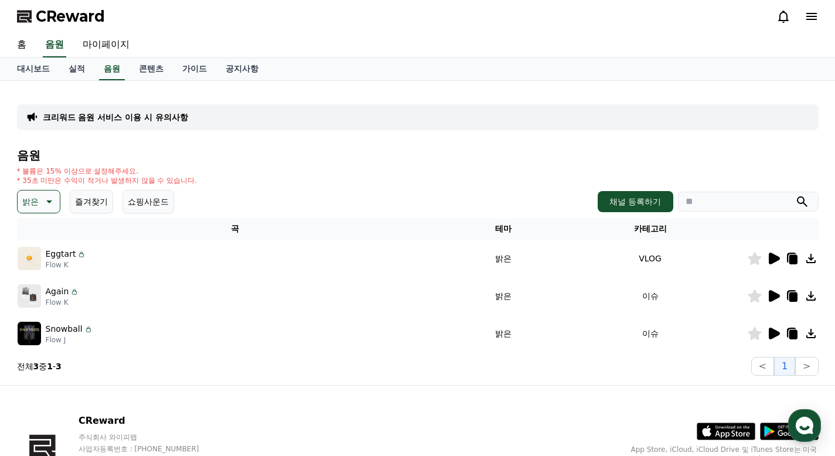
click at [47, 206] on icon at bounding box center [48, 202] width 14 height 14
click at [45, 290] on button "호기심" at bounding box center [36, 294] width 34 height 26
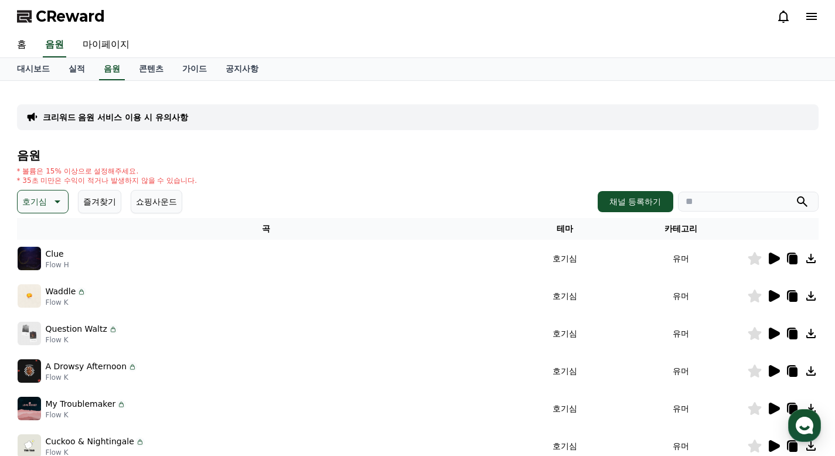
click at [772, 254] on icon at bounding box center [774, 259] width 11 height 12
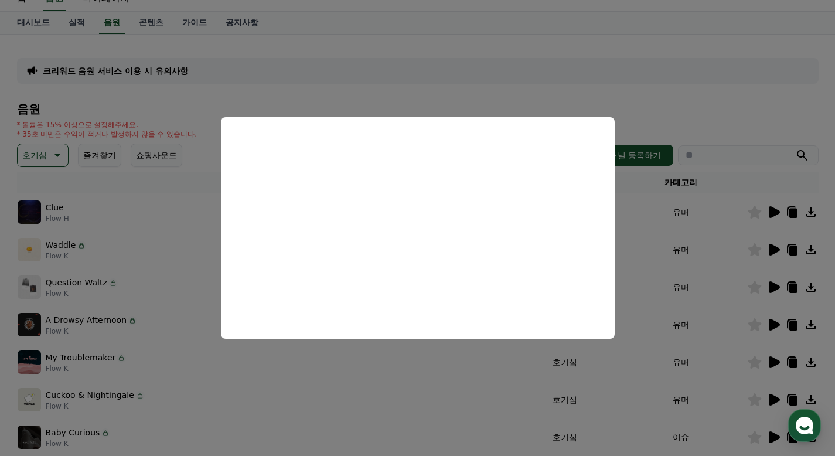
scroll to position [59, 0]
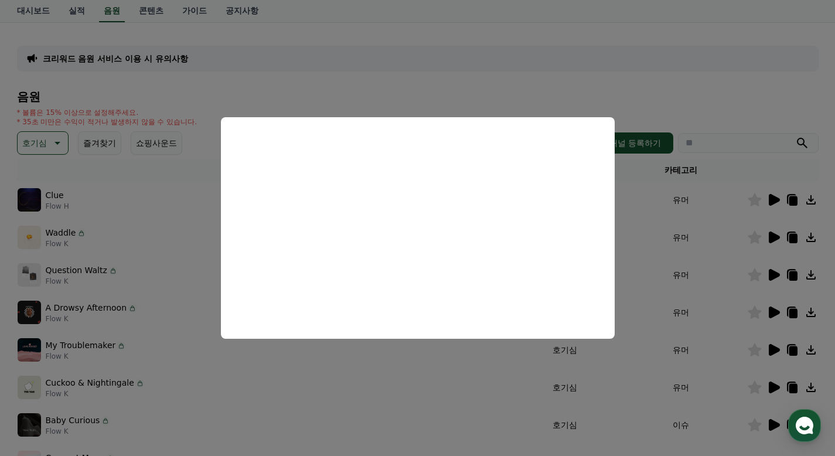
click at [681, 277] on button "close modal" at bounding box center [417, 228] width 835 height 456
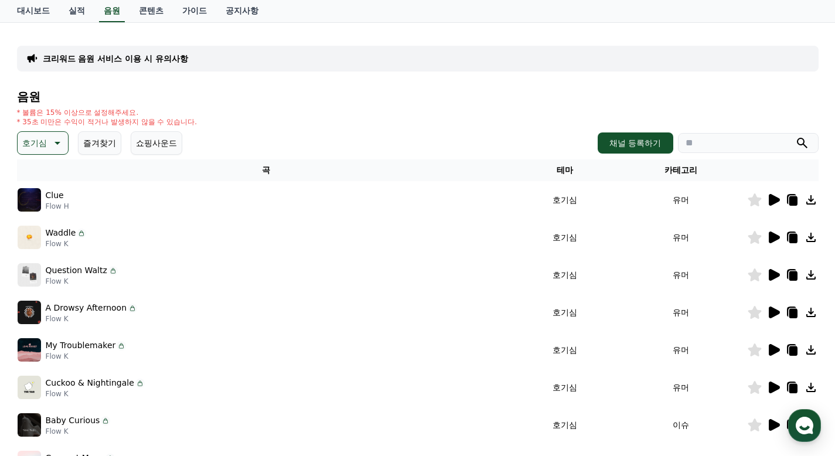
click at [776, 240] on icon at bounding box center [774, 238] width 11 height 12
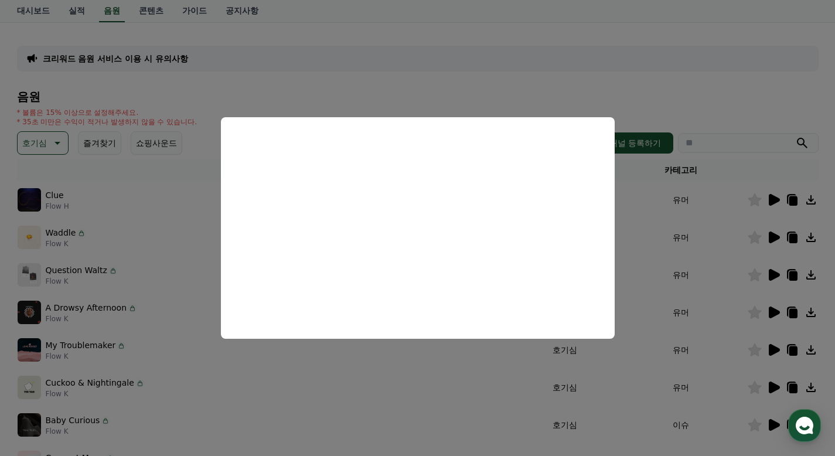
click at [654, 260] on button "close modal" at bounding box center [417, 228] width 835 height 456
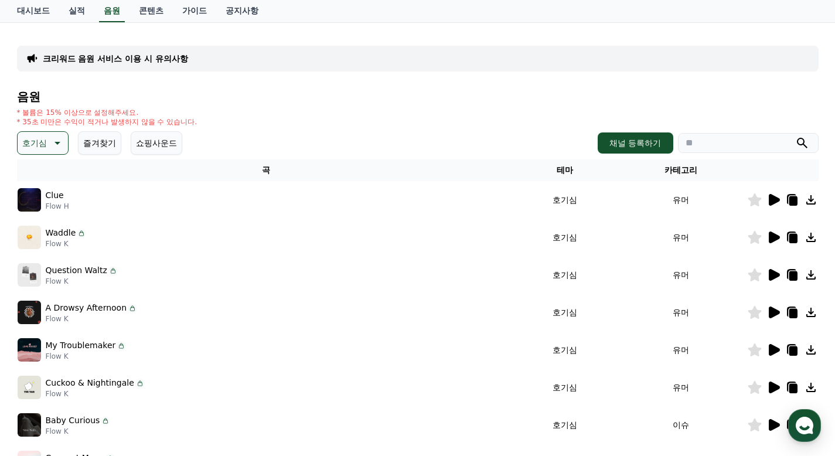
click at [776, 278] on icon at bounding box center [774, 275] width 14 height 14
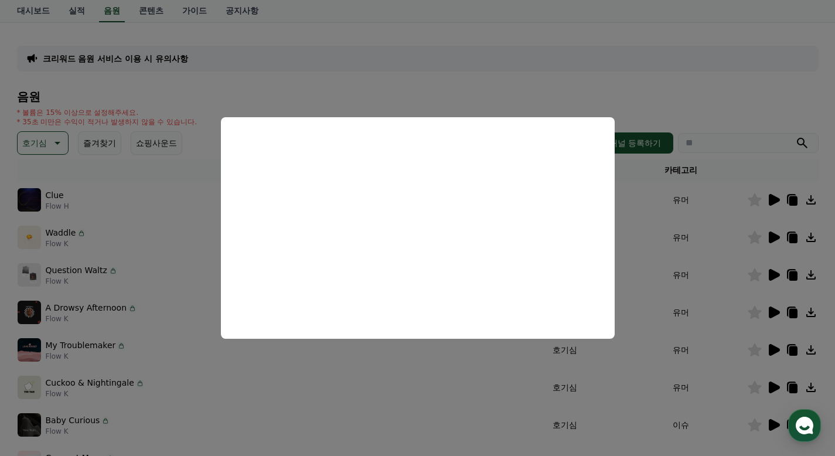
click at [709, 264] on button "close modal" at bounding box center [417, 228] width 835 height 456
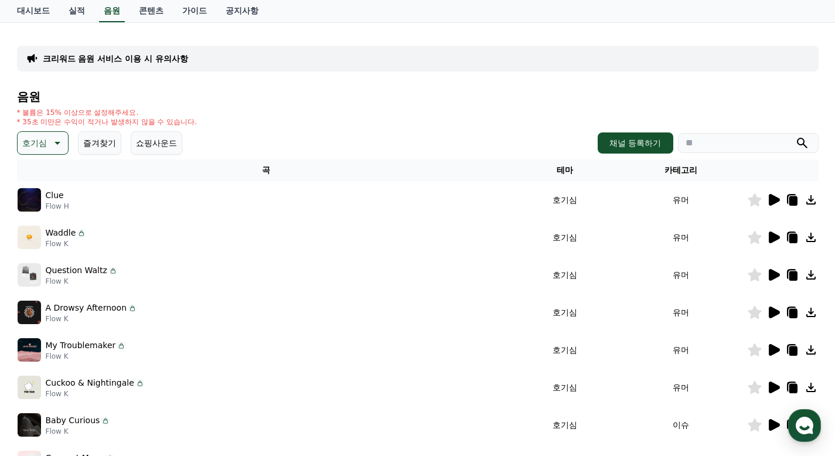
click at [773, 310] on icon at bounding box center [774, 313] width 11 height 12
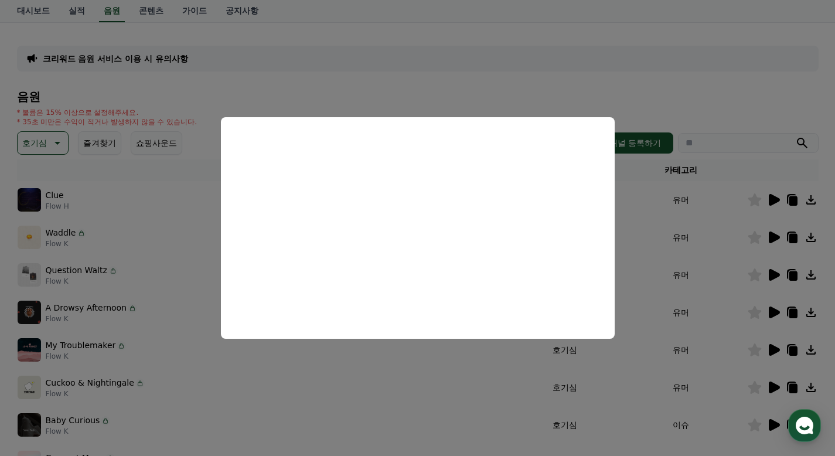
click at [717, 251] on button "close modal" at bounding box center [417, 228] width 835 height 456
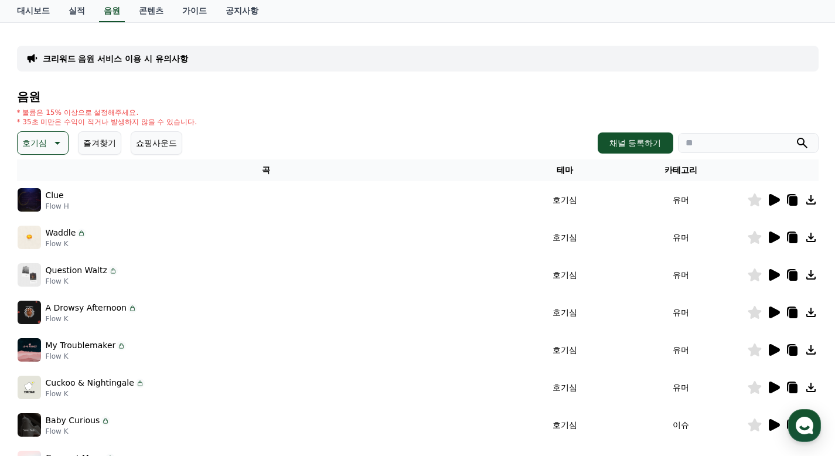
click at [773, 348] on icon at bounding box center [774, 350] width 11 height 12
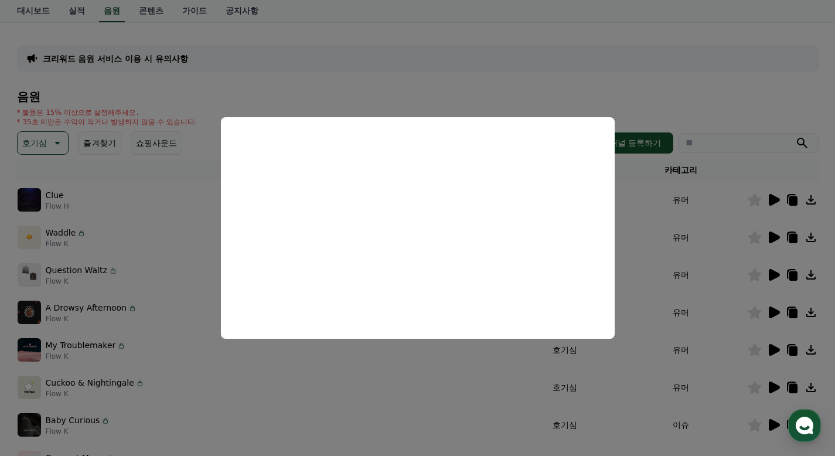
click at [706, 274] on button "close modal" at bounding box center [417, 228] width 835 height 456
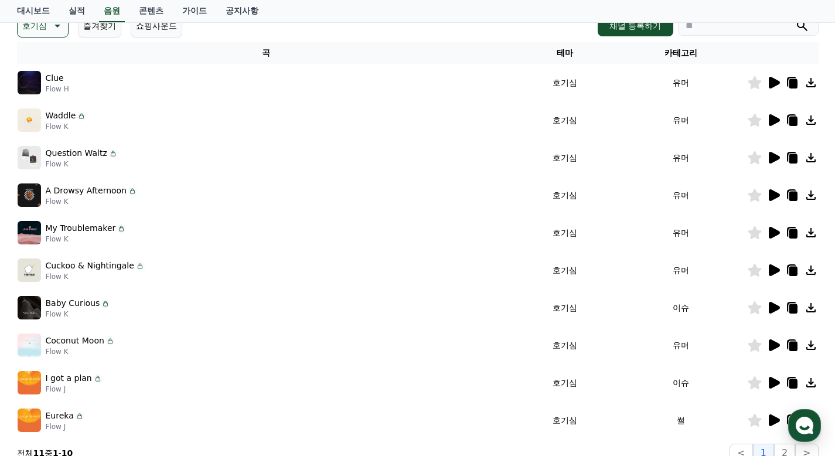
click at [776, 271] on icon at bounding box center [774, 270] width 11 height 12
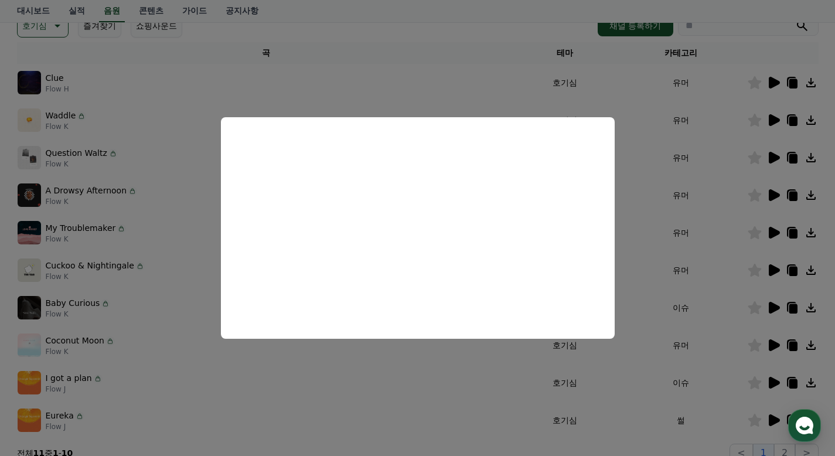
click at [682, 259] on button "close modal" at bounding box center [417, 228] width 835 height 456
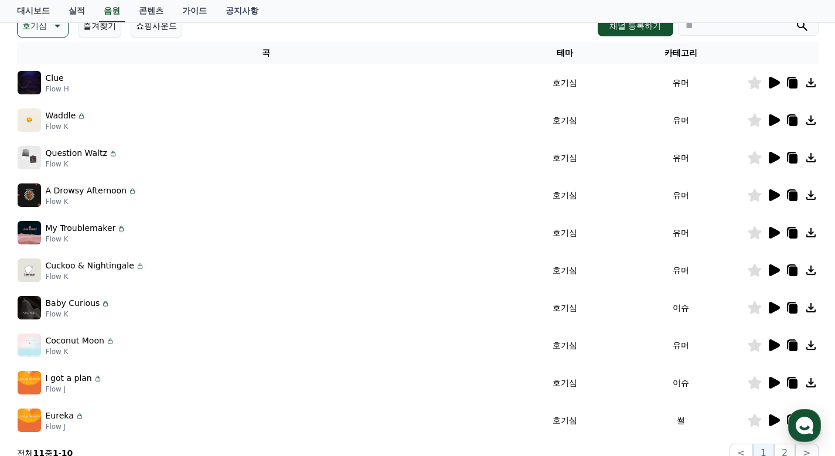
click at [777, 307] on icon at bounding box center [774, 308] width 11 height 12
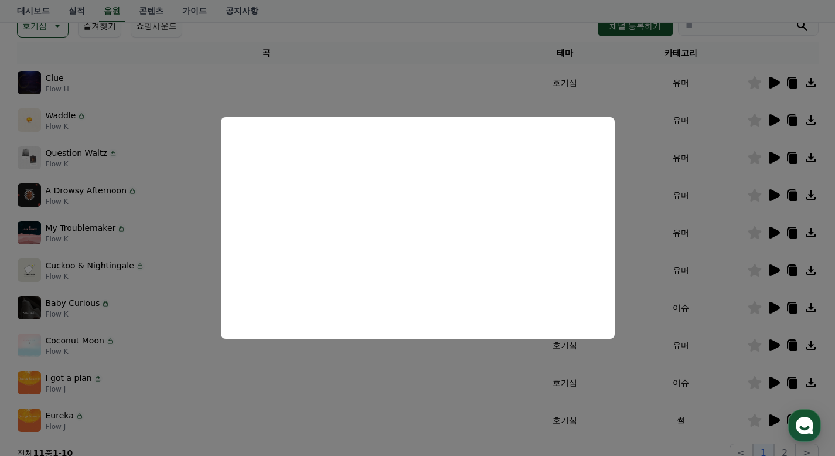
click at [715, 292] on button "close modal" at bounding box center [417, 228] width 835 height 456
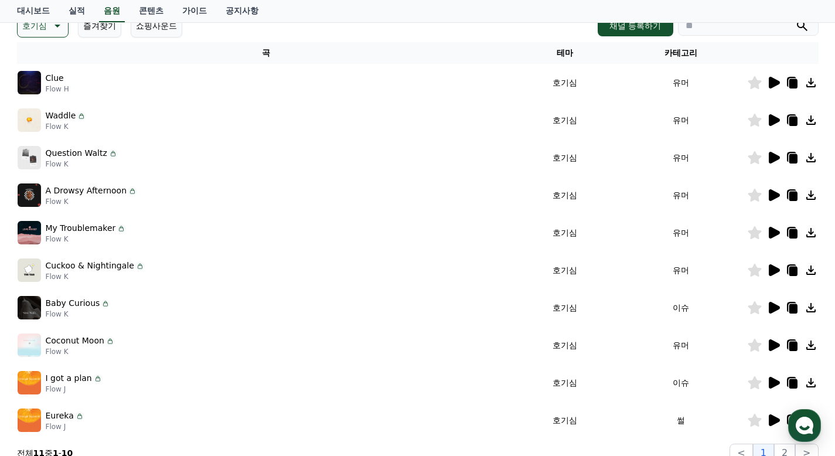
click at [773, 343] on icon at bounding box center [774, 345] width 11 height 12
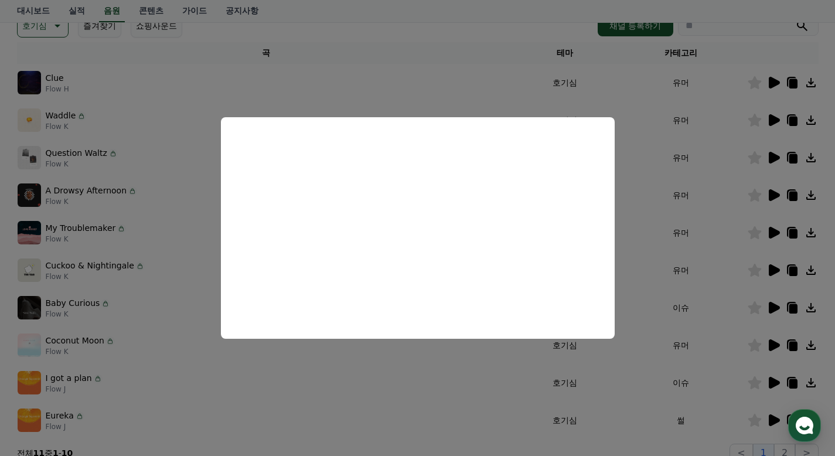
click at [658, 281] on button "close modal" at bounding box center [417, 228] width 835 height 456
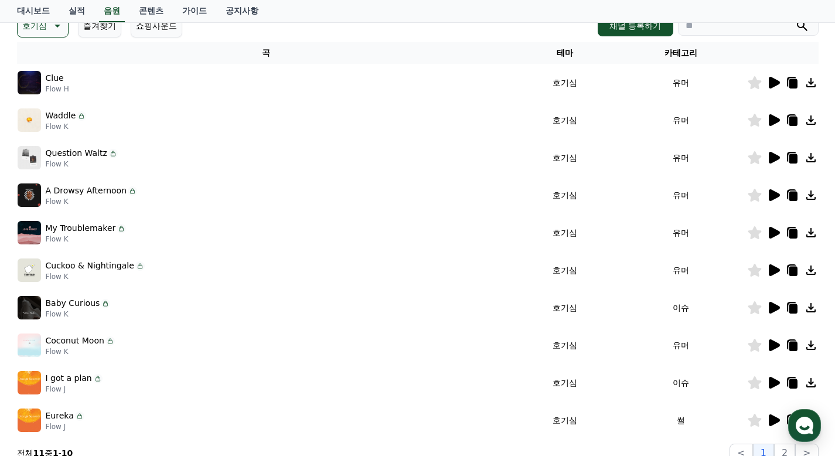
scroll to position [235, 0]
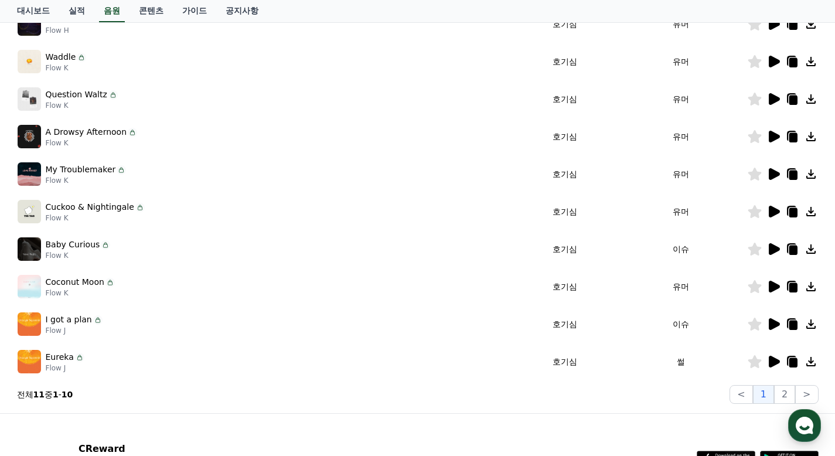
click at [753, 286] on icon at bounding box center [754, 286] width 13 height 13
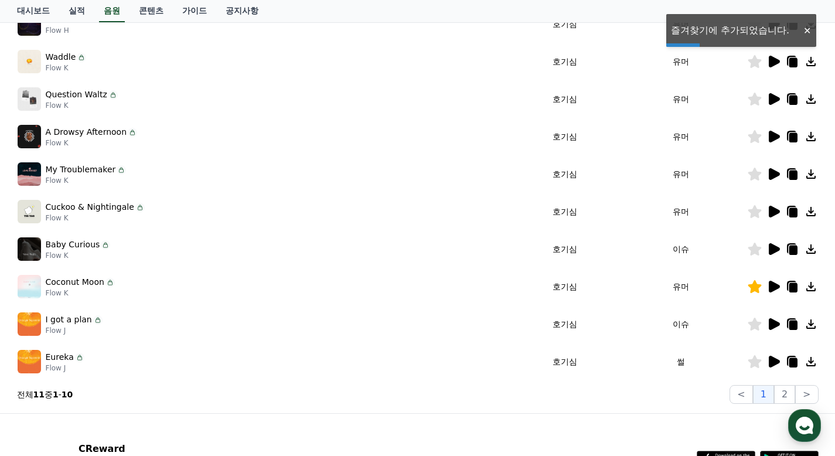
click at [775, 321] on icon at bounding box center [774, 324] width 11 height 12
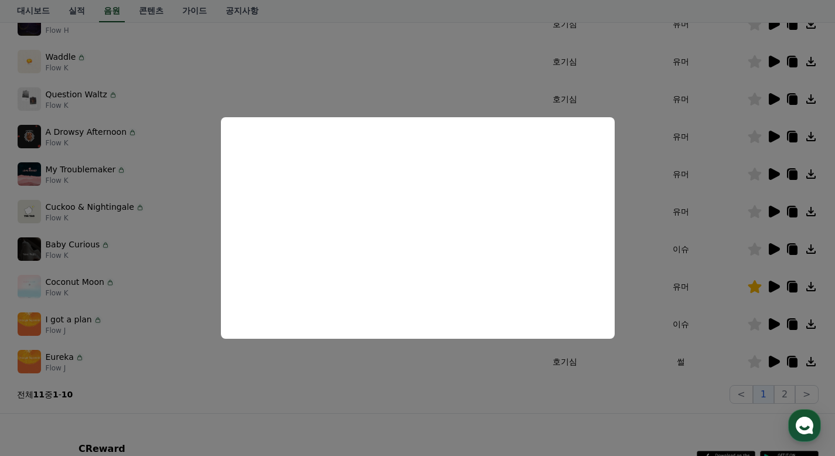
click at [725, 287] on button "close modal" at bounding box center [417, 228] width 835 height 456
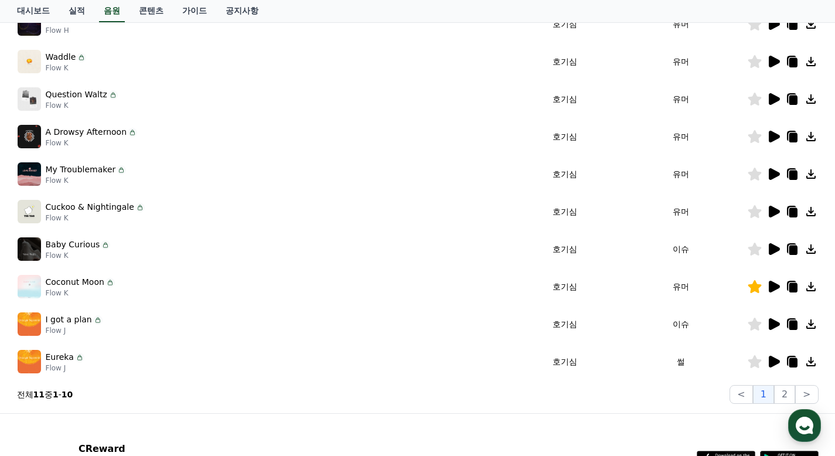
click at [778, 359] on icon at bounding box center [774, 362] width 11 height 12
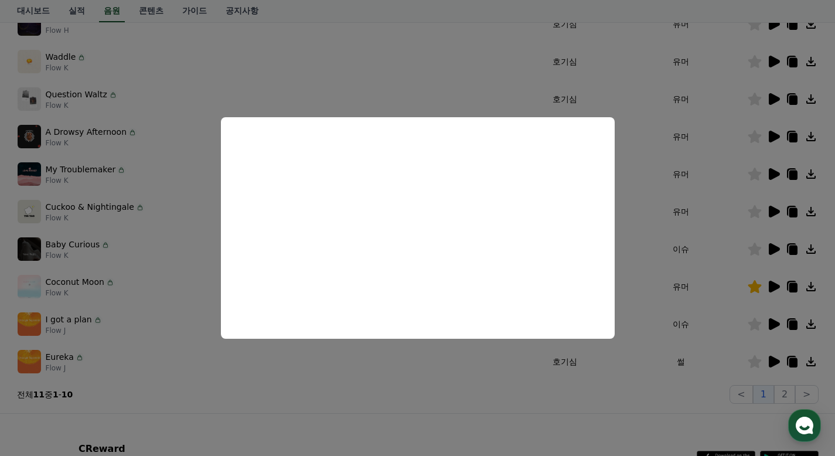
click at [716, 259] on button "close modal" at bounding box center [417, 228] width 835 height 456
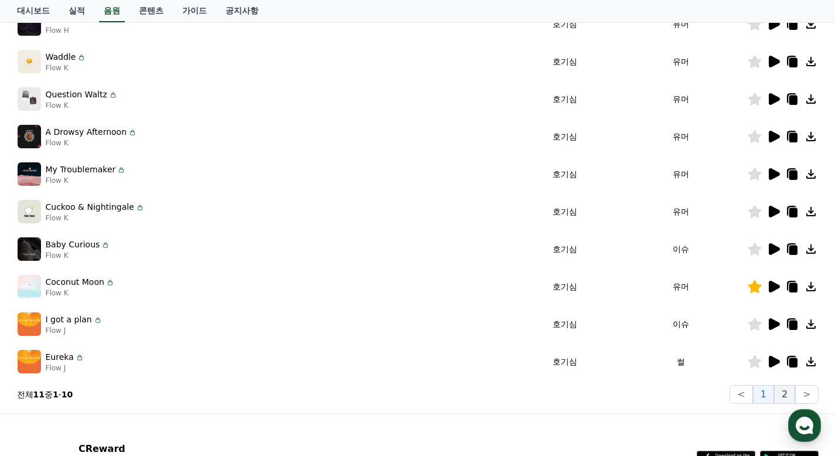
click at [789, 391] on button "2" at bounding box center [784, 394] width 21 height 19
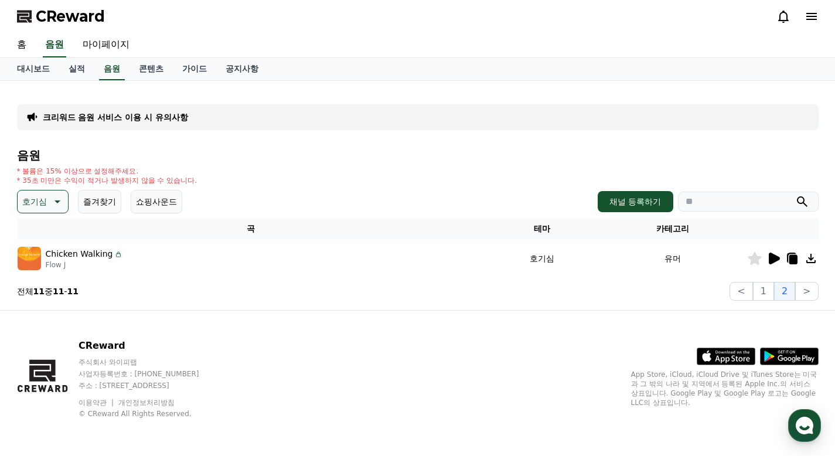
click at [770, 256] on icon at bounding box center [774, 259] width 11 height 12
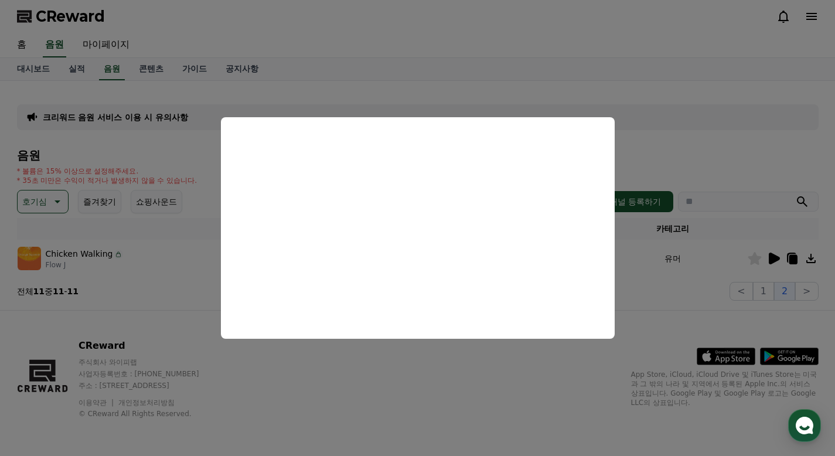
click at [661, 253] on button "close modal" at bounding box center [417, 228] width 835 height 456
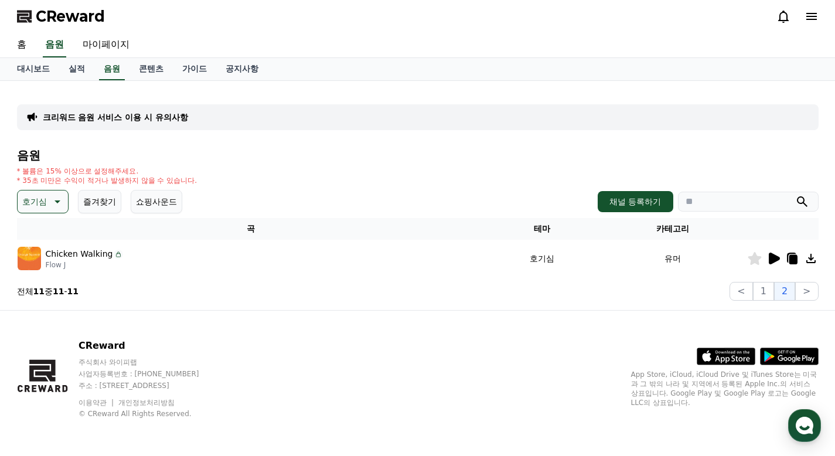
click at [55, 204] on icon at bounding box center [56, 202] width 14 height 14
click at [49, 266] on button "환상적인" at bounding box center [40, 263] width 42 height 26
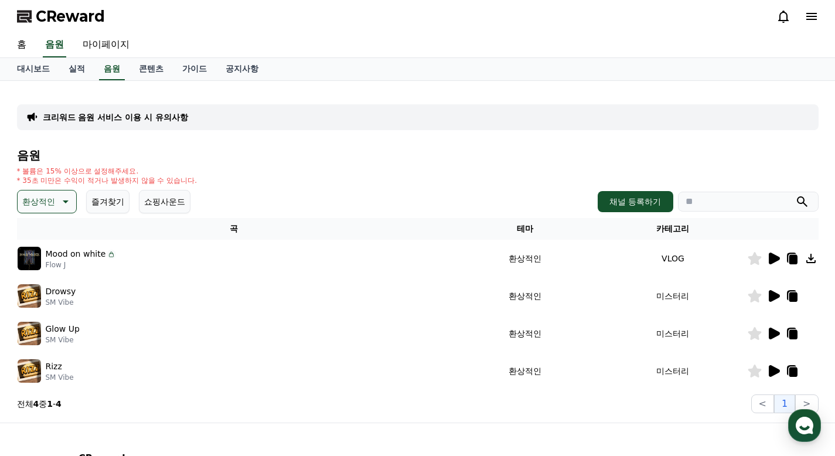
click at [773, 371] on icon at bounding box center [774, 371] width 11 height 12
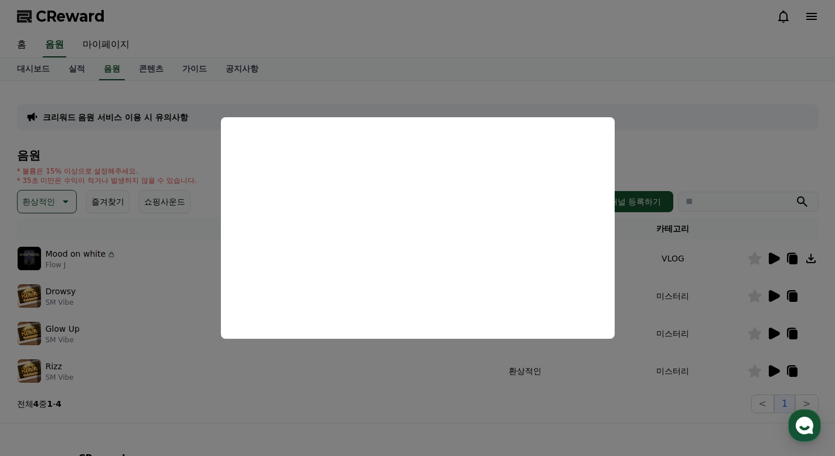
click at [694, 284] on button "close modal" at bounding box center [417, 228] width 835 height 456
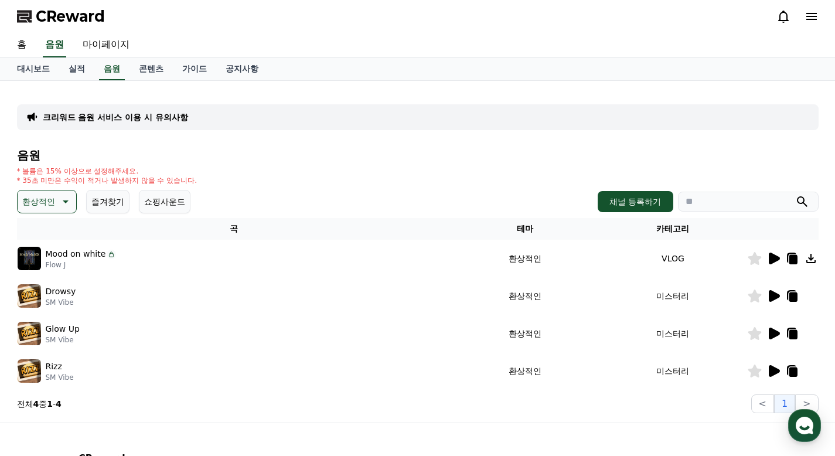
click at [774, 333] on icon at bounding box center [774, 334] width 11 height 12
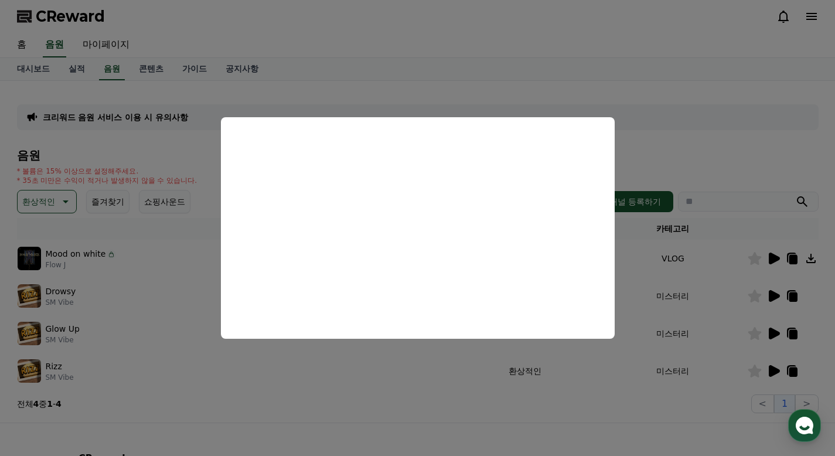
click at [685, 304] on button "close modal" at bounding box center [417, 228] width 835 height 456
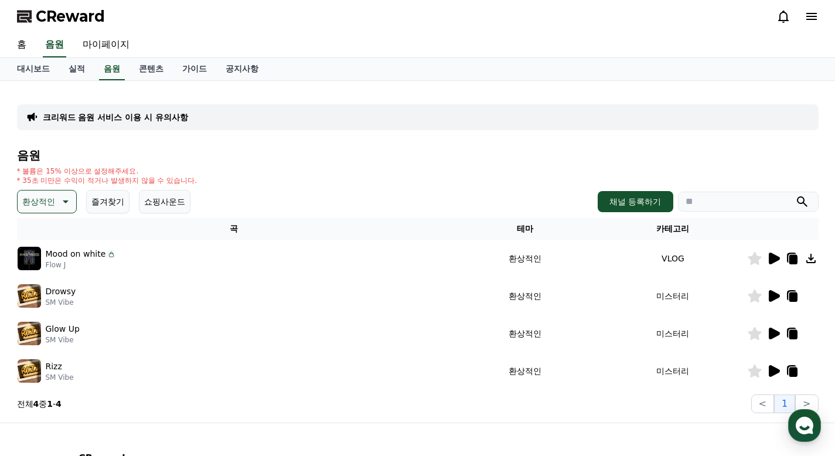
click at [776, 293] on icon at bounding box center [774, 296] width 11 height 12
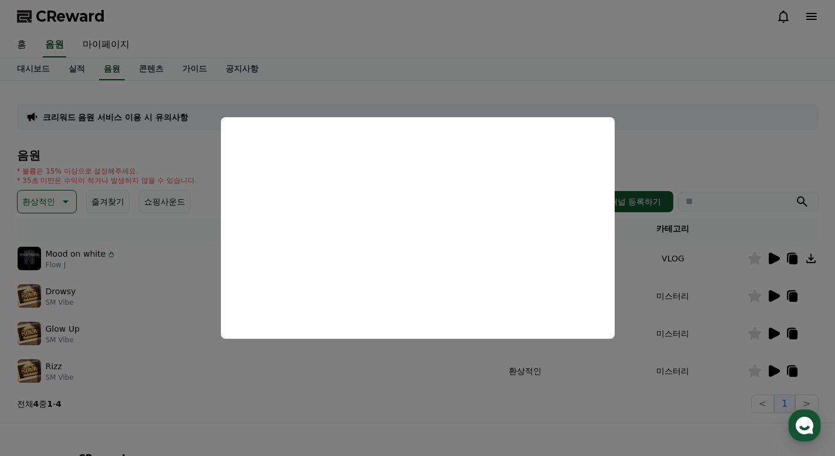
click at [717, 266] on button "close modal" at bounding box center [417, 228] width 835 height 456
click at [772, 257] on icon at bounding box center [774, 259] width 11 height 12
click at [111, 255] on button "close modal" at bounding box center [417, 228] width 835 height 456
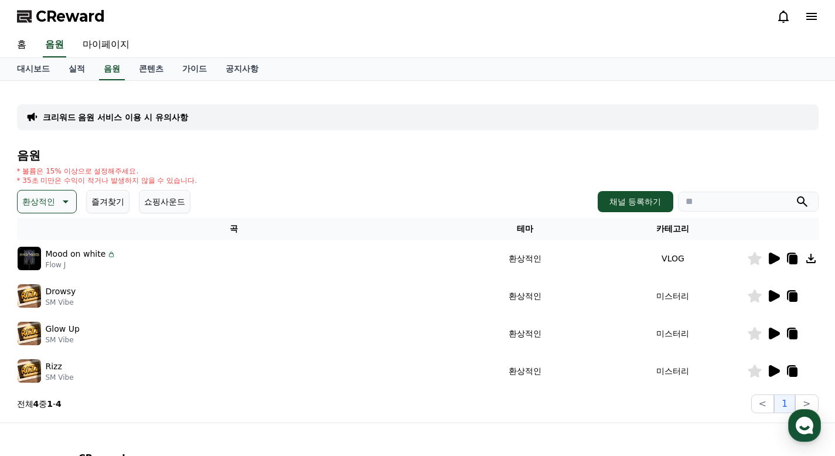
click at [43, 202] on p "환상적인" at bounding box center [38, 201] width 33 height 16
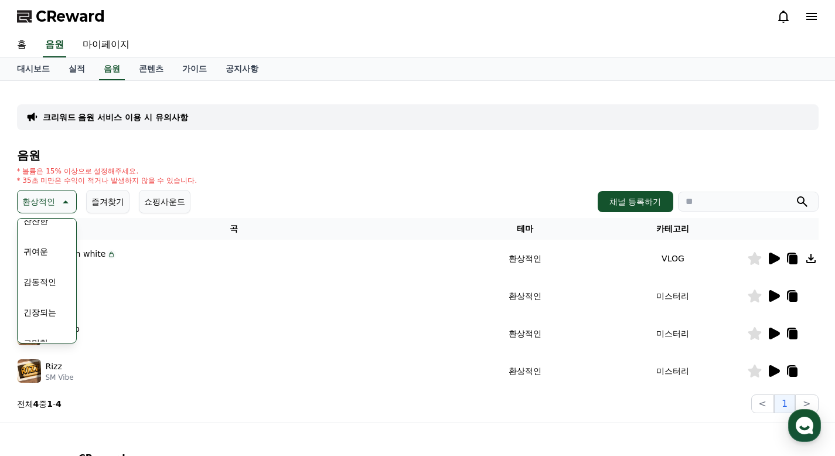
scroll to position [483, 0]
drag, startPoint x: 332, startPoint y: 294, endPoint x: 342, endPoint y: 255, distance: 40.5
click at [333, 294] on div "Drowsy SM Vibe" at bounding box center [235, 295] width 434 height 23
click at [110, 47] on link "마이페이지" at bounding box center [106, 45] width 66 height 25
select select "**********"
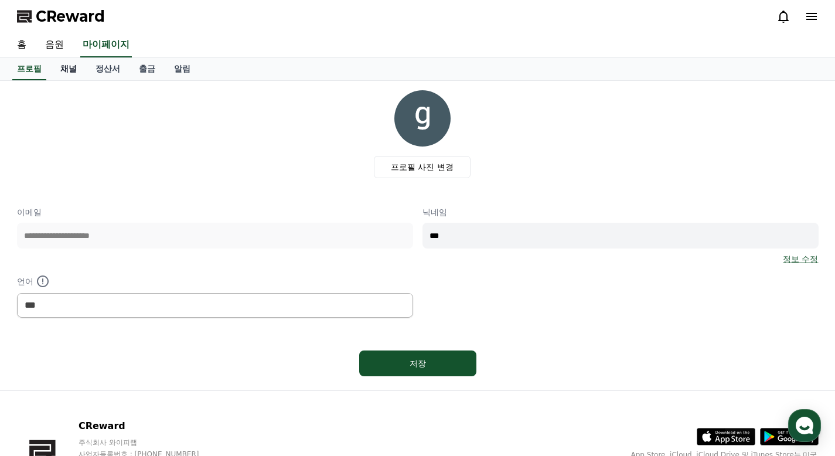
click at [73, 66] on link "채널" at bounding box center [68, 69] width 35 height 22
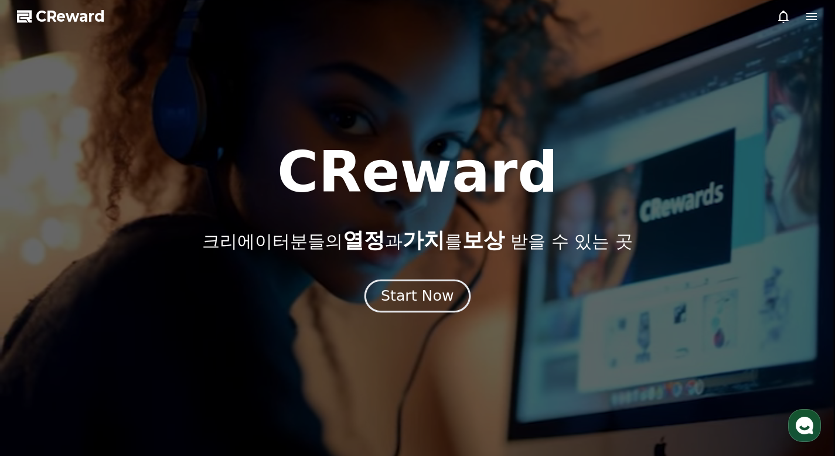
click at [434, 301] on div "Start Now" at bounding box center [417, 296] width 73 height 20
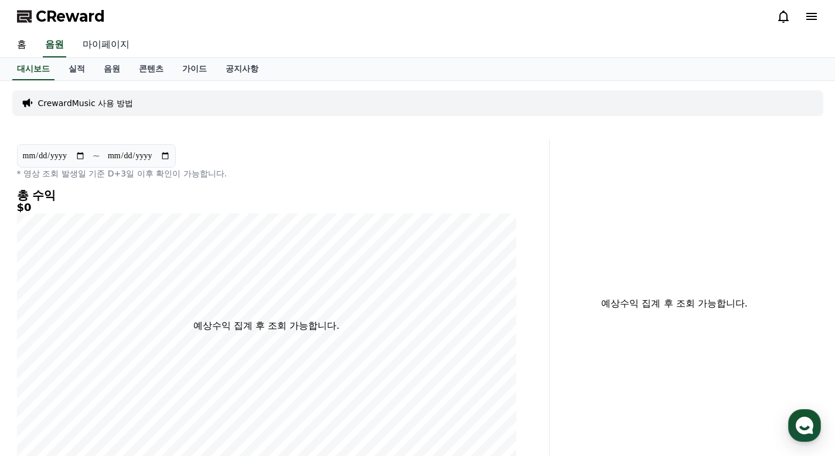
click at [106, 43] on link "마이페이지" at bounding box center [106, 45] width 66 height 25
select select "**********"
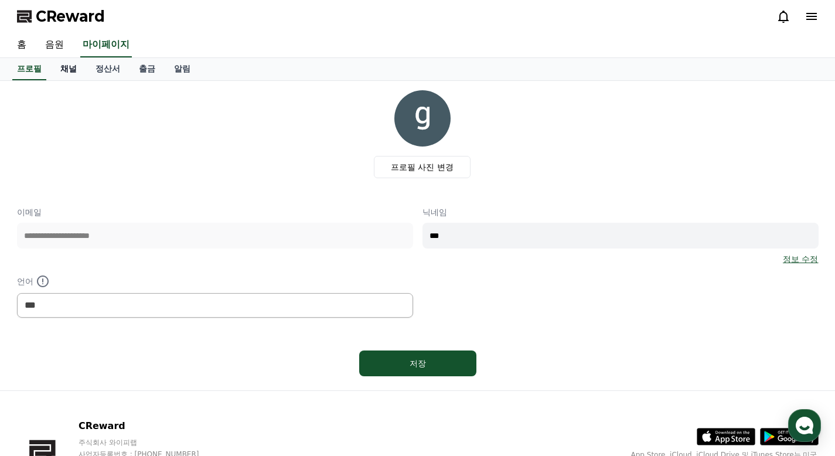
click at [73, 73] on link "채널" at bounding box center [68, 69] width 35 height 22
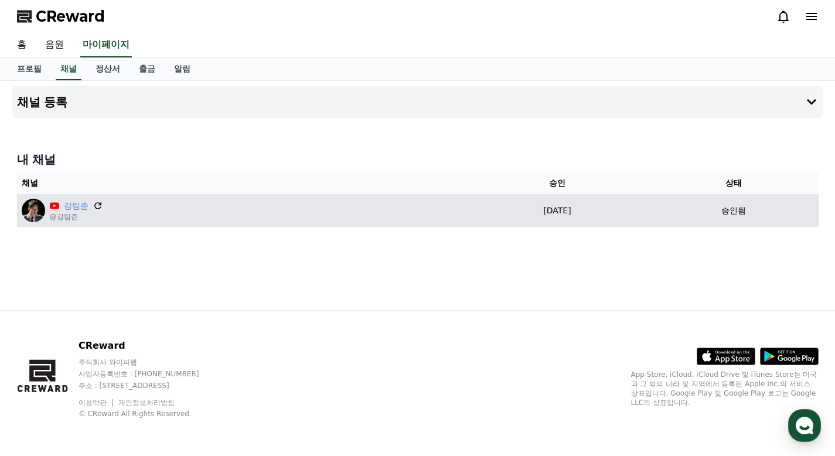
click at [97, 205] on icon at bounding box center [98, 206] width 11 height 11
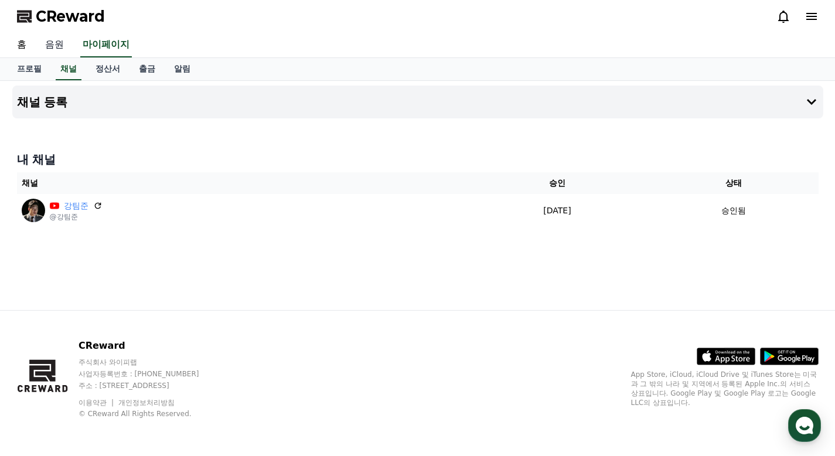
click at [54, 49] on link "음원" at bounding box center [55, 45] width 38 height 25
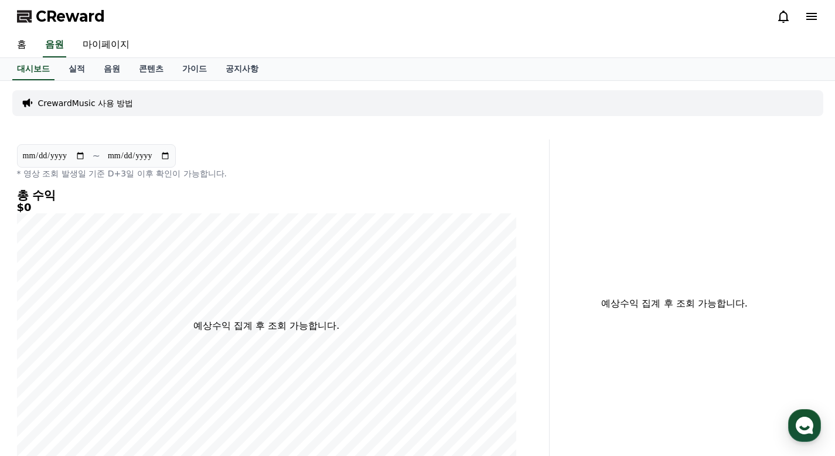
click at [91, 101] on p "CrewardMusic 사용 방법" at bounding box center [86, 103] width 96 height 12
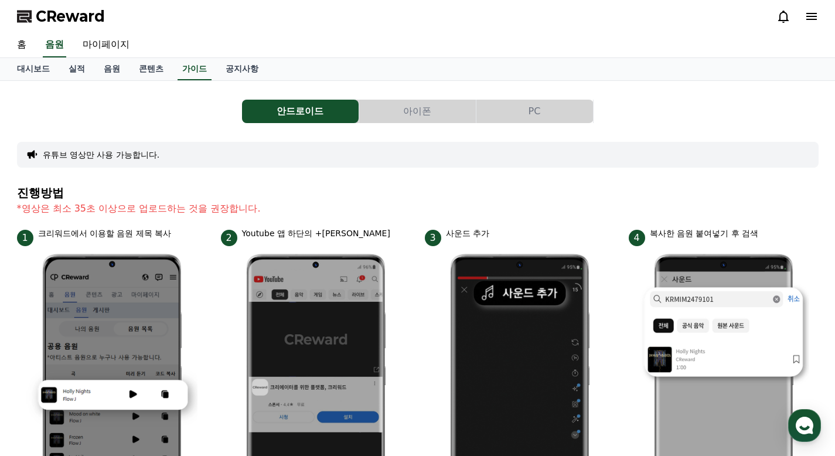
click at [402, 112] on button "아이폰" at bounding box center [417, 111] width 117 height 23
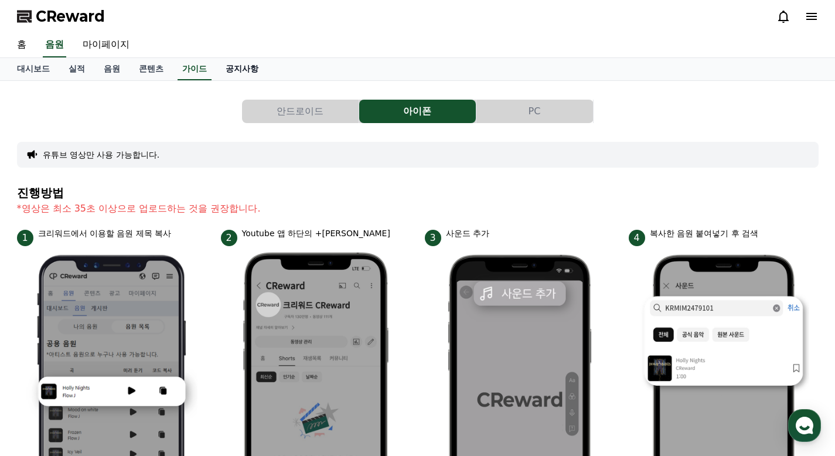
click at [239, 73] on link "공지사항" at bounding box center [242, 69] width 52 height 22
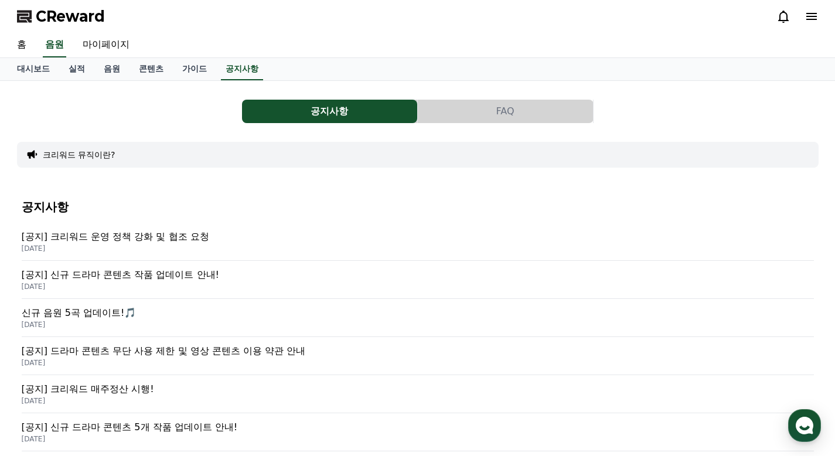
click at [90, 309] on p "신규 음원 5곡 업데이트!🎵" at bounding box center [418, 313] width 793 height 14
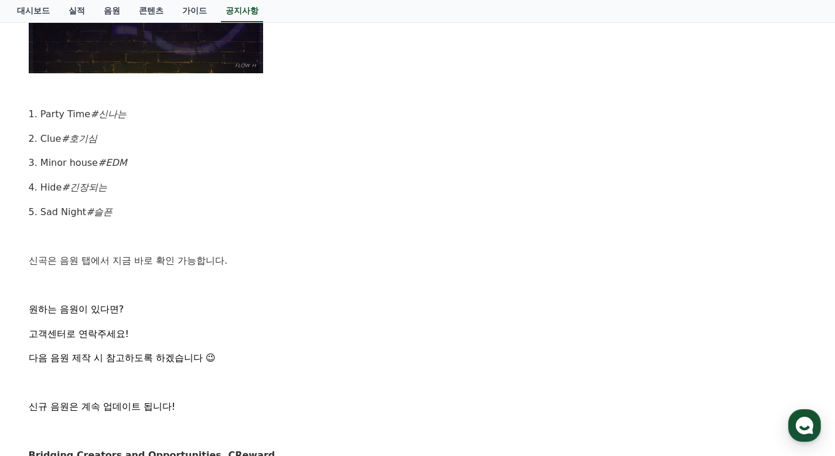
scroll to position [410, 0]
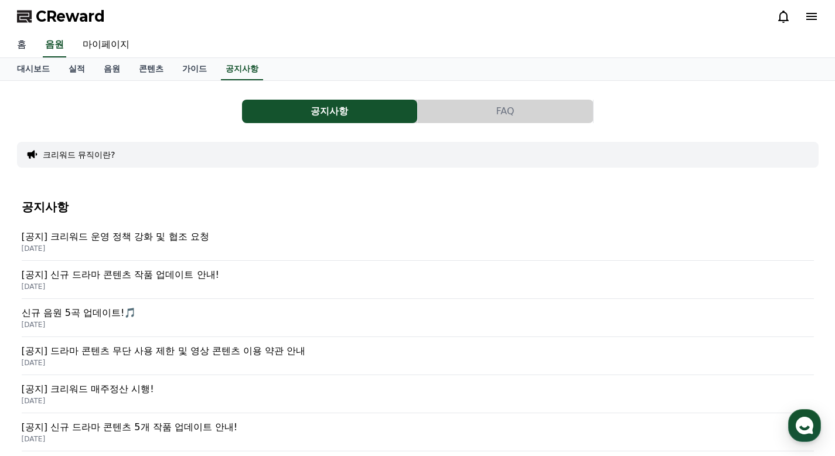
click at [21, 45] on link "홈" at bounding box center [22, 45] width 28 height 25
